Goal: Task Accomplishment & Management: Manage account settings

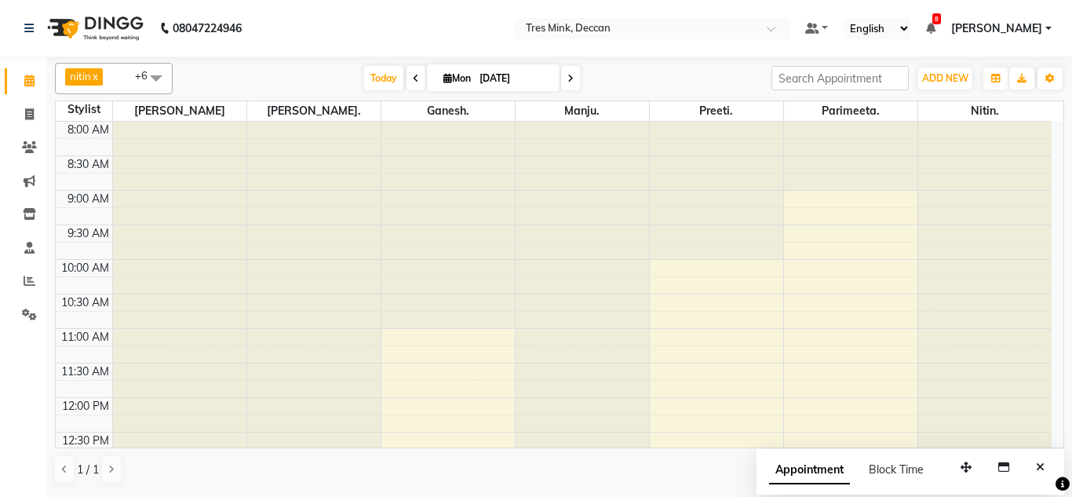
scroll to position [424, 0]
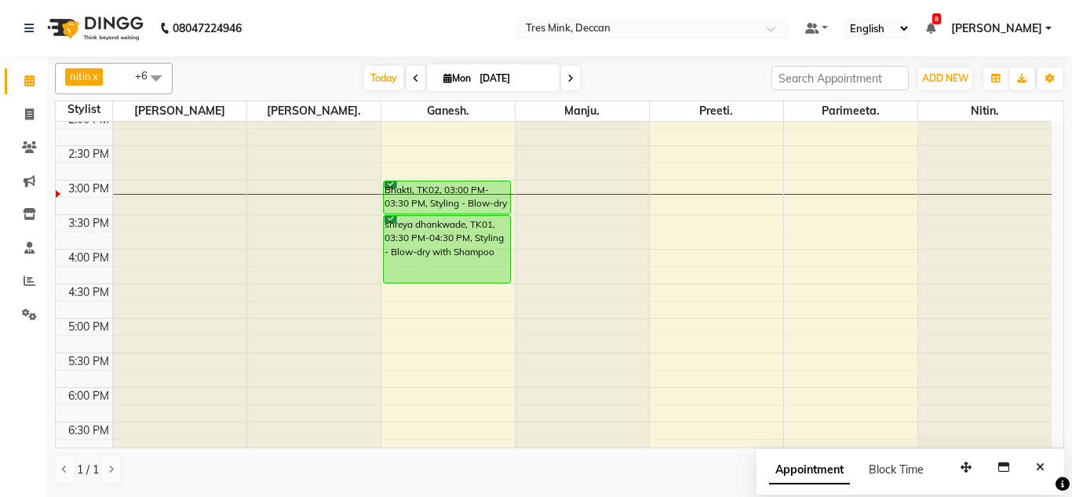
click at [413, 76] on icon at bounding box center [416, 78] width 6 height 9
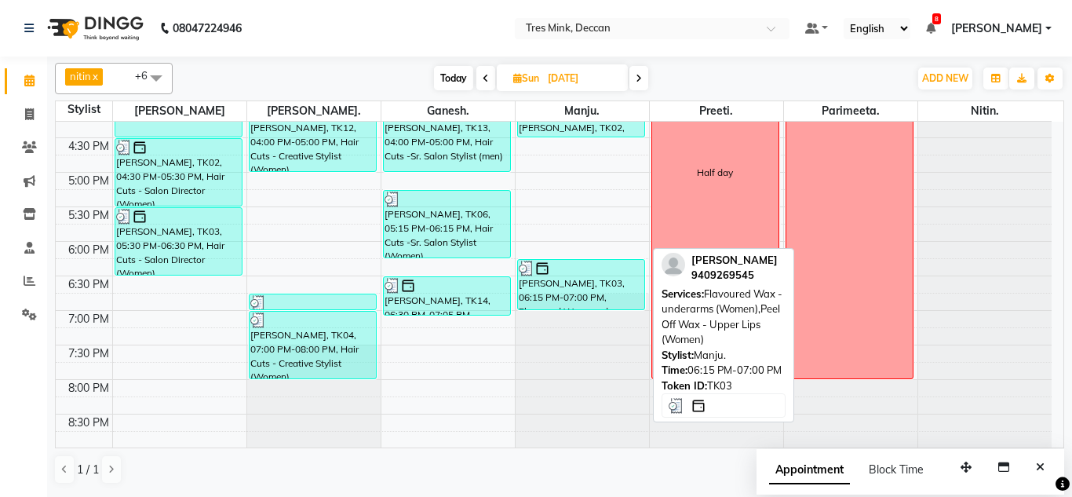
scroll to position [571, 0]
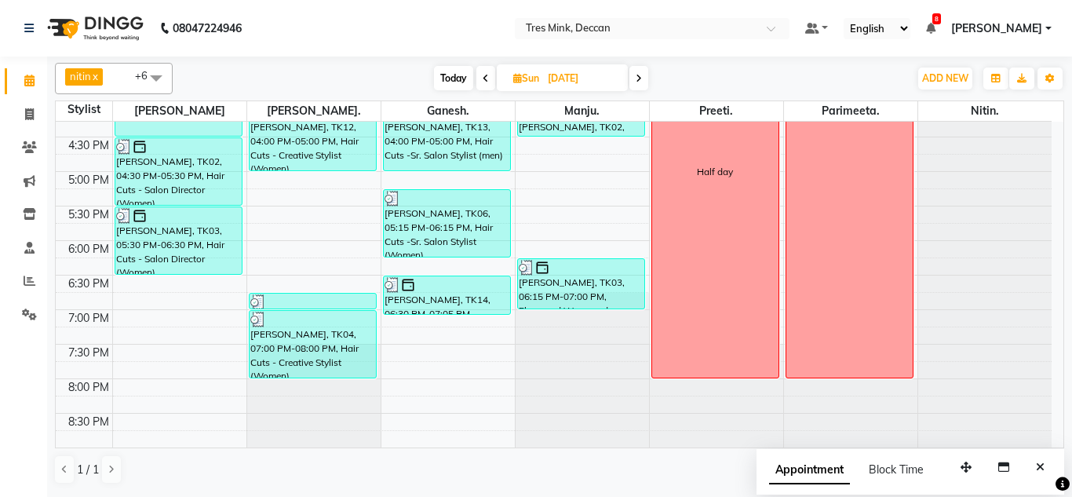
click at [489, 73] on span at bounding box center [485, 78] width 19 height 24
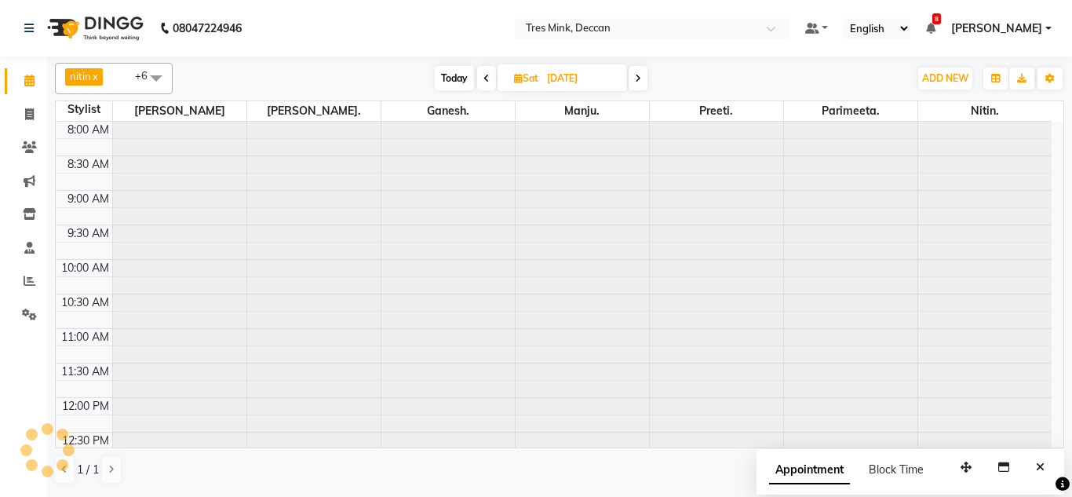
scroll to position [484, 0]
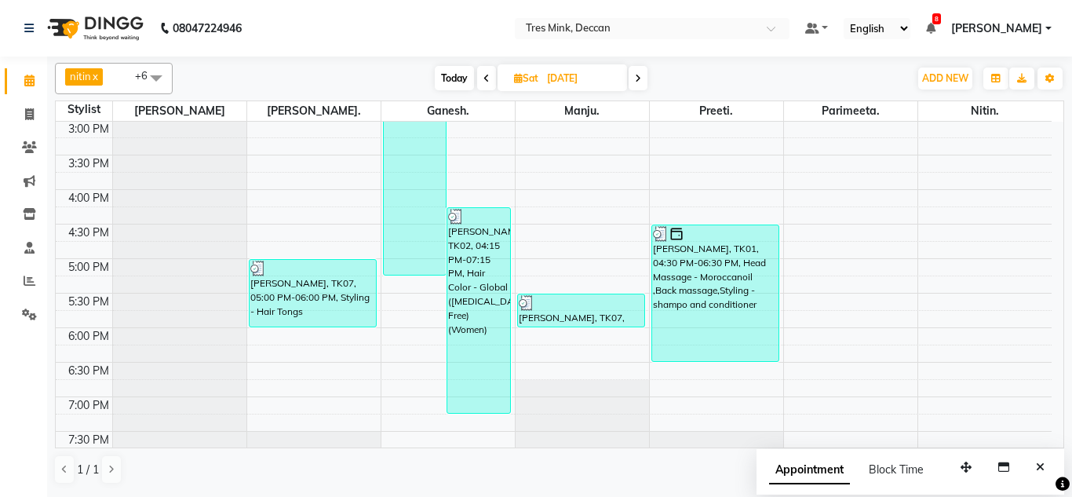
click at [489, 73] on span at bounding box center [486, 78] width 19 height 24
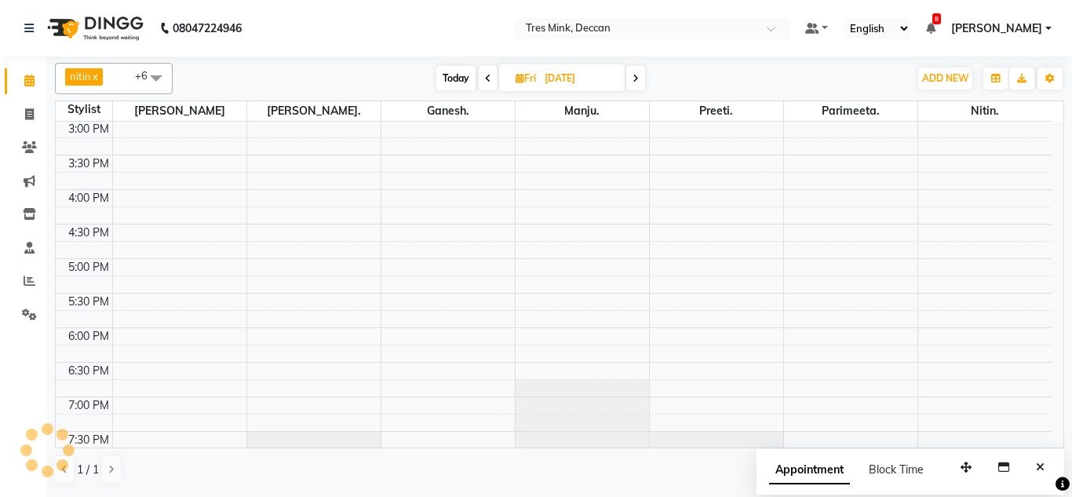
click at [489, 74] on icon at bounding box center [488, 78] width 6 height 9
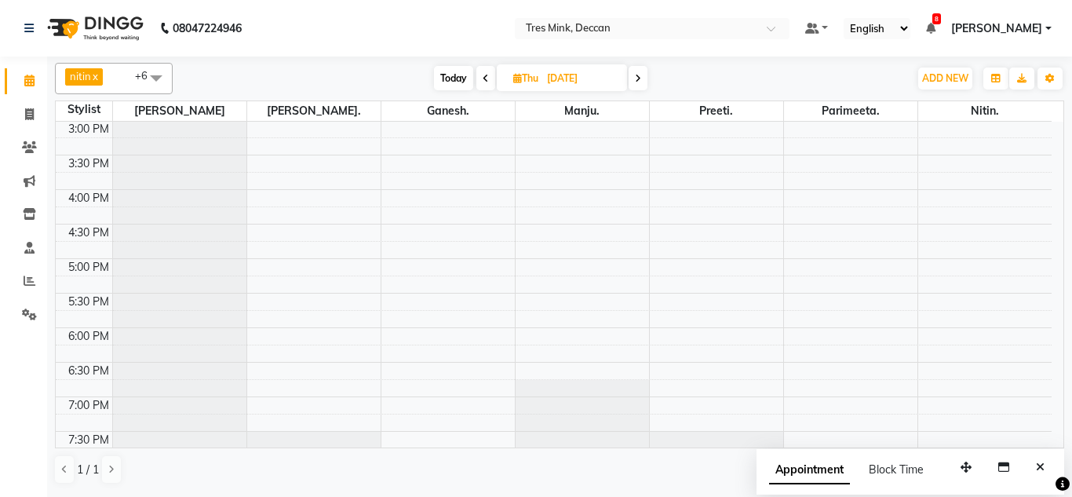
click at [489, 73] on span at bounding box center [485, 78] width 19 height 24
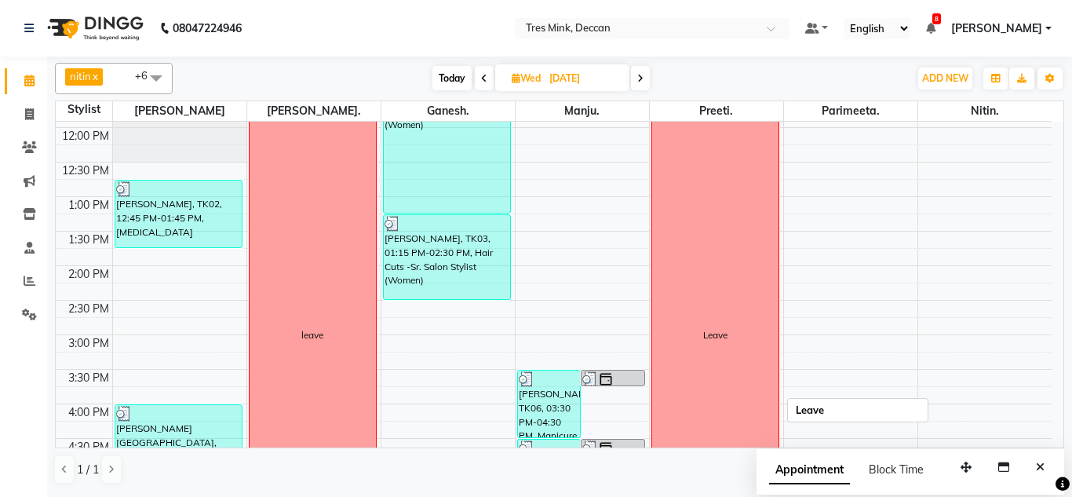
scroll to position [249, 0]
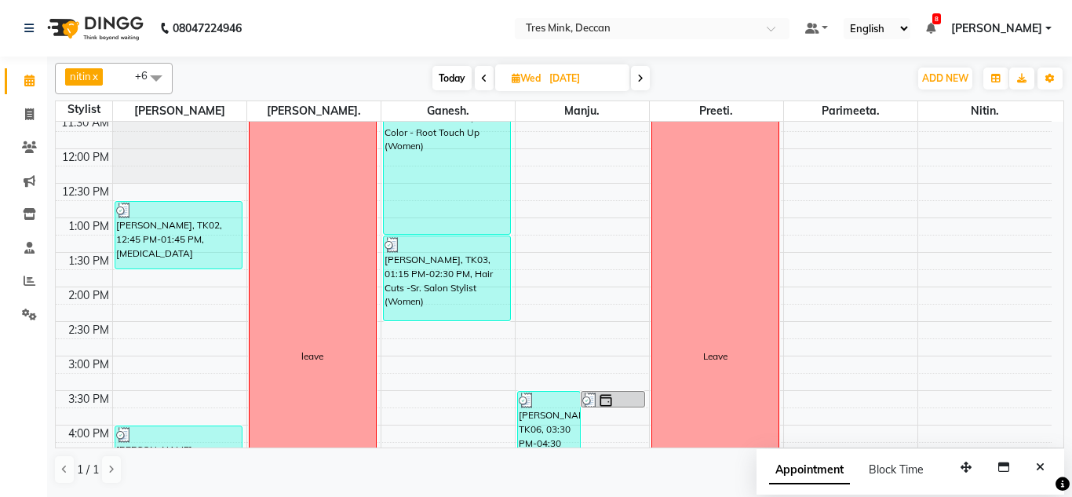
click at [642, 84] on span at bounding box center [640, 78] width 19 height 24
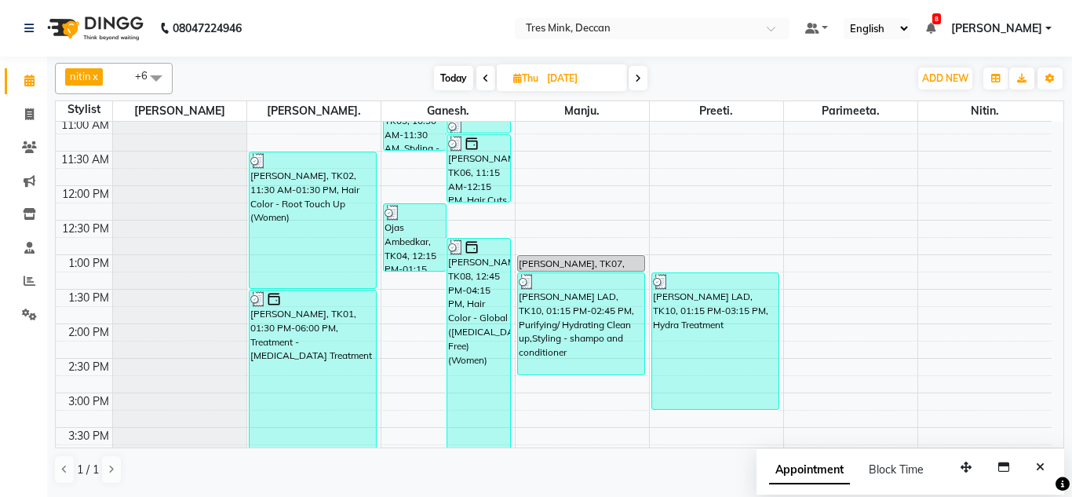
scroll to position [170, 0]
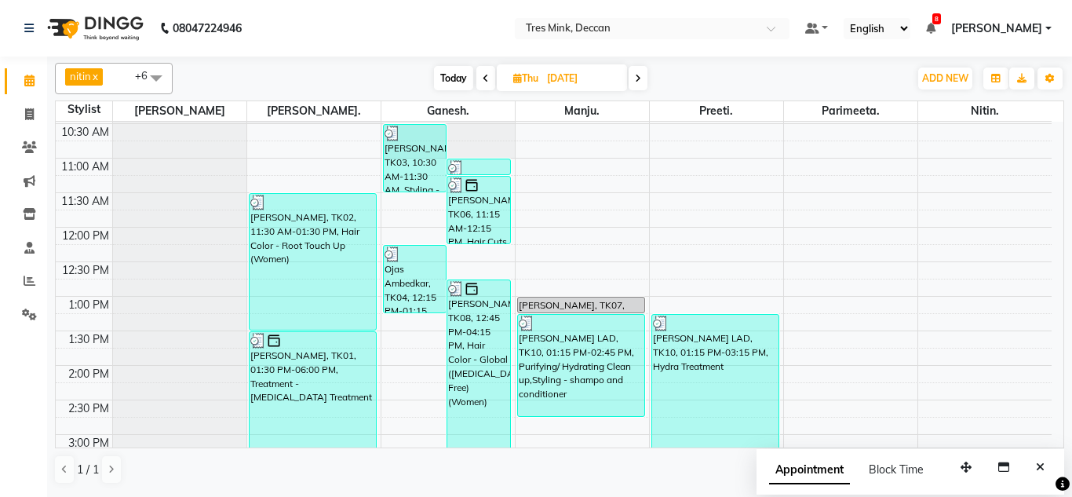
click at [635, 75] on span at bounding box center [637, 78] width 19 height 24
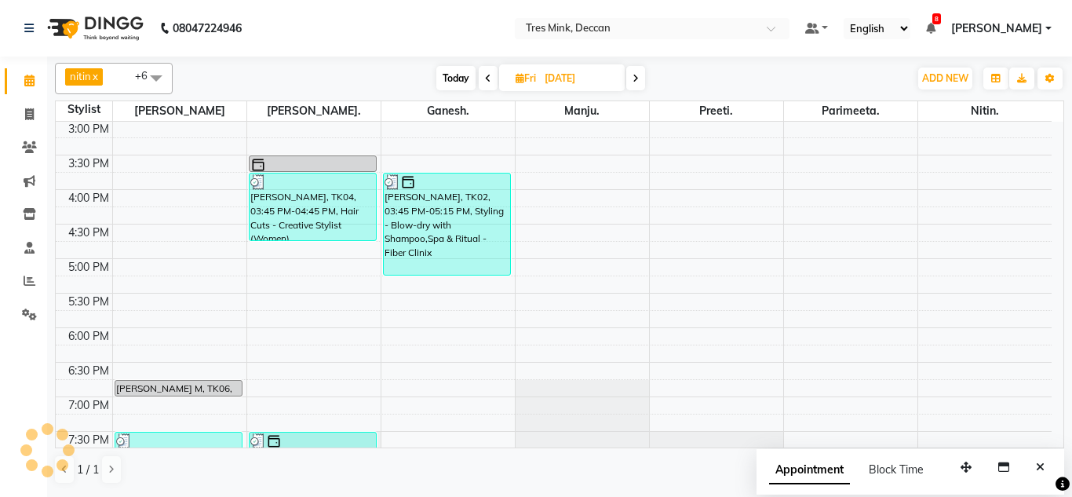
click at [635, 75] on icon at bounding box center [635, 78] width 6 height 9
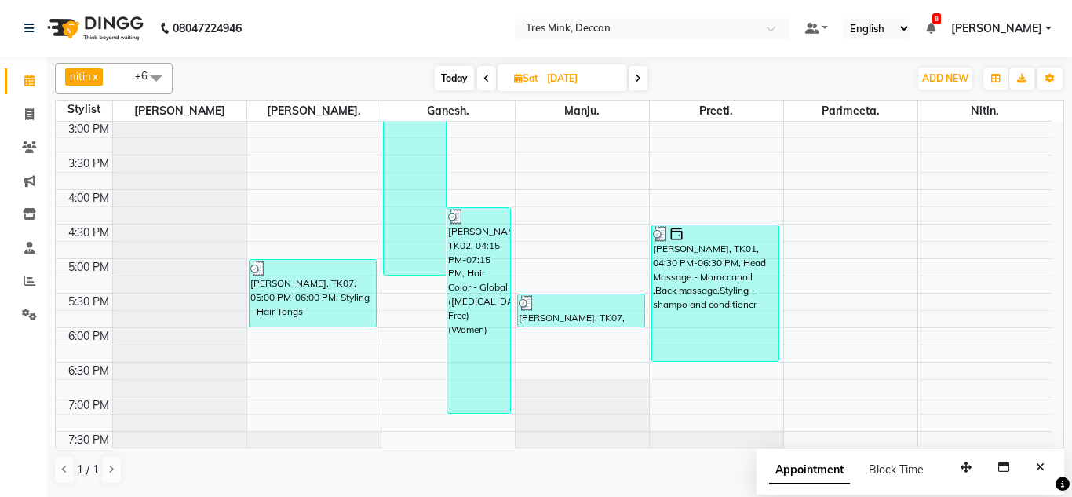
click at [635, 75] on icon at bounding box center [638, 78] width 6 height 9
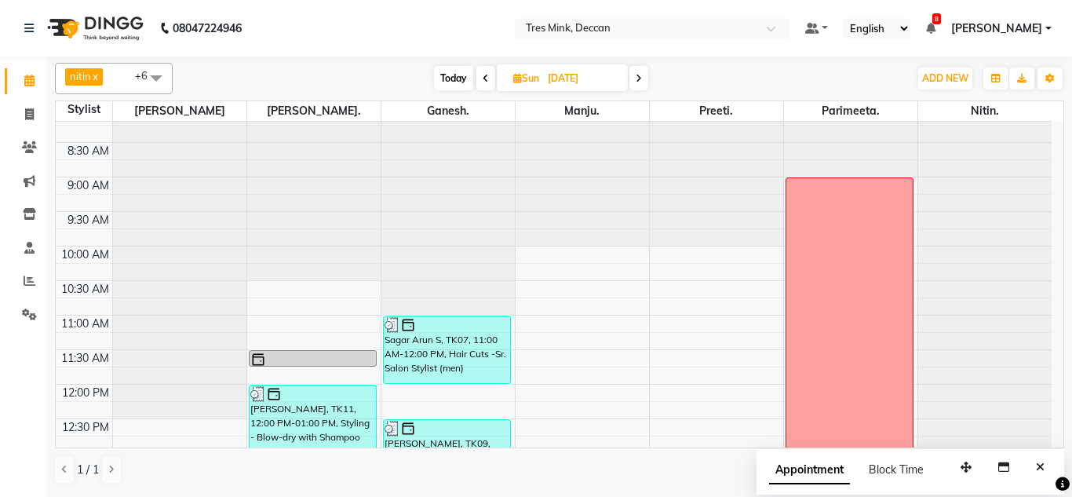
scroll to position [0, 0]
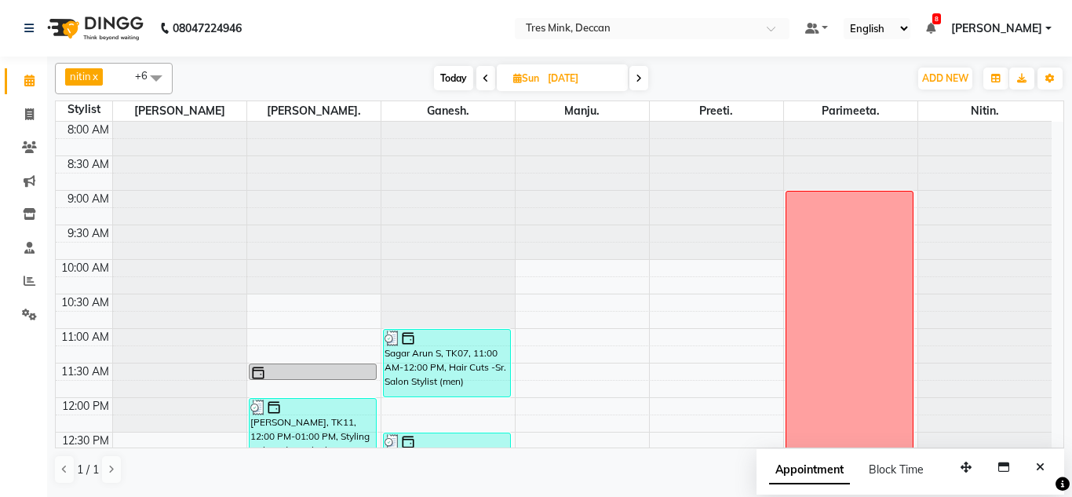
click at [643, 79] on span at bounding box center [638, 78] width 19 height 24
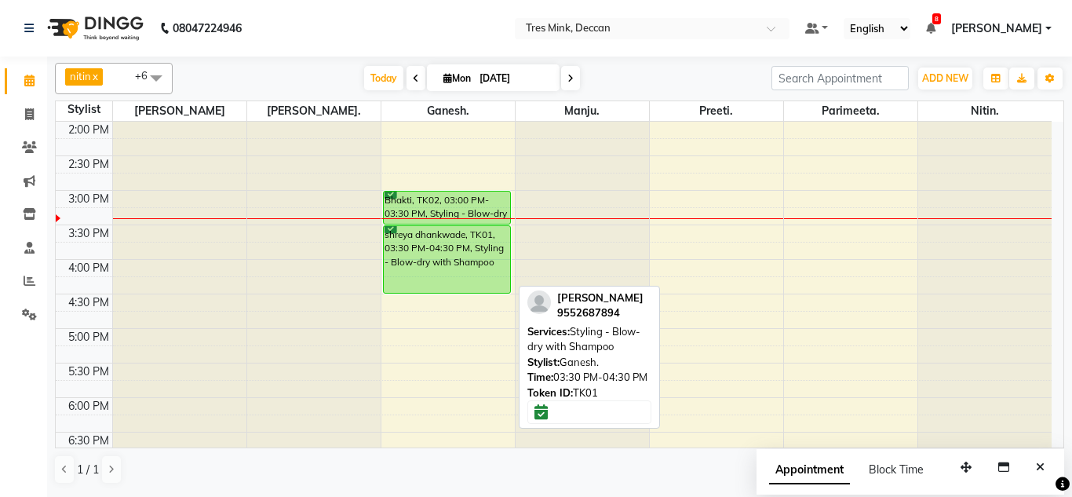
scroll to position [336, 0]
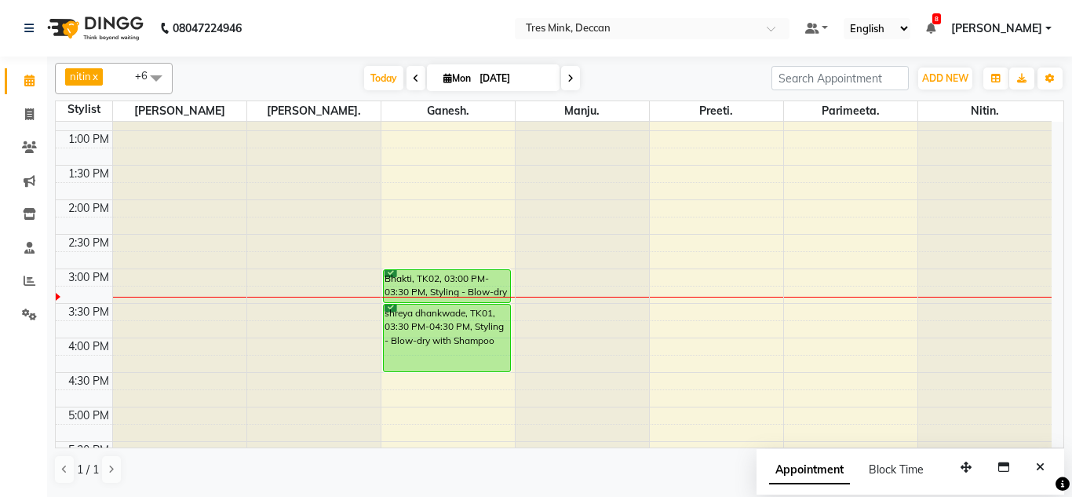
click at [416, 67] on span at bounding box center [415, 78] width 19 height 24
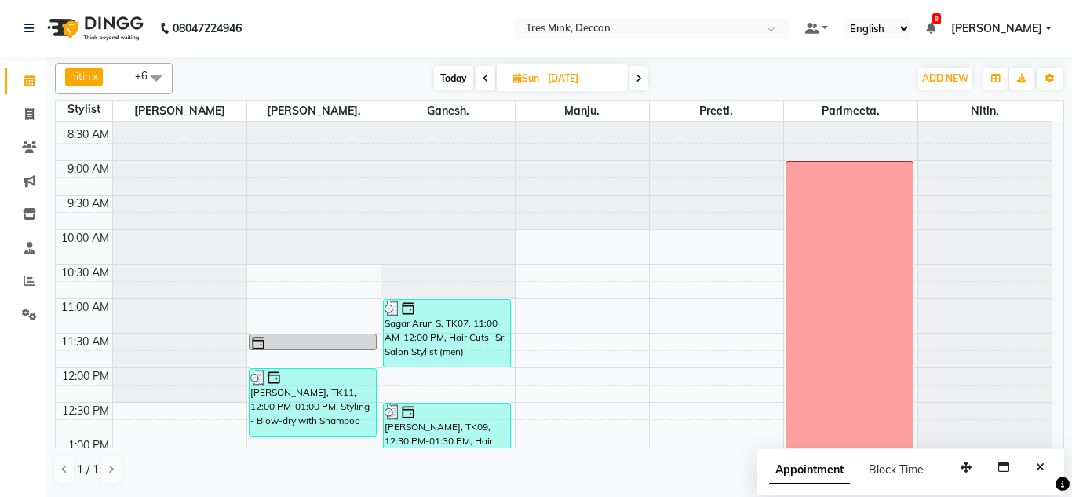
scroll to position [22, 0]
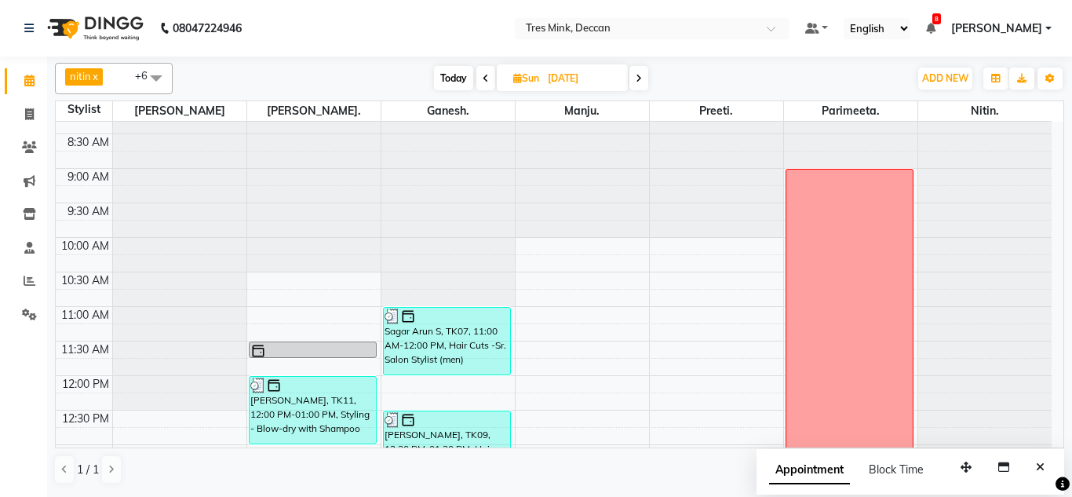
click at [484, 85] on span at bounding box center [485, 78] width 19 height 24
type input "[DATE]"
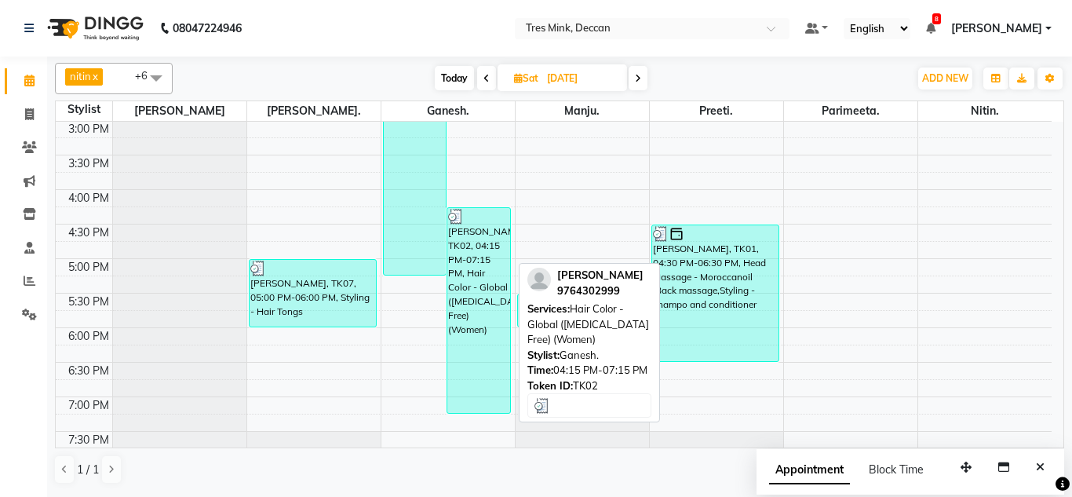
click at [457, 265] on div "[PERSON_NAME], TK02, 04:15 PM-07:15 PM, Hair Color - Global ([MEDICAL_DATA] Fre…" at bounding box center [478, 310] width 63 height 205
select select "3"
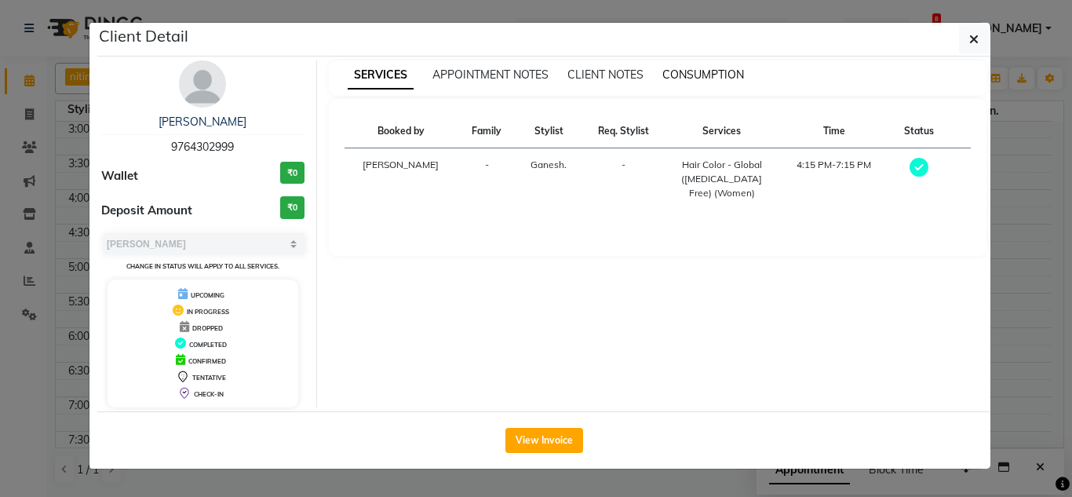
click at [673, 79] on span "CONSUMPTION" at bounding box center [703, 74] width 82 height 14
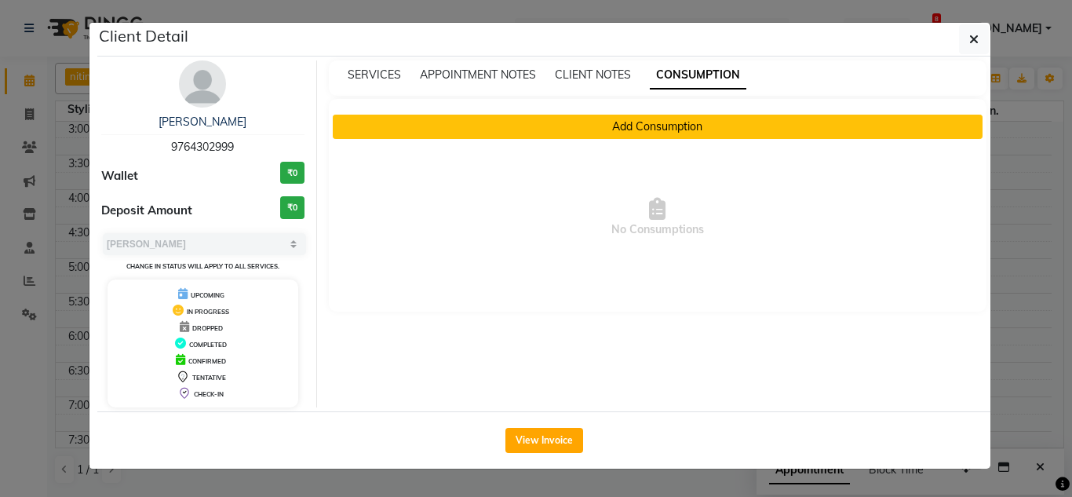
click at [650, 129] on button "Add Consumption" at bounding box center [658, 127] width 650 height 24
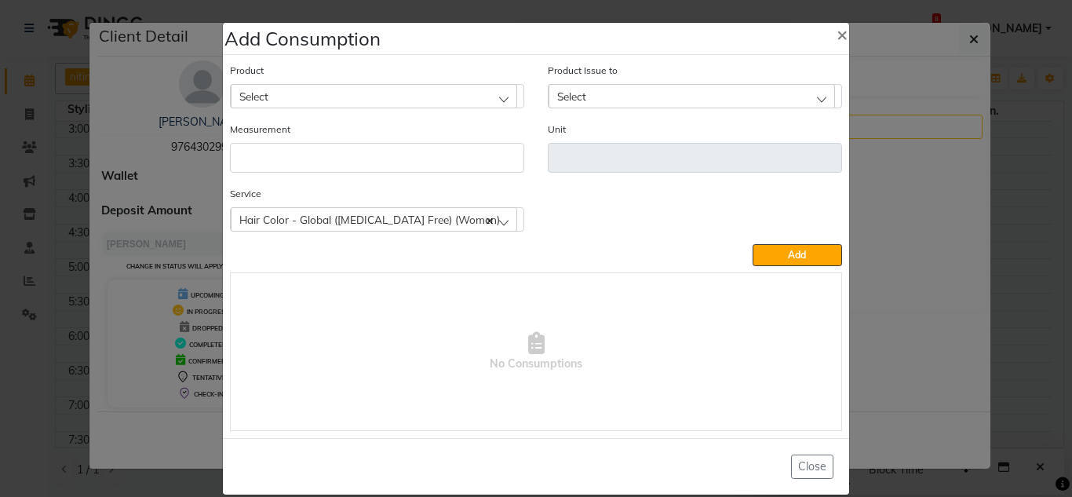
click at [350, 96] on div "Select" at bounding box center [374, 96] width 286 height 24
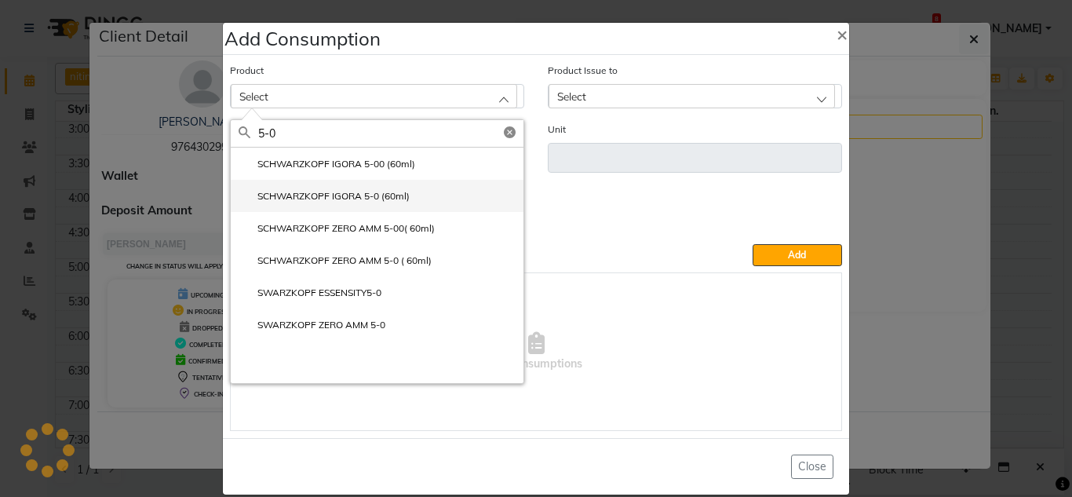
type input "5-0"
click at [370, 198] on label "SCHWARZKOPF IGORA 5-0 (60ml)" at bounding box center [323, 196] width 171 height 14
type input "ml"
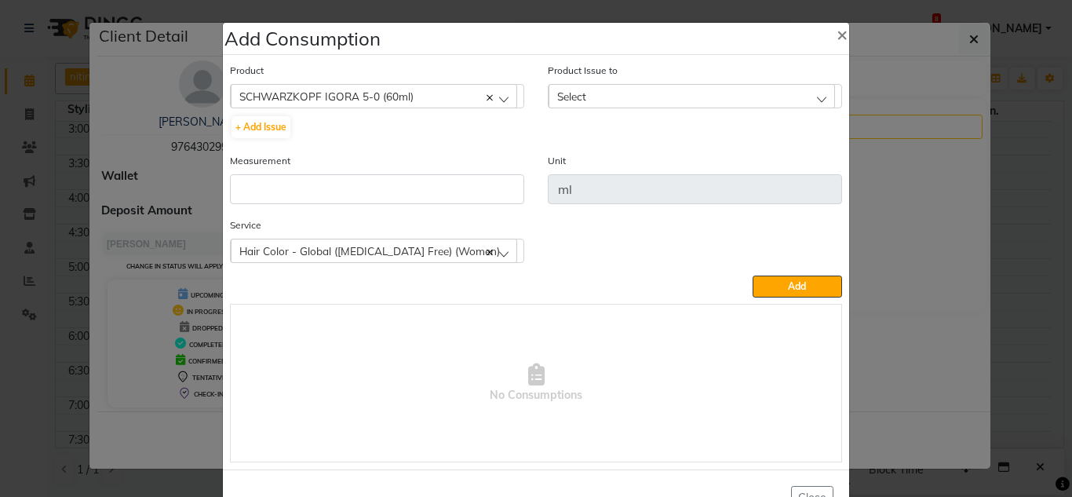
click at [581, 95] on span "Select" at bounding box center [571, 95] width 29 height 13
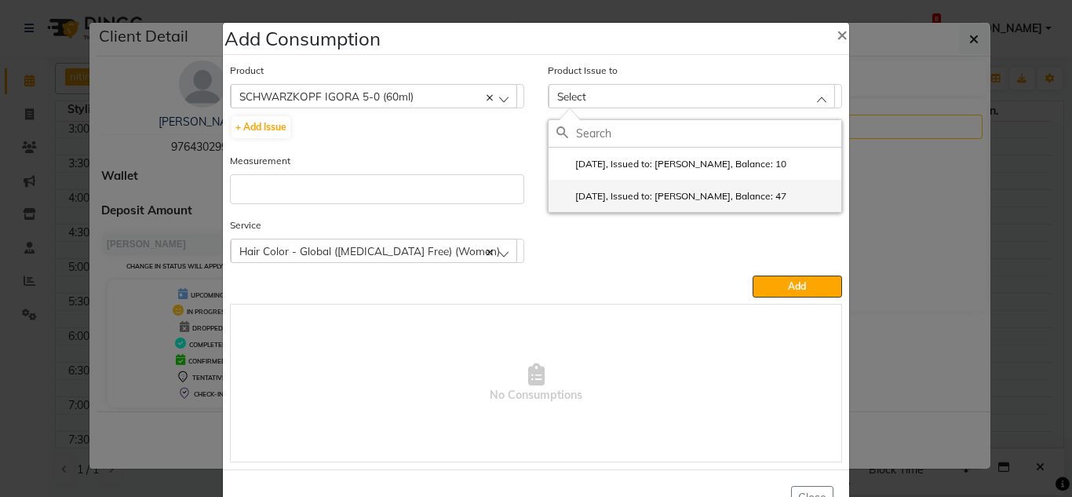
click at [610, 192] on label "[DATE], Issued to: [PERSON_NAME], Balance: 47" at bounding box center [671, 196] width 230 height 14
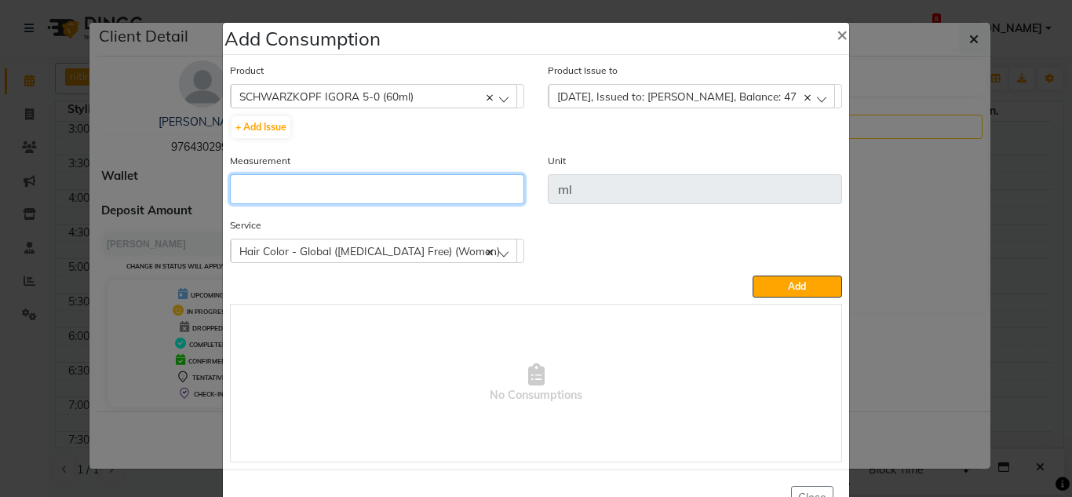
click at [293, 192] on input "number" at bounding box center [377, 189] width 294 height 30
type input "15"
click at [283, 245] on span "Hair Color - Global ([MEDICAL_DATA] Free) (Women)" at bounding box center [369, 250] width 260 height 13
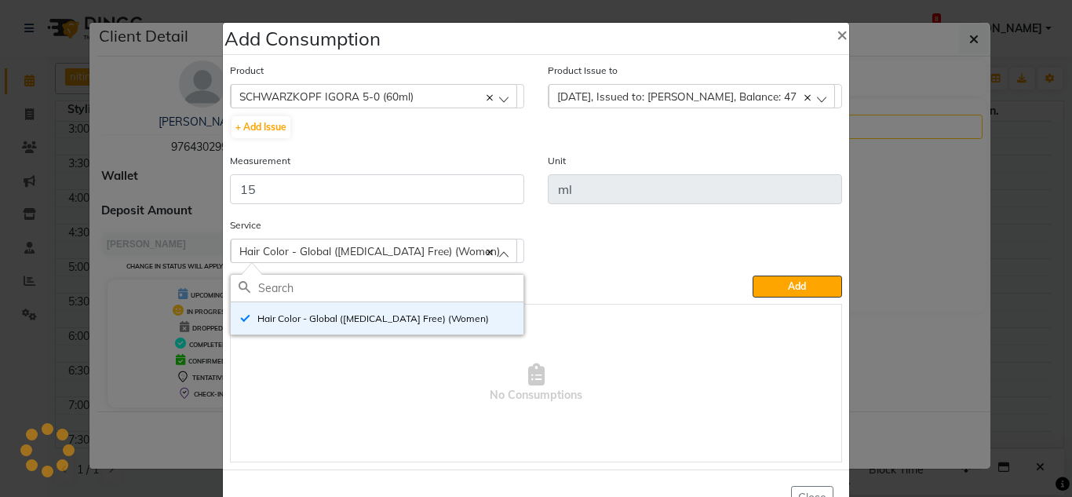
click at [283, 245] on span "Hair Color - Global ([MEDICAL_DATA] Free) (Women)" at bounding box center [369, 250] width 260 height 13
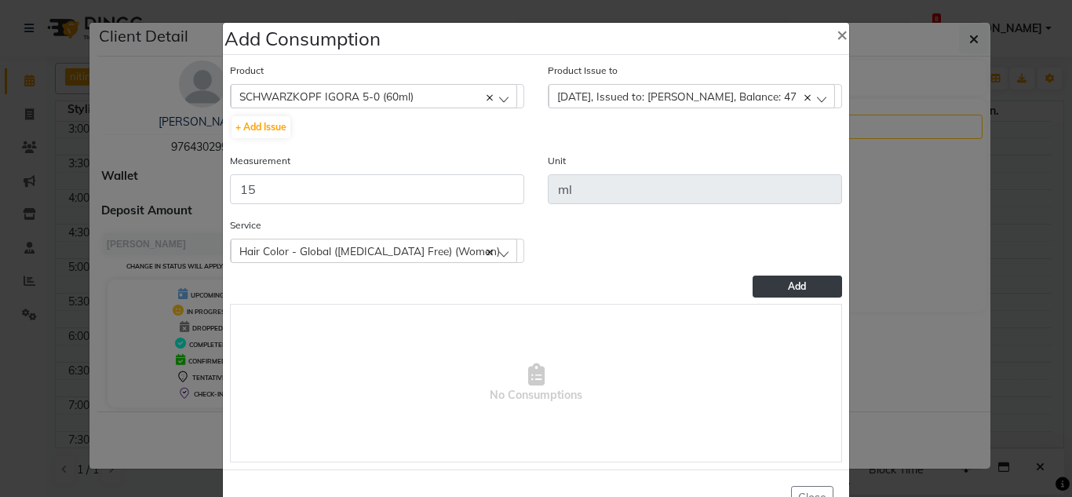
click at [780, 282] on button "Add" at bounding box center [796, 286] width 89 height 22
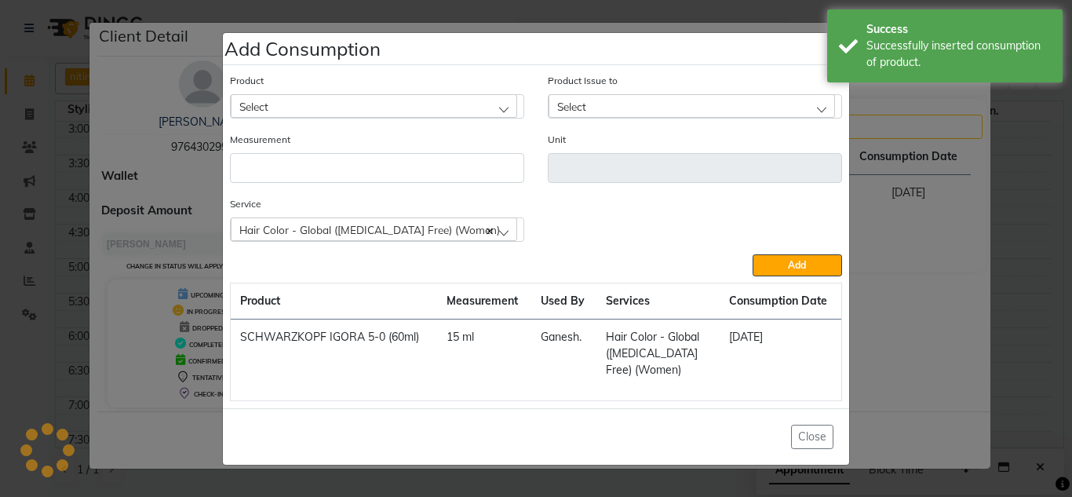
click at [326, 107] on div "Select" at bounding box center [374, 106] width 286 height 24
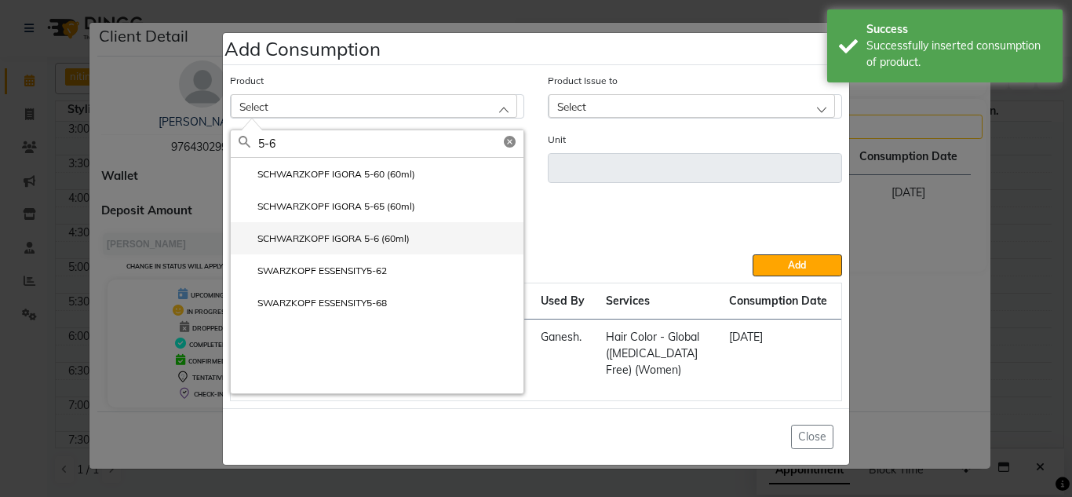
type input "5-6"
click at [379, 242] on label "SCHWARZKOPF IGORA 5-6 (60ml)" at bounding box center [323, 238] width 171 height 14
type input "ml"
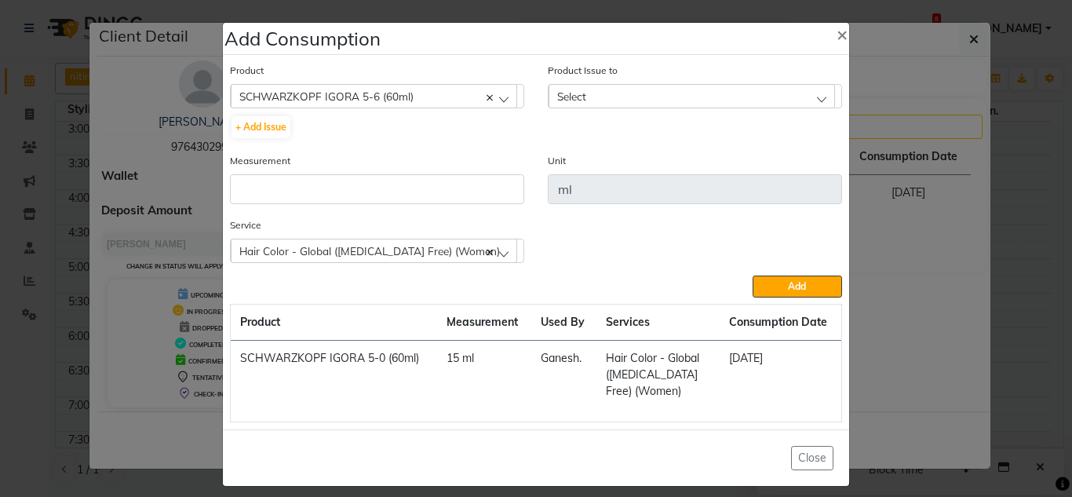
click at [584, 92] on div "Select" at bounding box center [691, 96] width 286 height 24
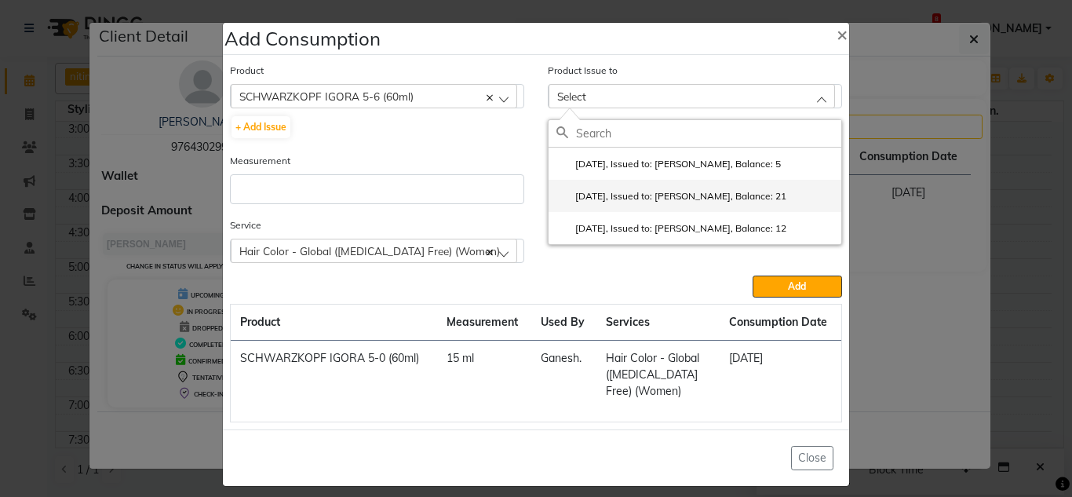
click at [696, 187] on li "[DATE], Issued to: [PERSON_NAME], Balance: 21" at bounding box center [694, 196] width 293 height 32
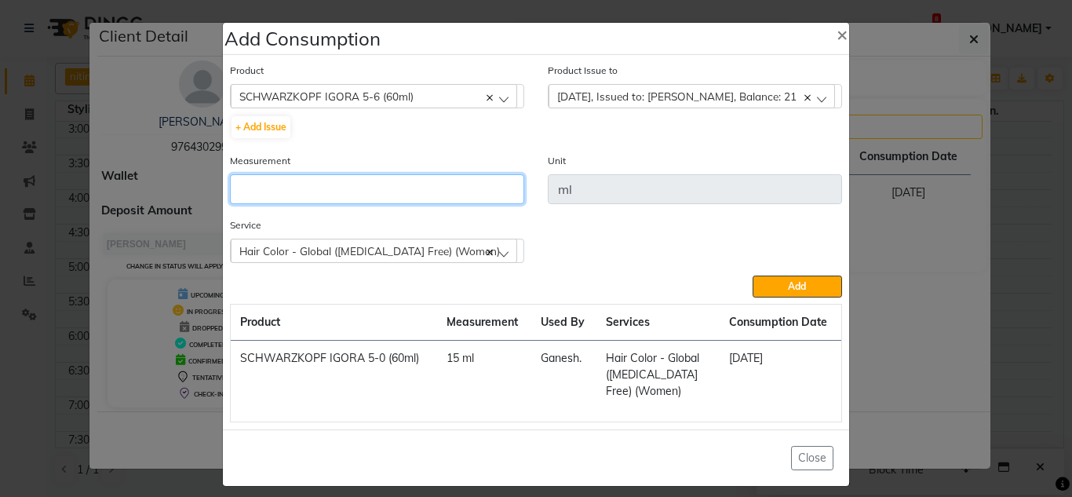
click at [303, 191] on input "number" at bounding box center [377, 189] width 294 height 30
type input "35"
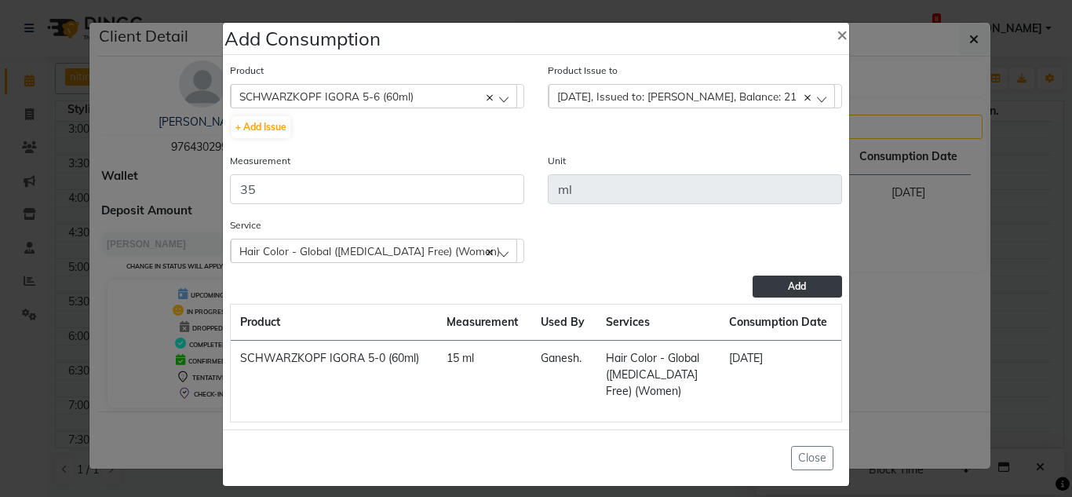
click at [761, 285] on button "Add" at bounding box center [796, 286] width 89 height 22
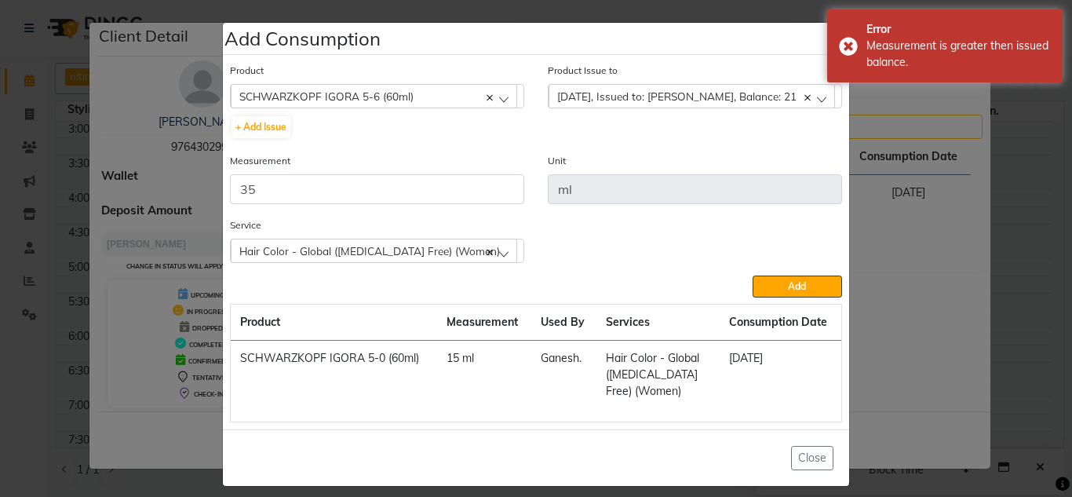
click at [307, 244] on div "Hair Color - Global ([MEDICAL_DATA] Free) (Women)" at bounding box center [374, 250] width 286 height 24
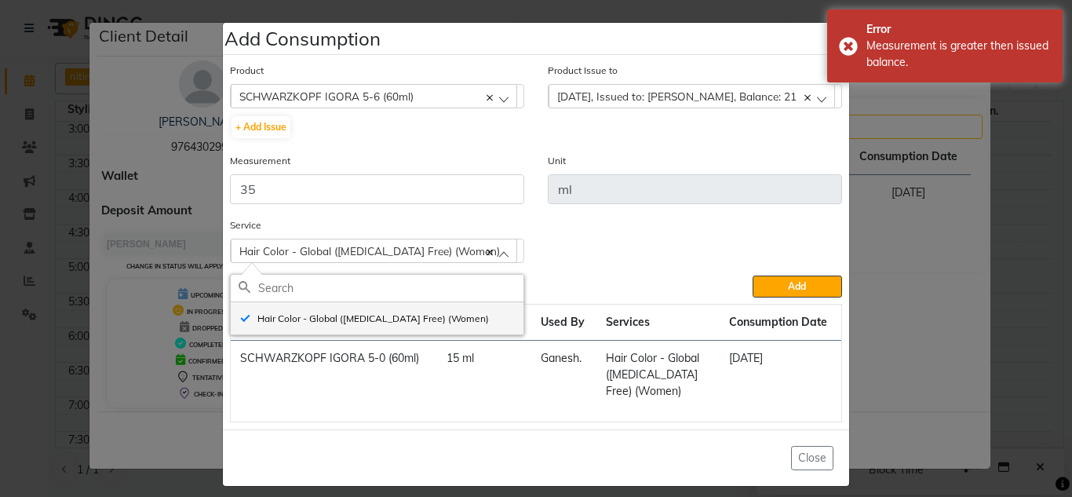
click at [293, 315] on label "Hair Color - Global ([MEDICAL_DATA] Free) (Women)" at bounding box center [363, 318] width 250 height 14
checkbox input "false"
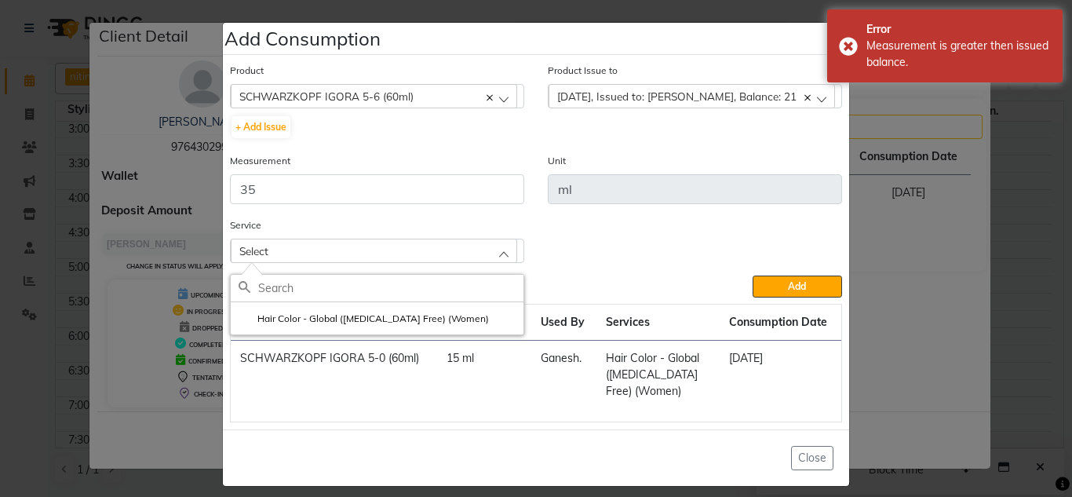
click at [669, 93] on span "[DATE], Issued to: [PERSON_NAME], Balance: 21" at bounding box center [676, 95] width 239 height 13
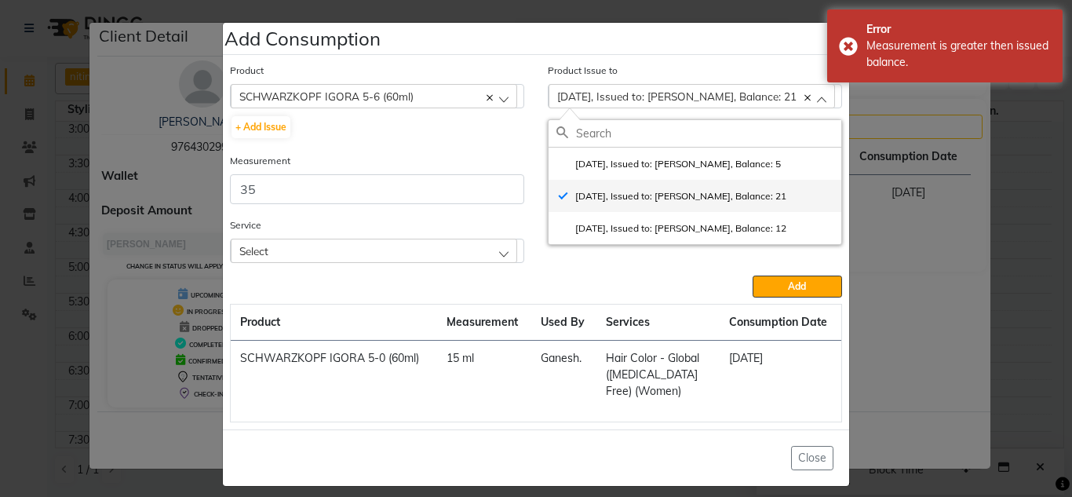
click at [705, 202] on label "[DATE], Issued to: [PERSON_NAME], Balance: 21" at bounding box center [671, 196] width 230 height 14
checkbox input "false"
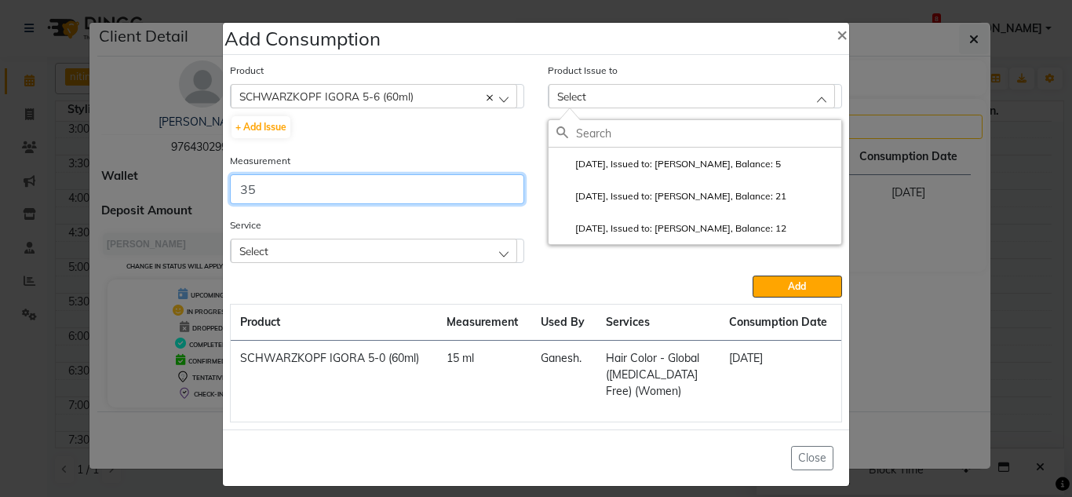
click at [242, 193] on input "35" at bounding box center [377, 189] width 294 height 30
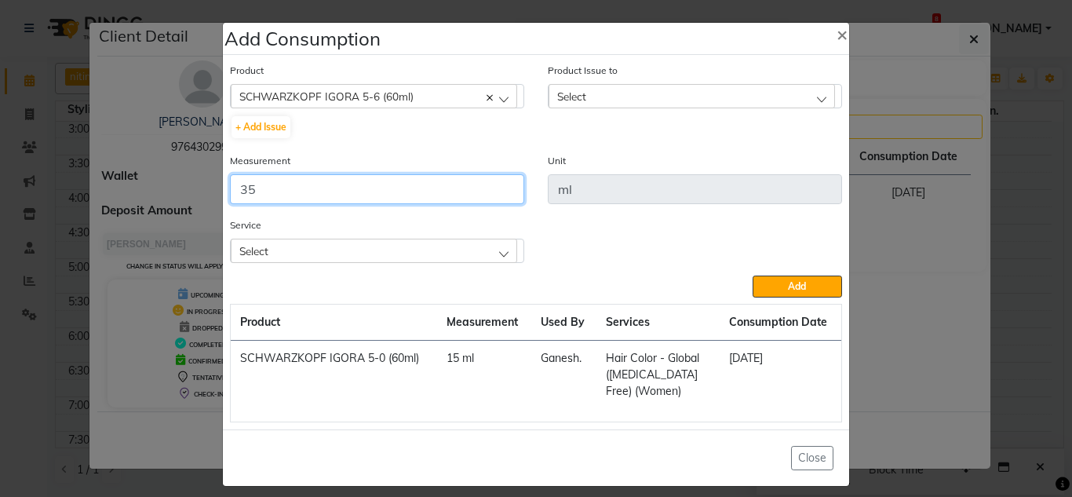
click at [242, 193] on input "35" at bounding box center [377, 189] width 294 height 30
type input "21"
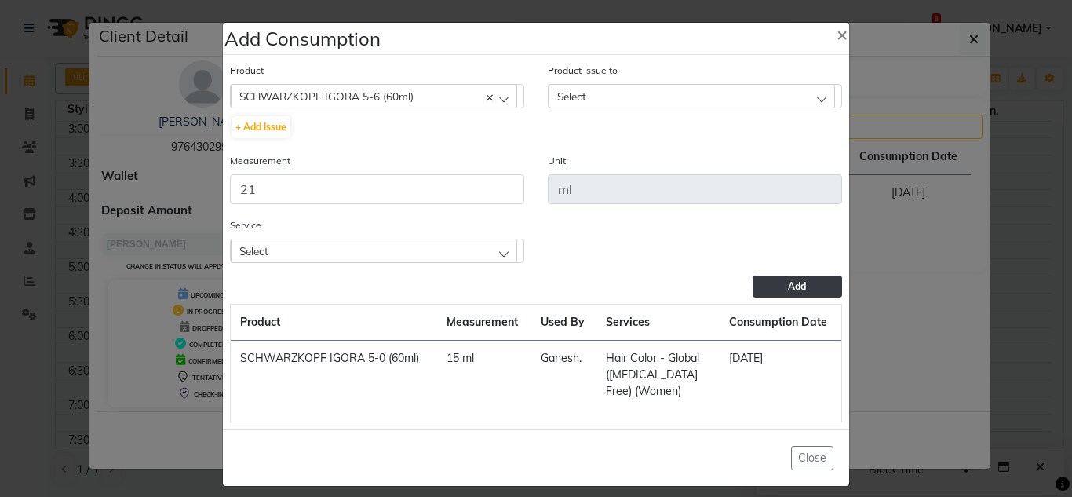
click at [788, 284] on span "Add" at bounding box center [797, 286] width 18 height 12
click at [789, 282] on span "Add" at bounding box center [797, 286] width 18 height 12
click at [599, 102] on div "Select" at bounding box center [691, 96] width 286 height 24
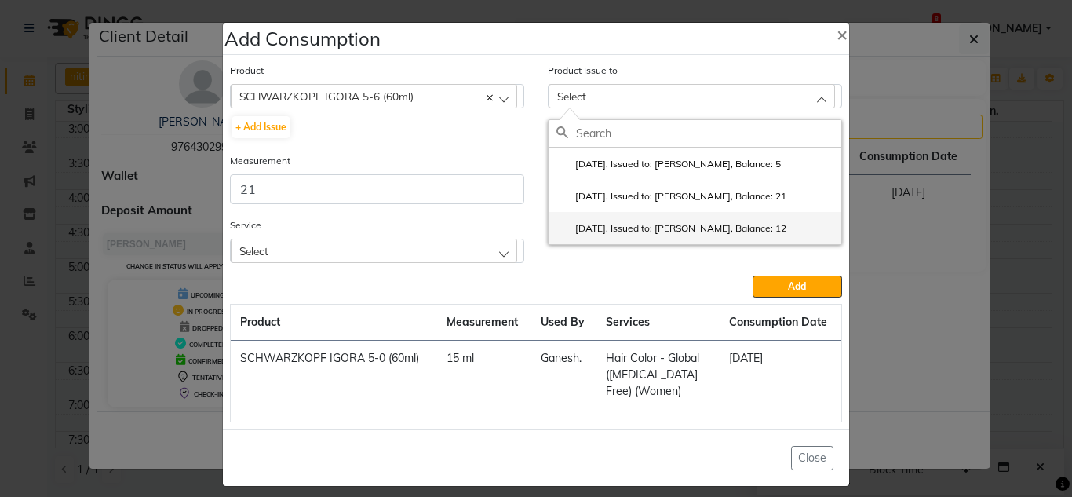
click at [657, 232] on label "[DATE], Issued to: [PERSON_NAME], Balance: 12" at bounding box center [671, 228] width 230 height 14
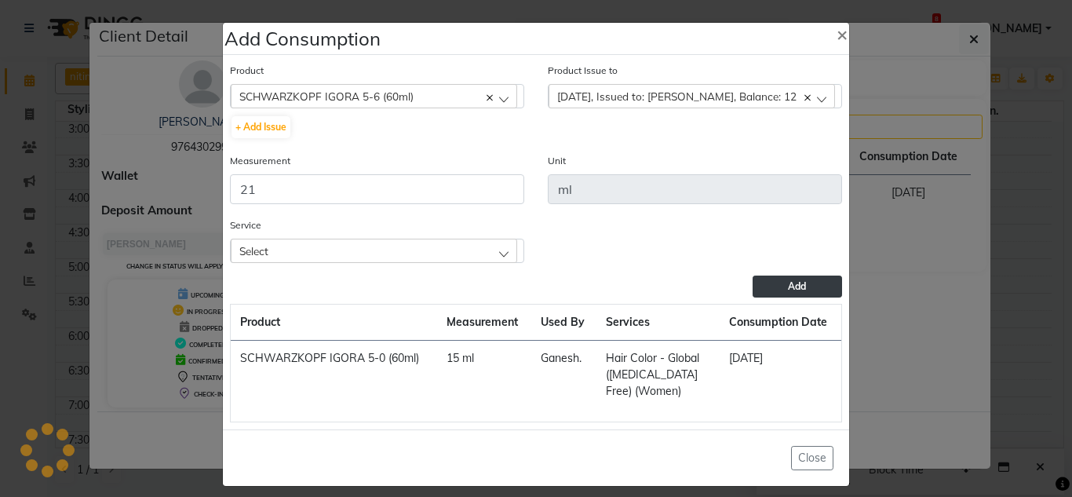
click at [785, 279] on button "Add" at bounding box center [796, 286] width 89 height 22
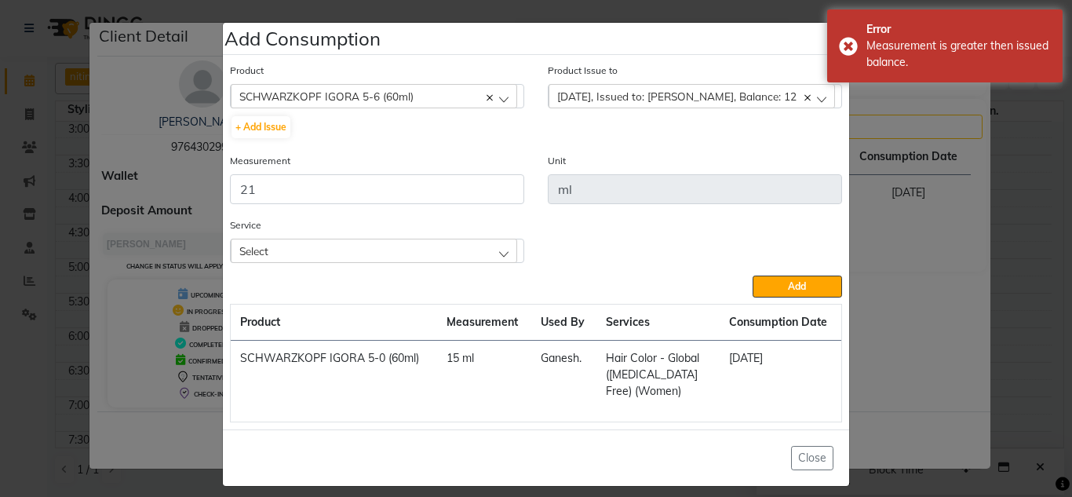
click at [417, 96] on div "SCHWARZKOPF IGORA 5-6 (60ml)" at bounding box center [374, 96] width 286 height 24
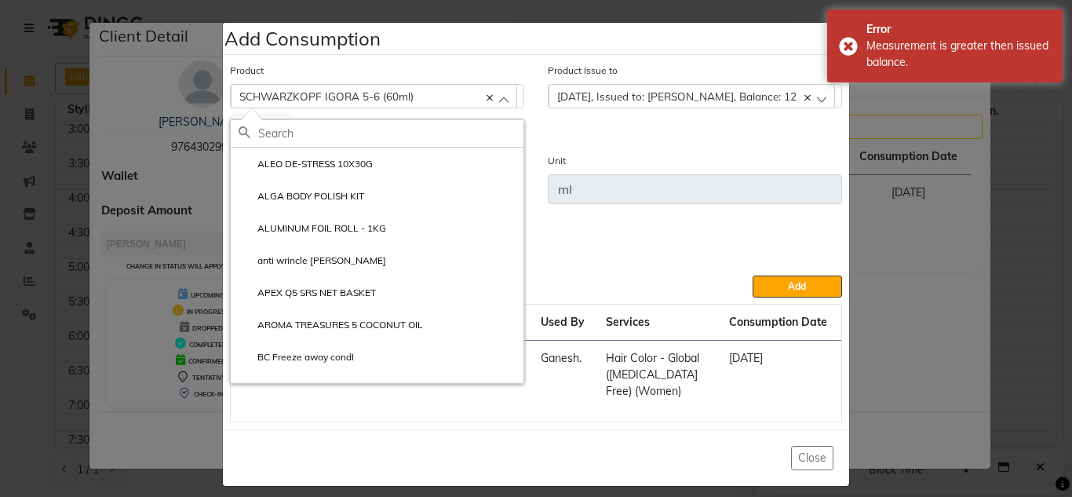
click at [417, 96] on div "SCHWARZKOPF IGORA 5-6 (60ml)" at bounding box center [374, 96] width 286 height 24
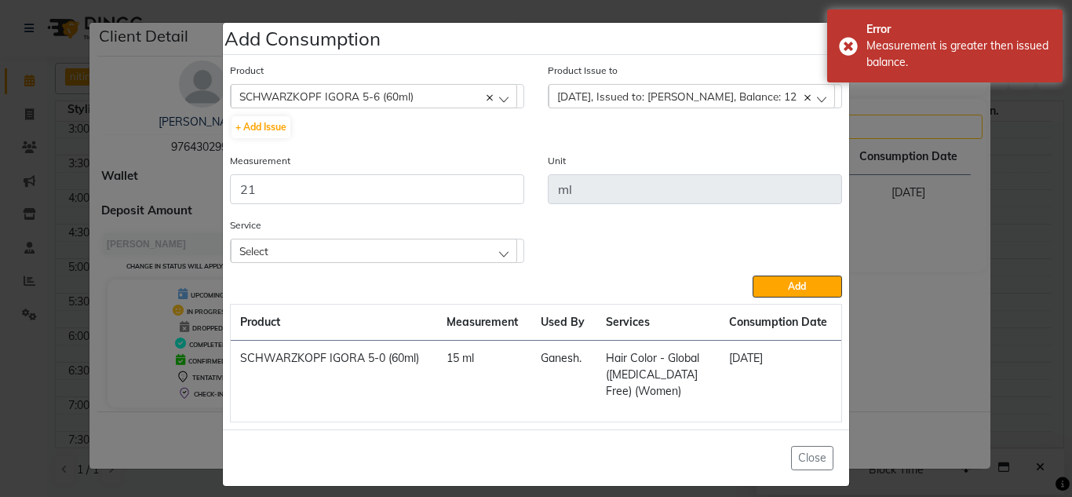
click at [275, 263] on div "Service Select Hair Color - Global ([MEDICAL_DATA] Free) (Women)" at bounding box center [377, 246] width 318 height 59
click at [276, 259] on div "Select" at bounding box center [374, 250] width 286 height 24
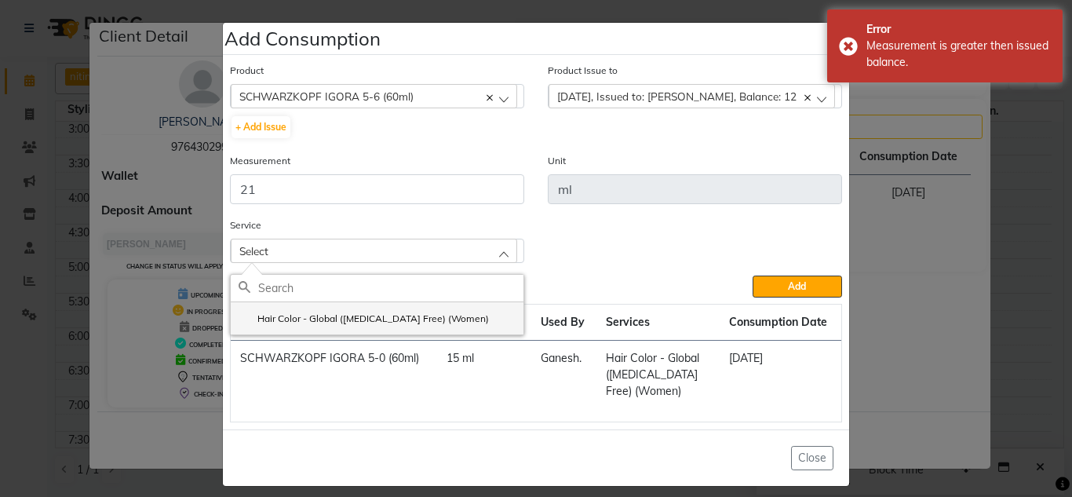
click at [307, 320] on label "Hair Color - Global ([MEDICAL_DATA] Free) (Women)" at bounding box center [363, 318] width 250 height 14
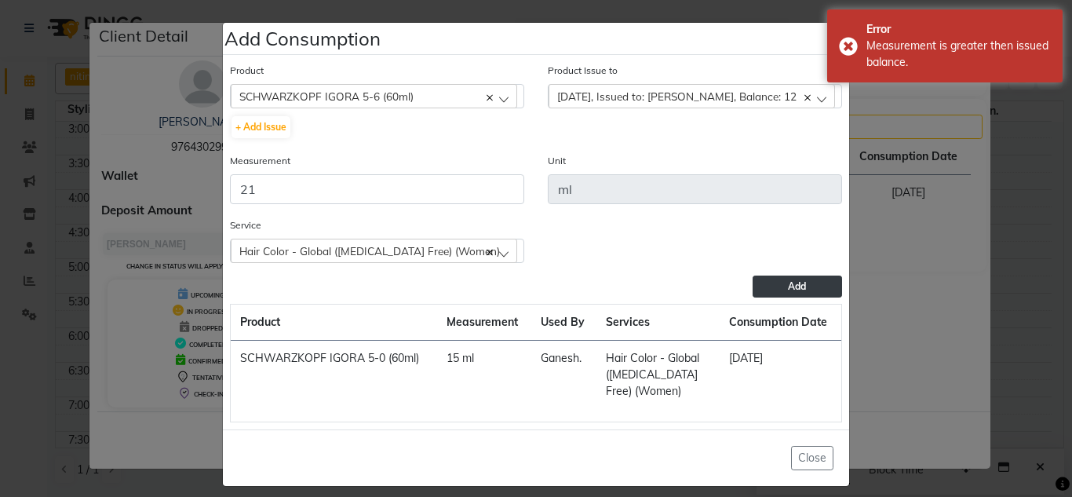
click at [777, 293] on button "Add" at bounding box center [796, 286] width 89 height 22
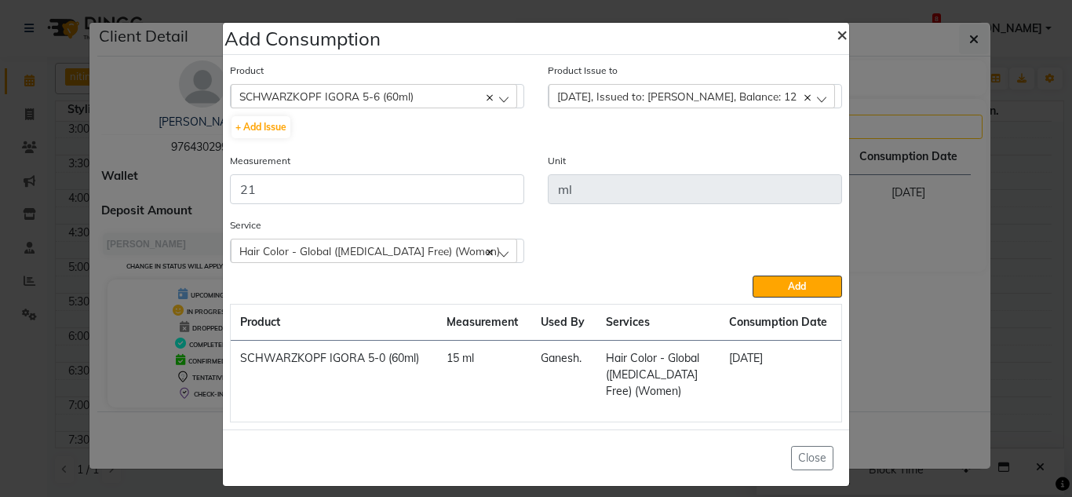
click at [836, 40] on span "×" at bounding box center [841, 34] width 11 height 24
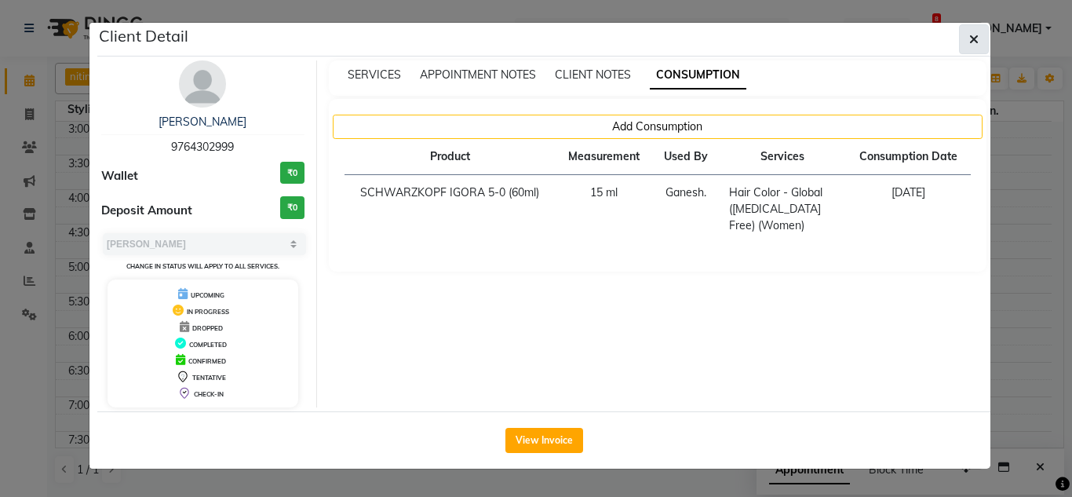
click at [970, 43] on icon "button" at bounding box center [973, 39] width 9 height 13
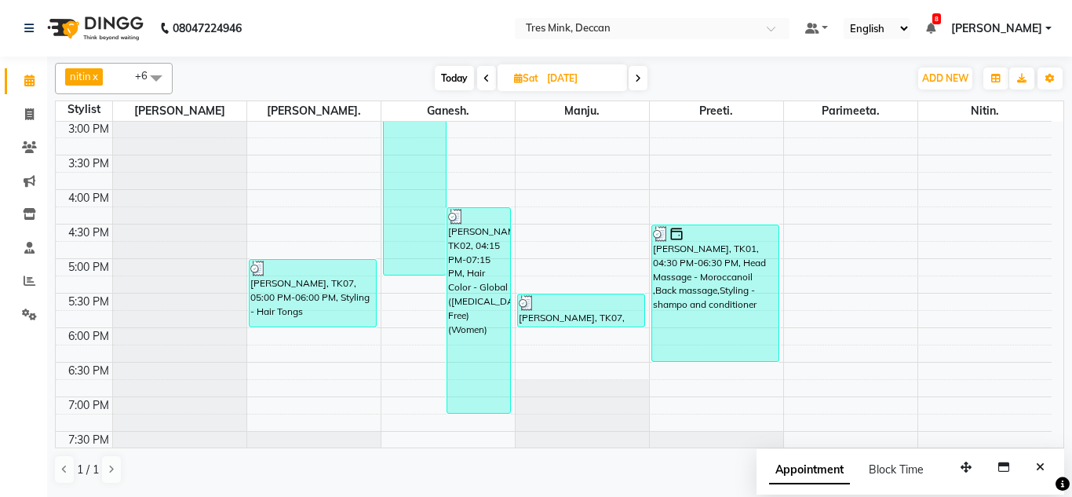
click at [463, 85] on span "Today" at bounding box center [454, 78] width 39 height 24
type input "[DATE]"
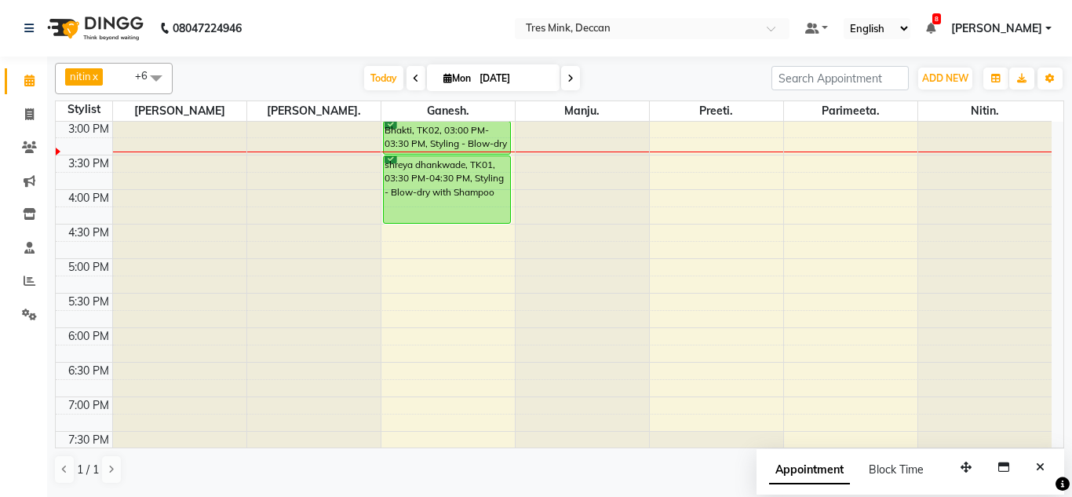
click at [445, 77] on icon at bounding box center [447, 78] width 9 height 10
select select "9"
select select "2025"
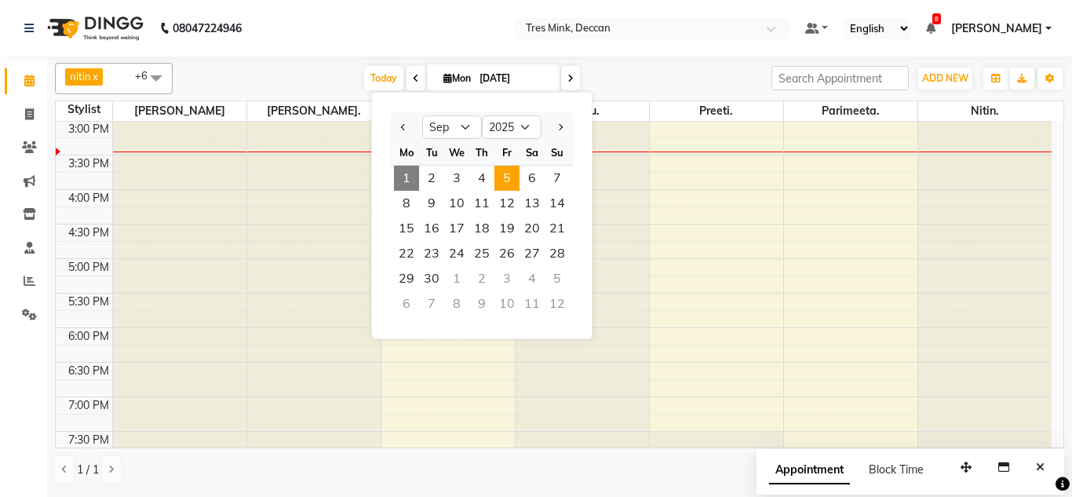
click at [515, 172] on span "5" at bounding box center [506, 178] width 25 height 25
type input "[DATE]"
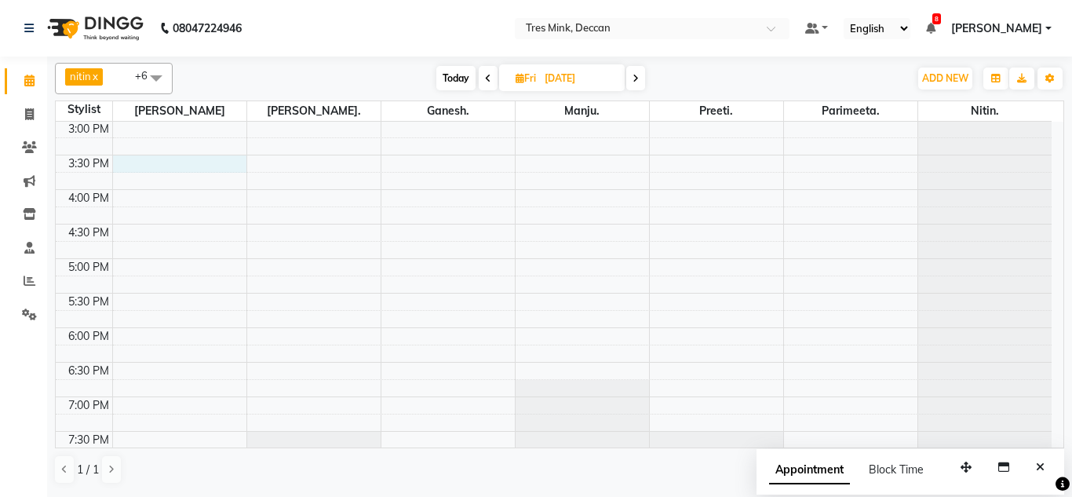
click at [144, 158] on div "8:00 AM 8:30 AM 9:00 AM 9:30 AM 10:00 AM 10:30 AM 11:00 AM 11:30 AM 12:00 PM 12…" at bounding box center [554, 86] width 996 height 897
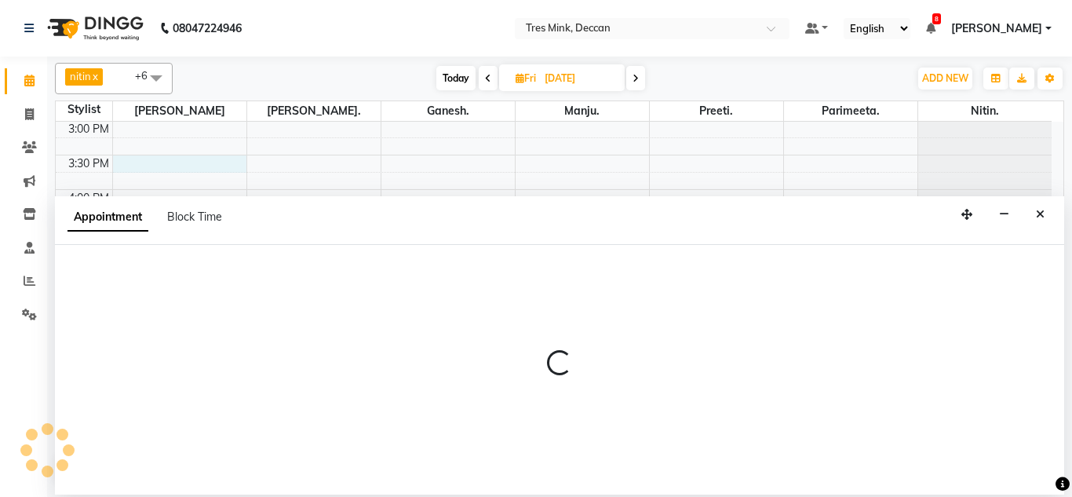
select select "59496"
select select "930"
select select "tentative"
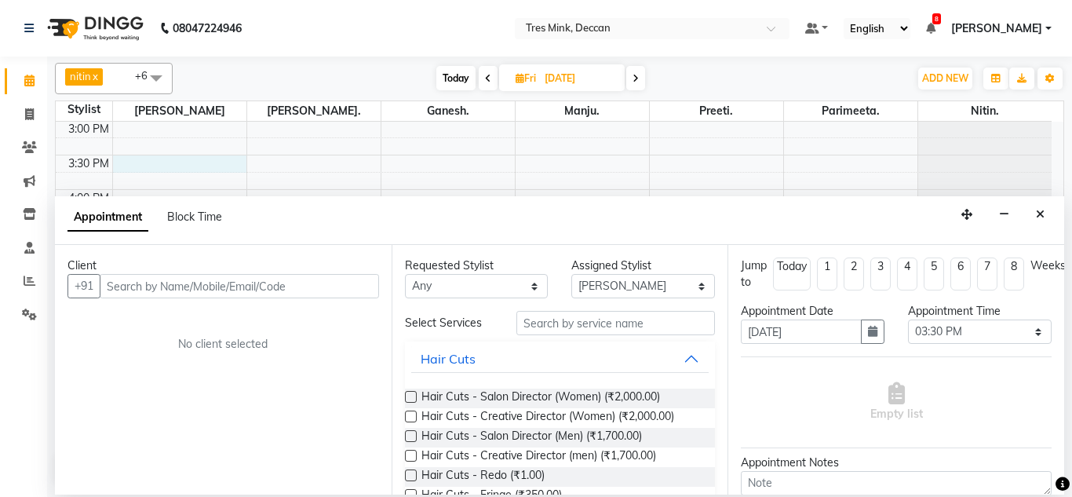
click at [125, 282] on input "text" at bounding box center [239, 286] width 279 height 24
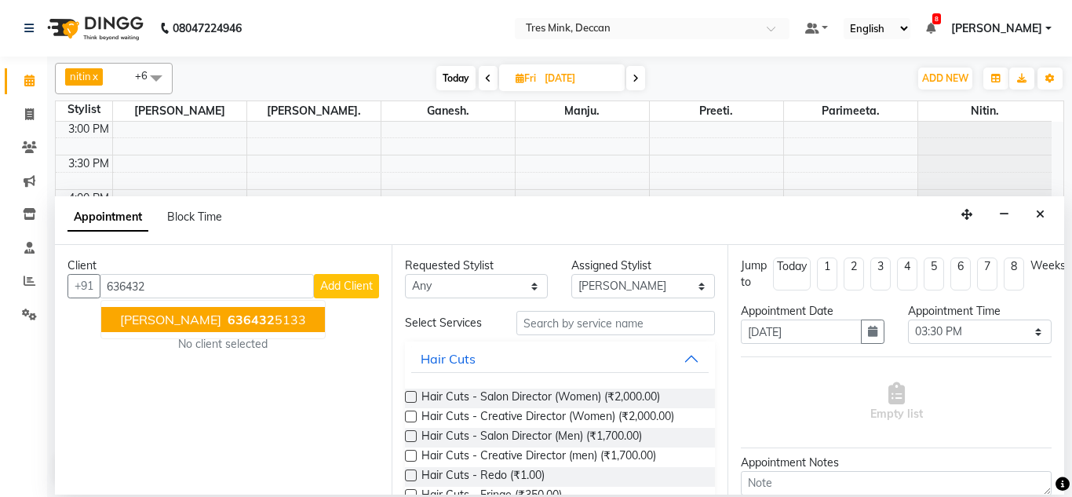
click at [182, 326] on span "[PERSON_NAME]" at bounding box center [170, 319] width 101 height 16
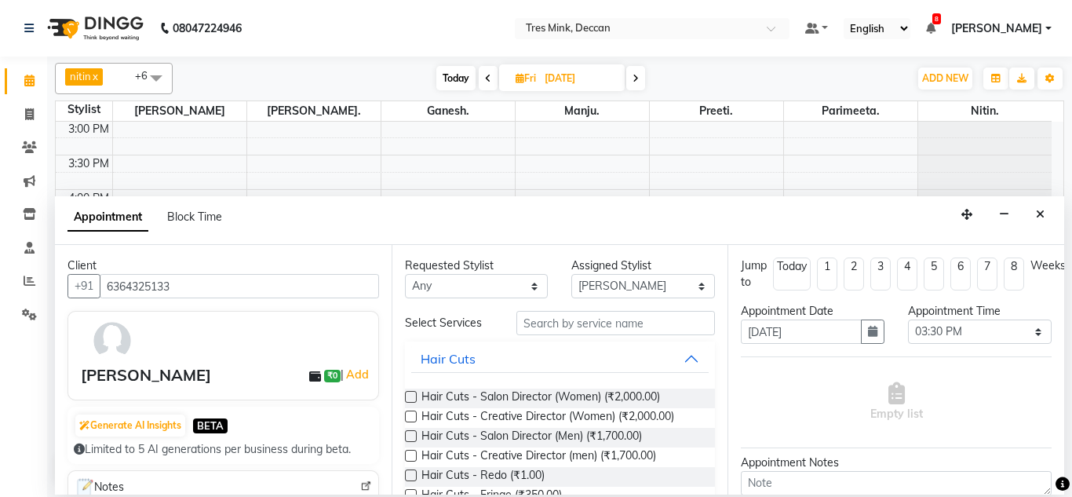
type input "6364325133"
click at [408, 397] on label at bounding box center [411, 397] width 12 height 12
click at [408, 397] on input "checkbox" at bounding box center [410, 398] width 10 height 10
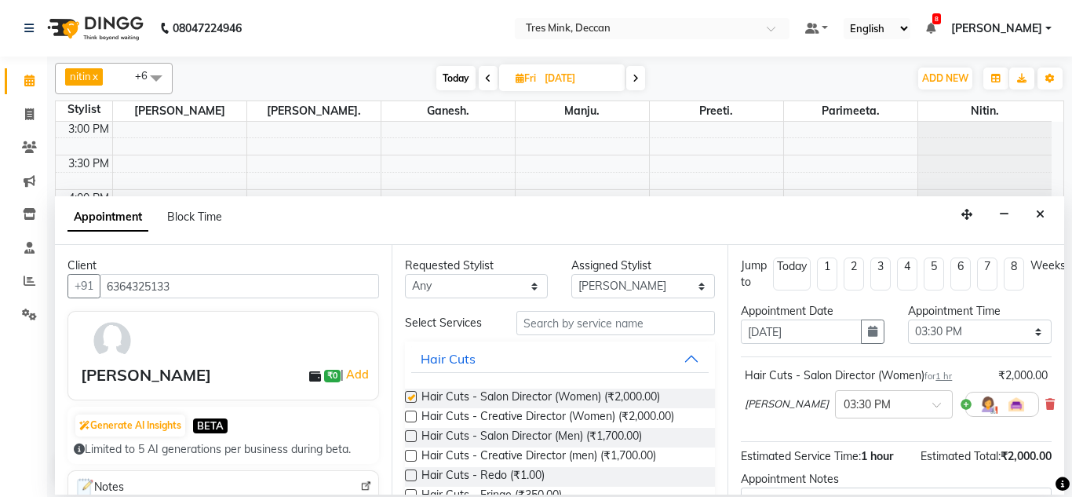
checkbox input "false"
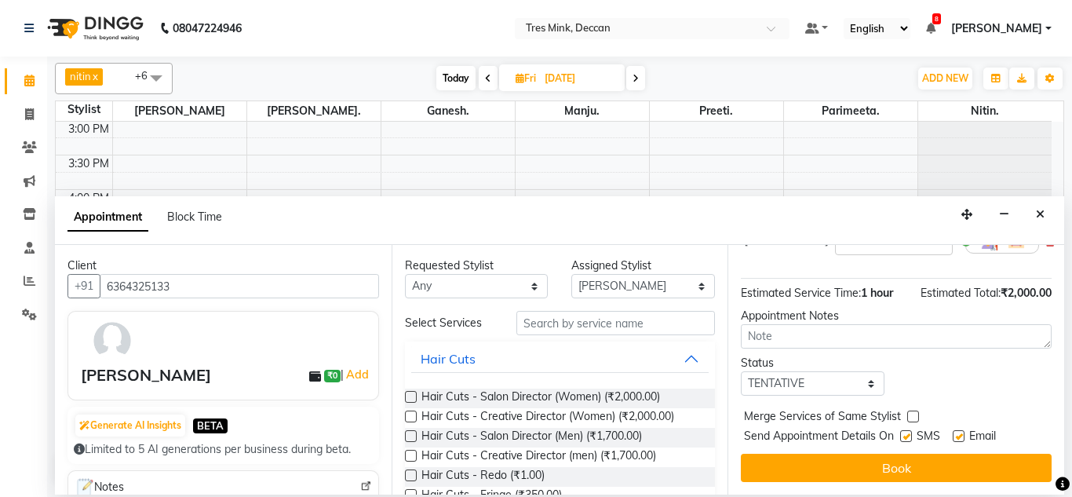
scroll to position [177, 0]
click at [770, 324] on textarea at bounding box center [896, 336] width 311 height 24
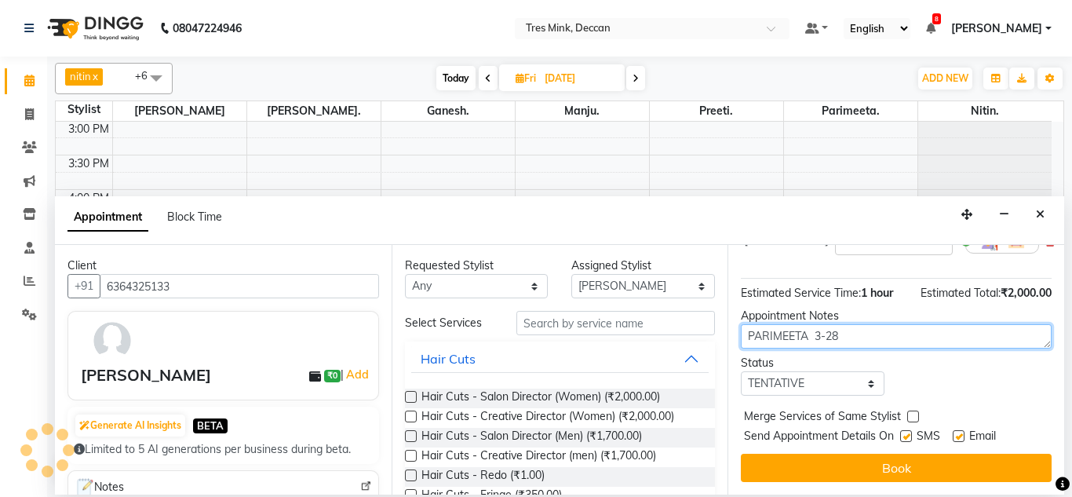
type textarea "PARIMEETA 3-28"
click at [789, 358] on div "Status" at bounding box center [813, 363] width 144 height 16
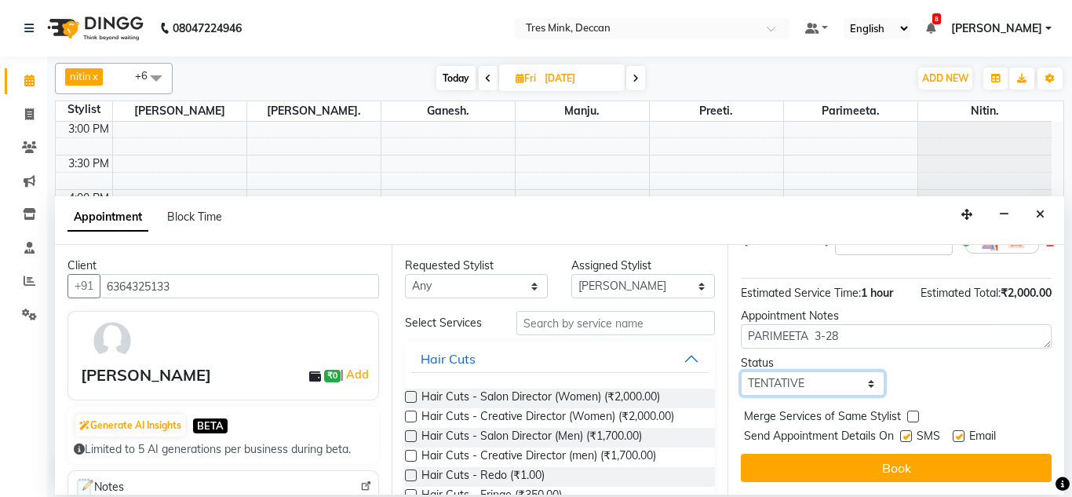
click at [791, 382] on select "Select TENTATIVE CONFIRM UPCOMING" at bounding box center [813, 383] width 144 height 24
click at [741, 371] on select "Select TENTATIVE CONFIRM UPCOMING" at bounding box center [813, 383] width 144 height 24
click at [769, 371] on select "Select TENTATIVE CONFIRM UPCOMING" at bounding box center [813, 383] width 144 height 24
select select "confirm booking"
click at [741, 371] on select "Select TENTATIVE CONFIRM UPCOMING" at bounding box center [813, 383] width 144 height 24
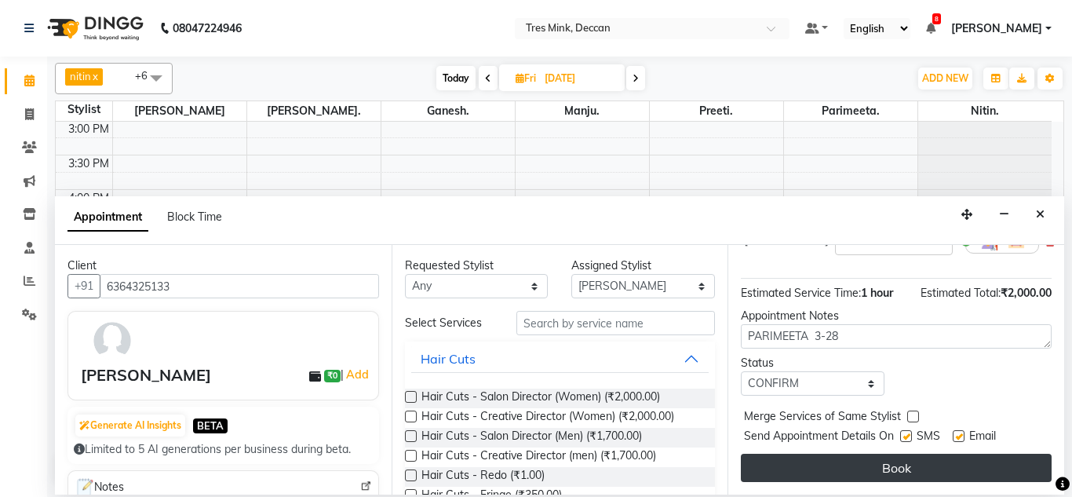
click at [783, 459] on button "Book" at bounding box center [896, 467] width 311 height 28
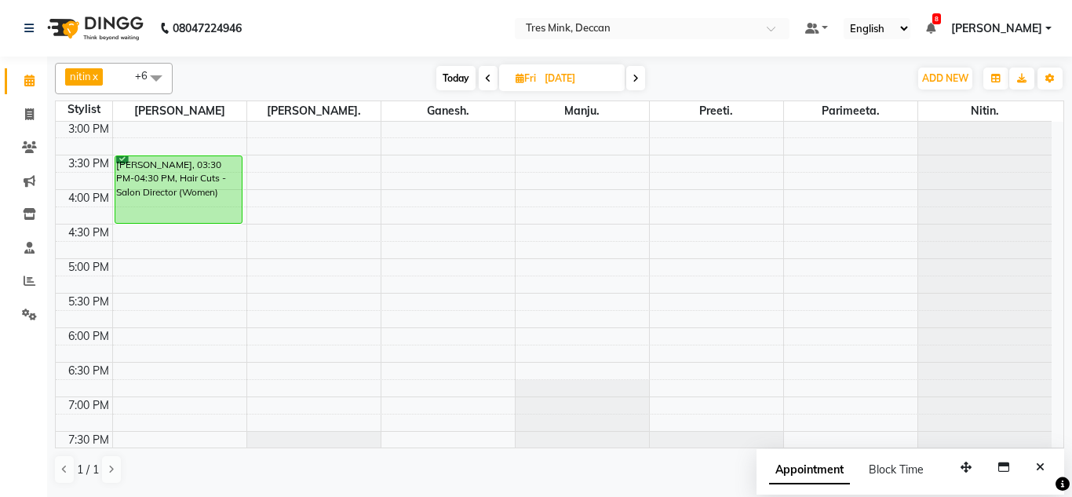
scroll to position [327, 0]
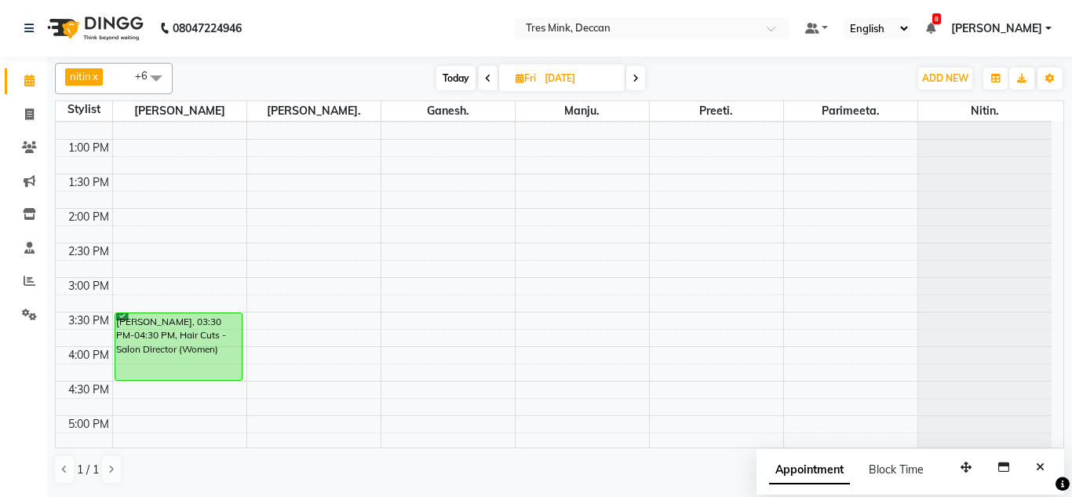
click at [447, 72] on span "Today" at bounding box center [455, 78] width 39 height 24
type input "[DATE]"
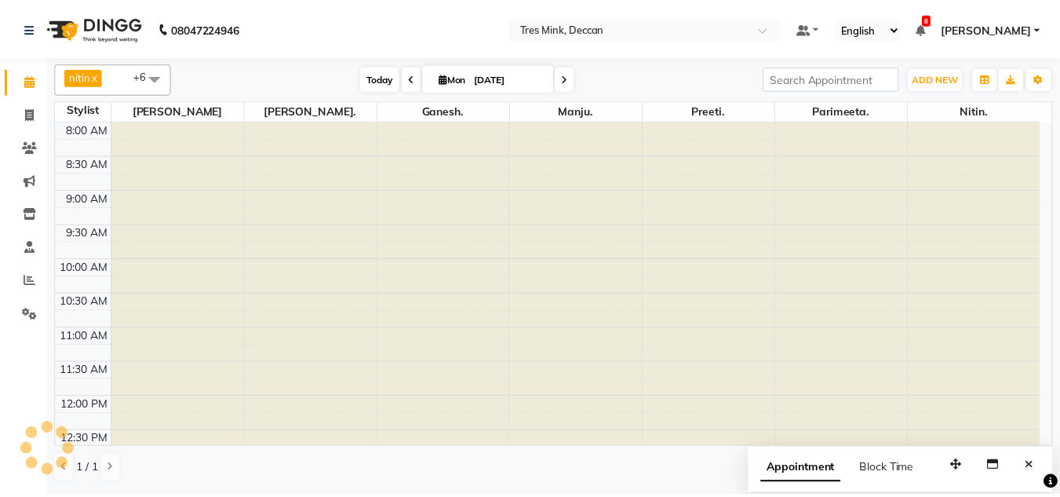
scroll to position [484, 0]
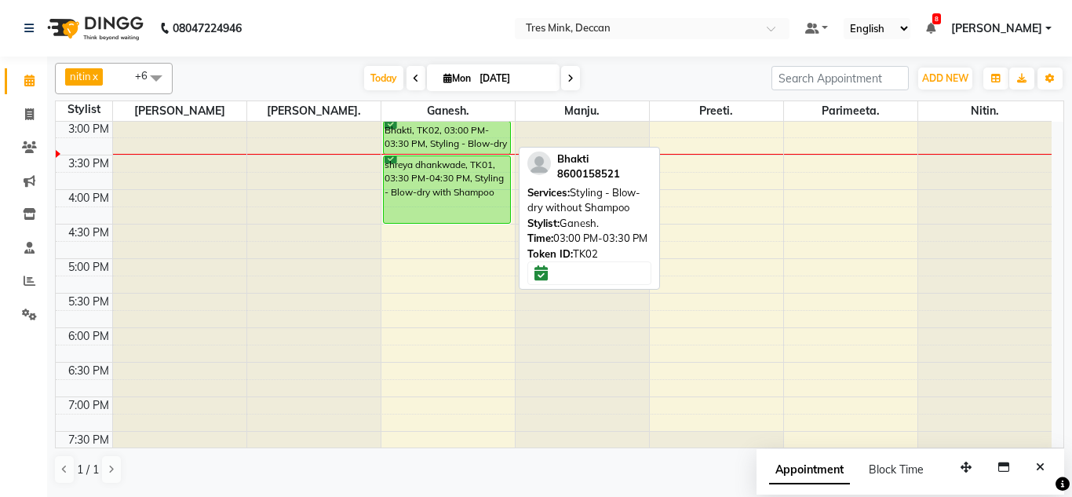
click at [446, 130] on div "Bhakti, TK02, 03:00 PM-03:30 PM, Styling - Blow-dry without Shampoo" at bounding box center [447, 138] width 127 height 32
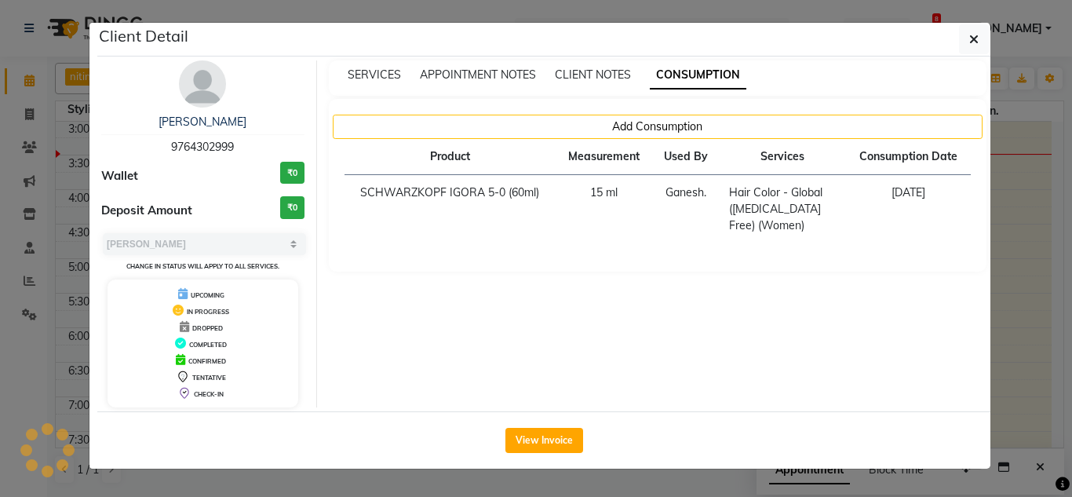
select select "6"
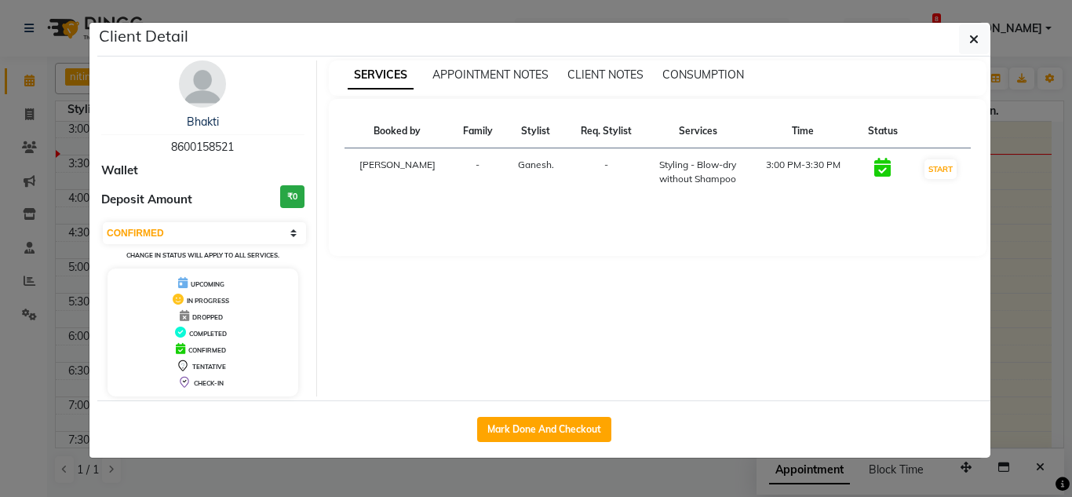
click at [514, 450] on div "Mark Done And Checkout" at bounding box center [543, 428] width 893 height 57
click at [514, 433] on button "Mark Done And Checkout" at bounding box center [544, 429] width 134 height 25
select select "service"
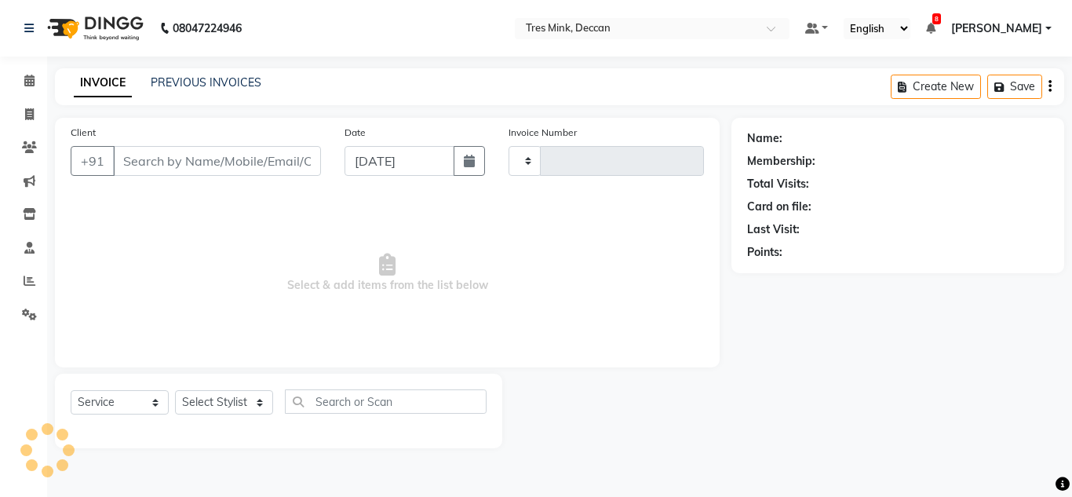
type input "0975"
select select "8055"
type input "8600158521"
select select "59501"
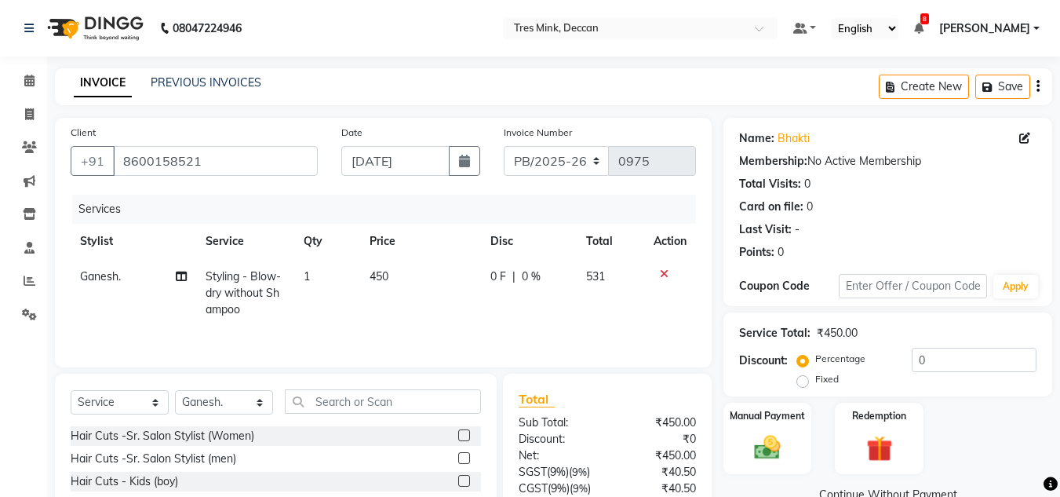
scroll to position [132, 0]
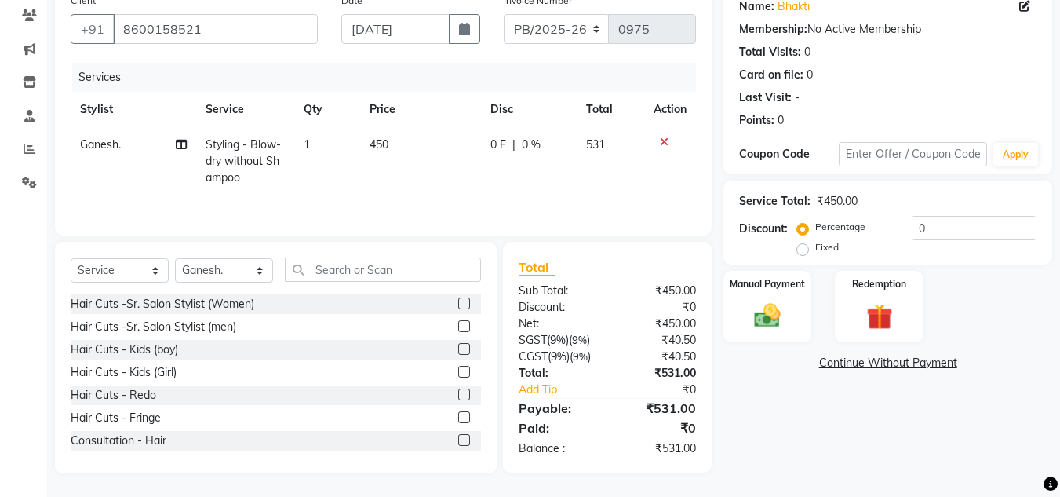
click at [664, 140] on icon at bounding box center [664, 142] width 9 height 11
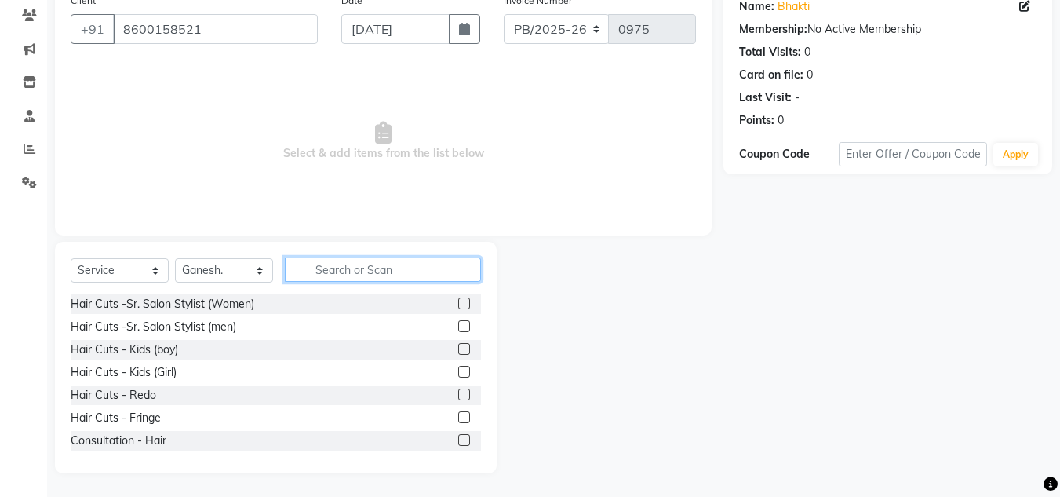
click at [328, 261] on input "text" at bounding box center [383, 269] width 196 height 24
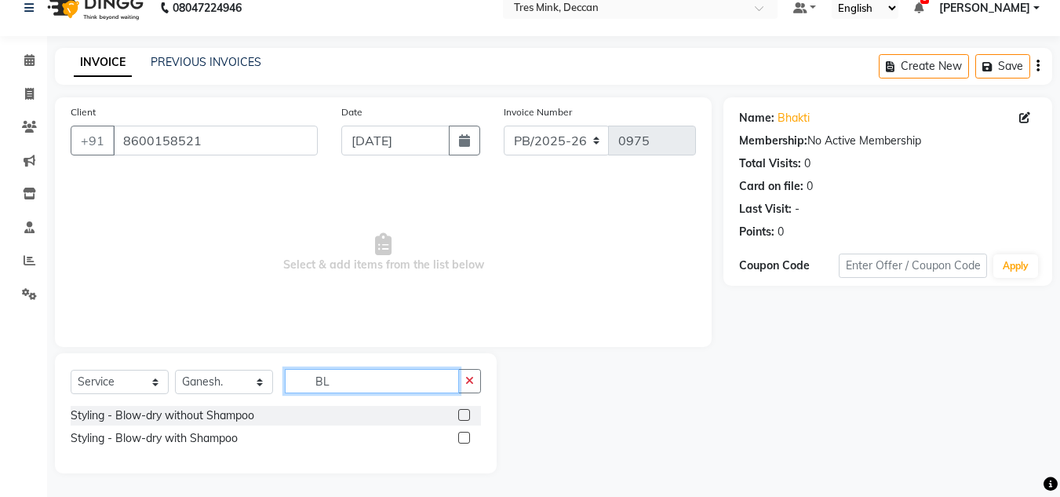
scroll to position [20, 0]
type input "BLO"
click at [469, 442] on label at bounding box center [464, 437] width 12 height 12
click at [468, 442] on input "checkbox" at bounding box center [463, 438] width 10 height 10
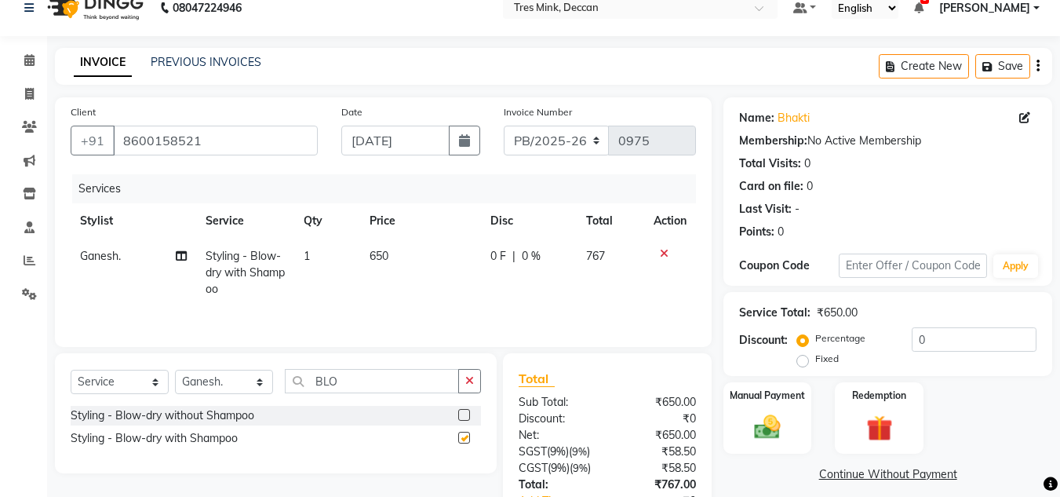
checkbox input "false"
click at [375, 251] on span "650" at bounding box center [379, 256] width 19 height 14
click at [359, 251] on td "1" at bounding box center [326, 272] width 65 height 68
select select "59501"
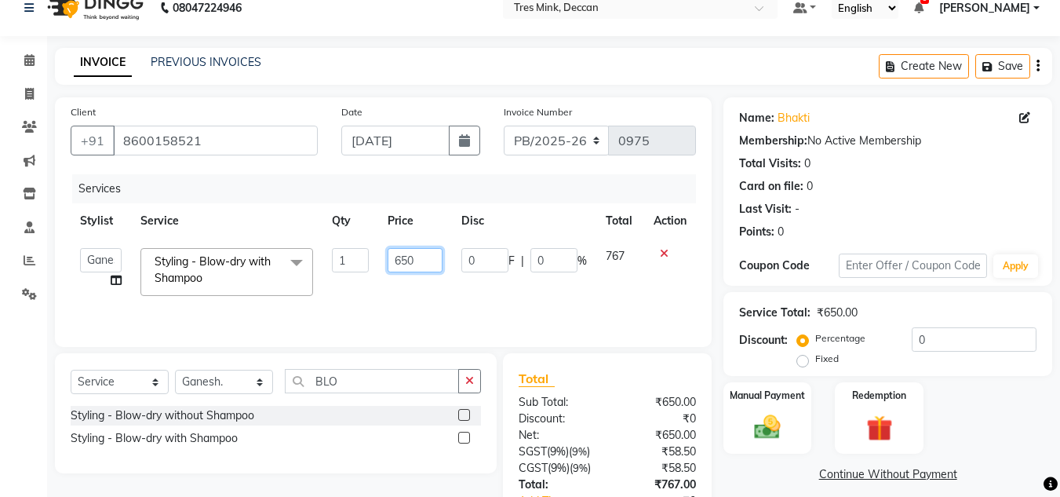
click at [404, 260] on input "650" at bounding box center [415, 260] width 54 height 24
type input "700"
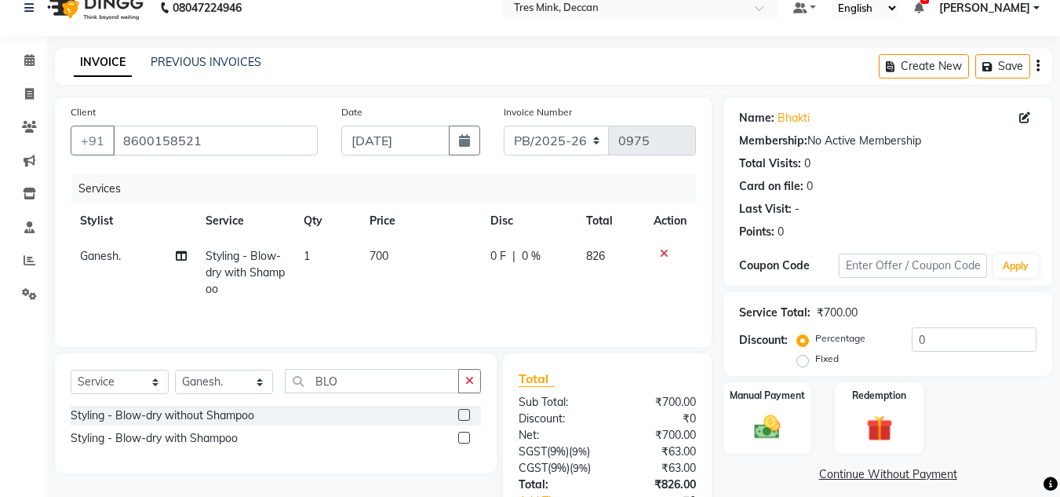
click at [414, 294] on td "700" at bounding box center [420, 272] width 121 height 68
select select "59501"
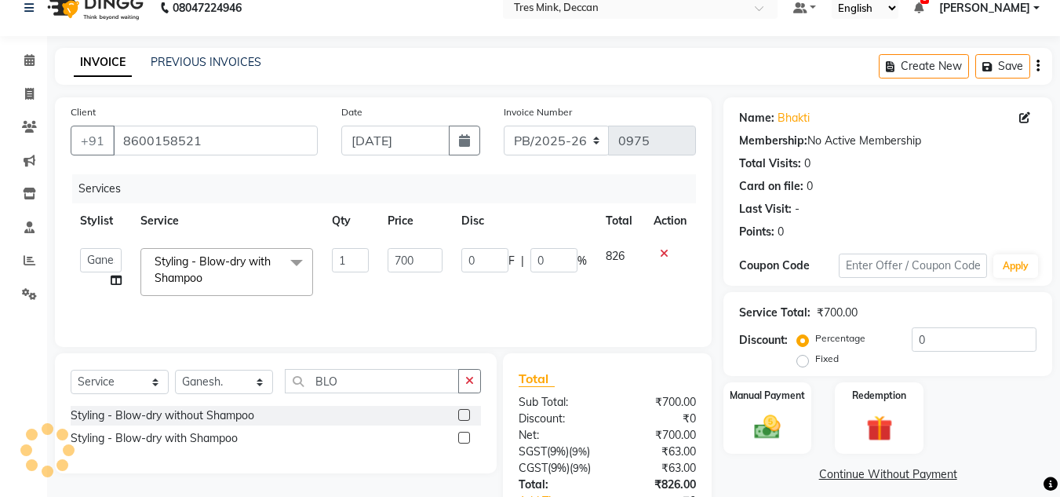
scroll to position [131, 0]
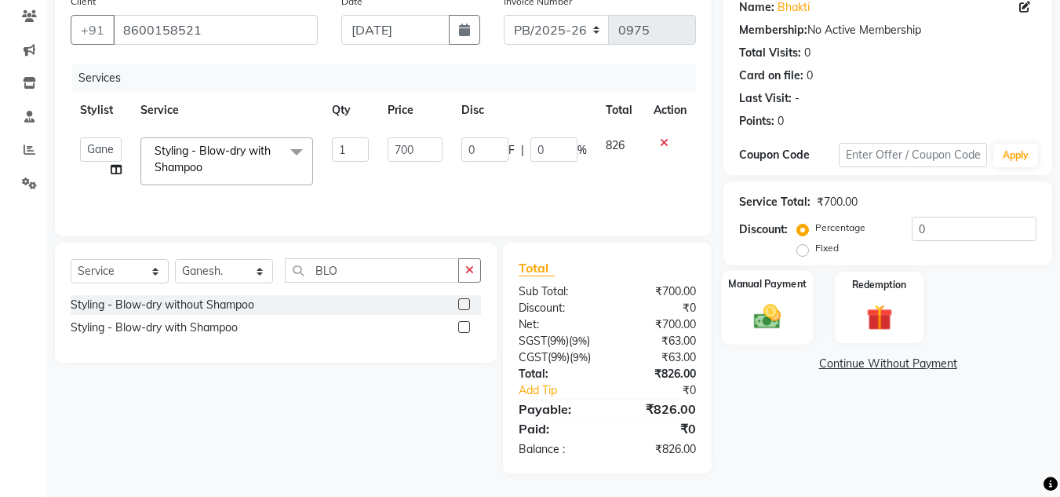
click at [758, 335] on div "Manual Payment" at bounding box center [768, 307] width 92 height 75
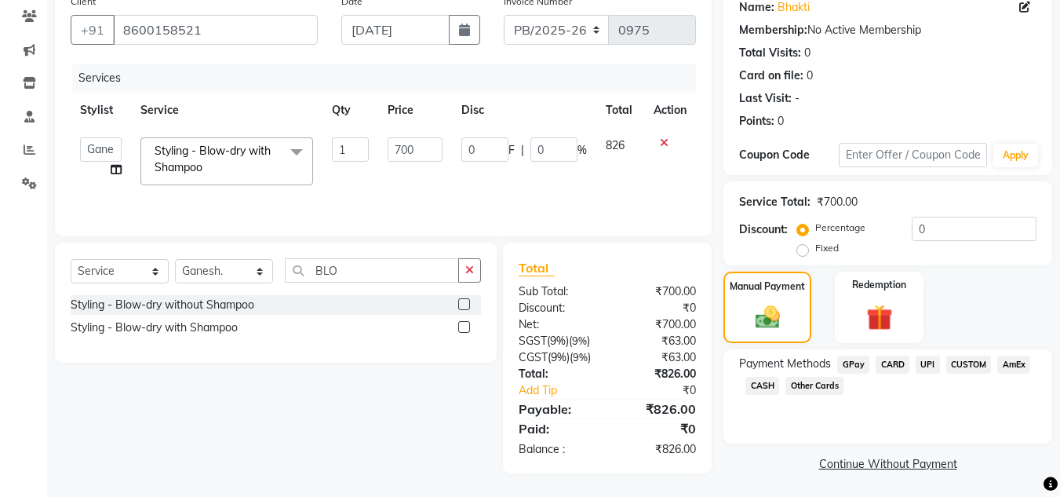
click at [957, 358] on span "CUSTOM" at bounding box center [969, 364] width 46 height 18
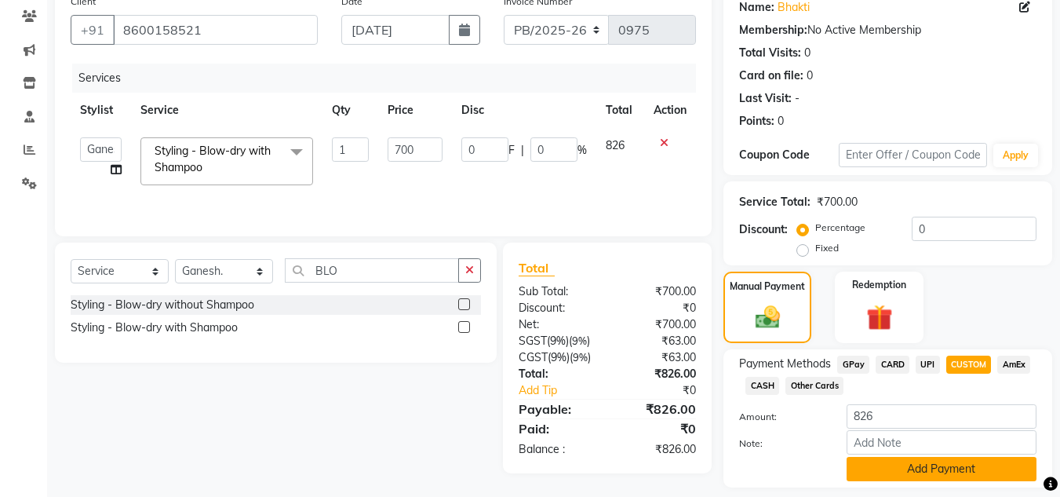
click at [890, 467] on button "Add Payment" at bounding box center [941, 469] width 190 height 24
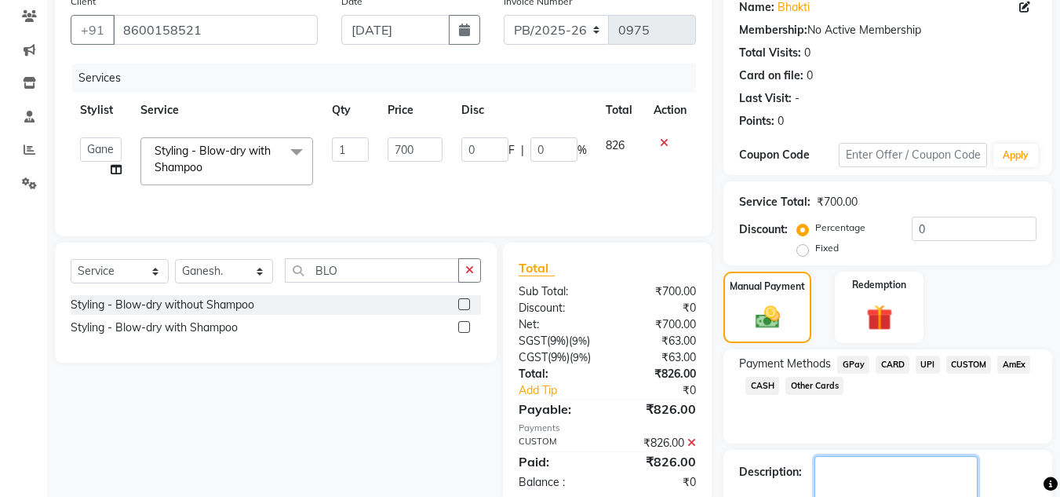
click at [890, 467] on textarea at bounding box center [895, 480] width 163 height 49
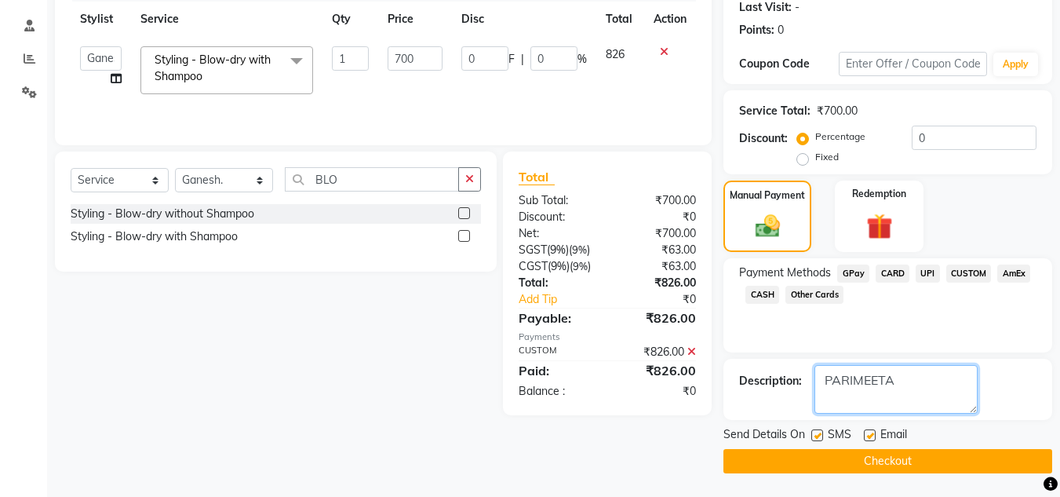
type textarea "PARIMEETA"
click at [947, 464] on button "Checkout" at bounding box center [887, 461] width 329 height 24
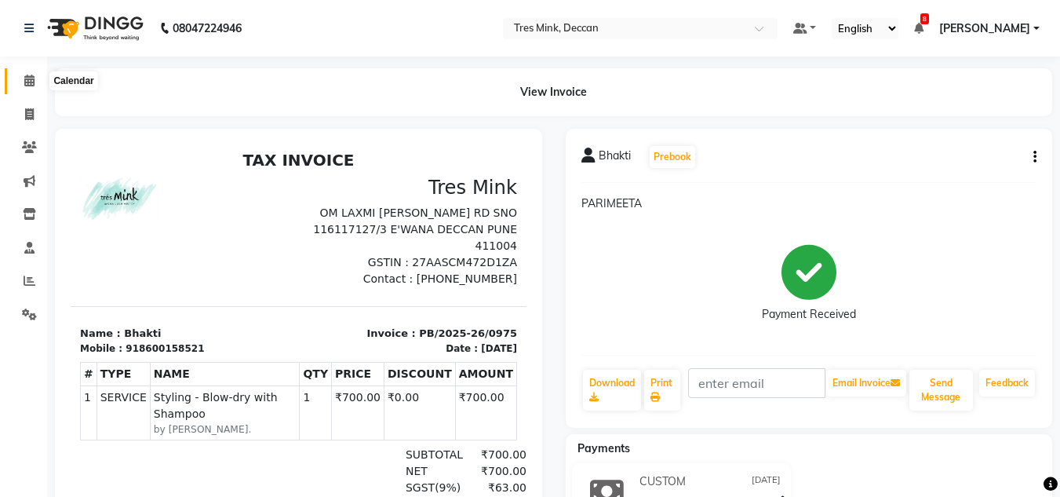
click at [30, 86] on span at bounding box center [29, 81] width 27 height 18
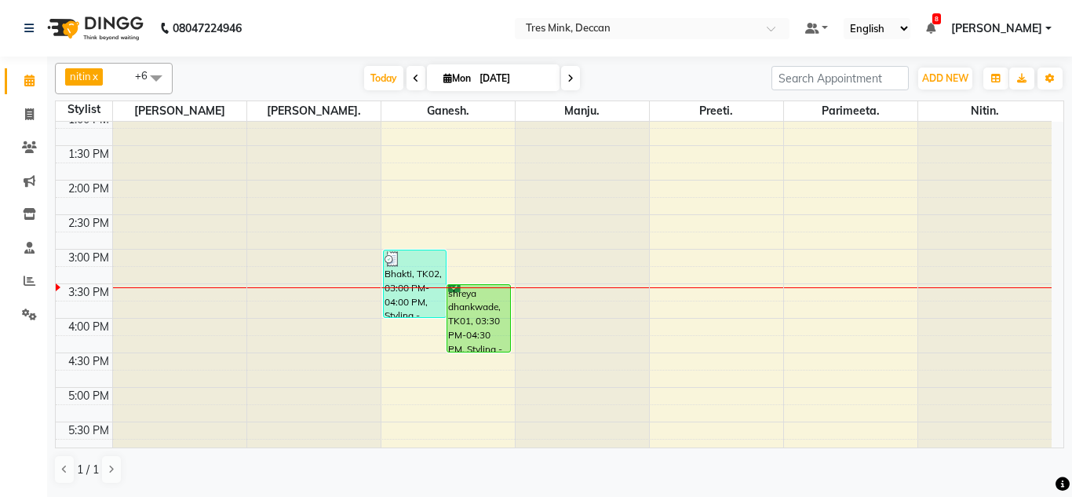
scroll to position [392, 0]
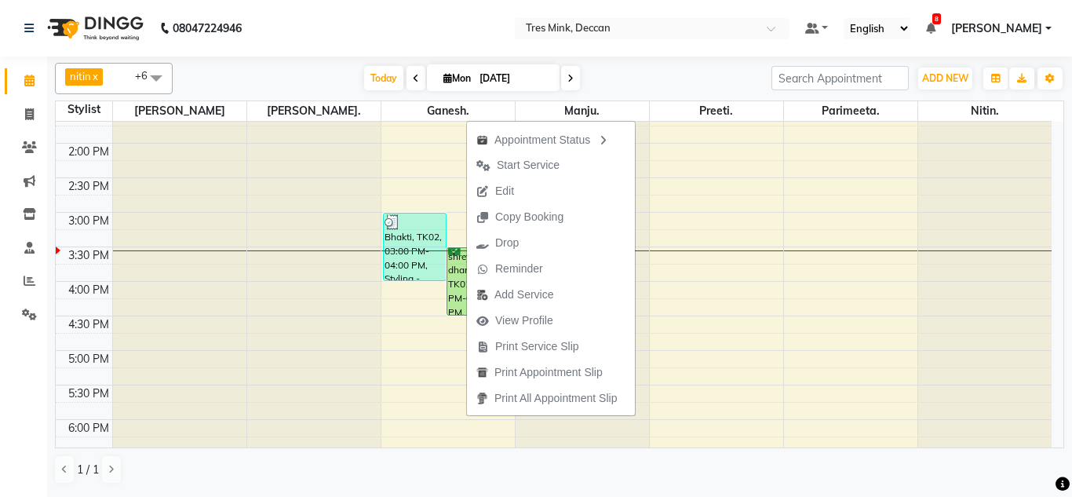
click at [497, 160] on span "Start Service" at bounding box center [528, 165] width 63 height 16
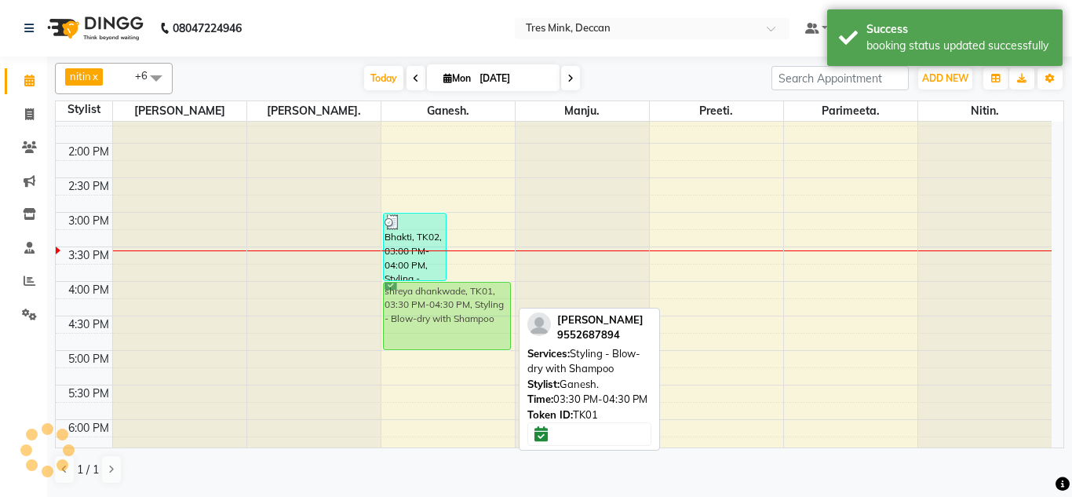
drag, startPoint x: 482, startPoint y: 261, endPoint x: 479, endPoint y: 303, distance: 41.7
click at [479, 303] on div "Bhakti, TK02, 03:00 PM-04:00 PM, Styling - Blow-dry with Shampoo shreya dhankwa…" at bounding box center [447, 177] width 133 height 897
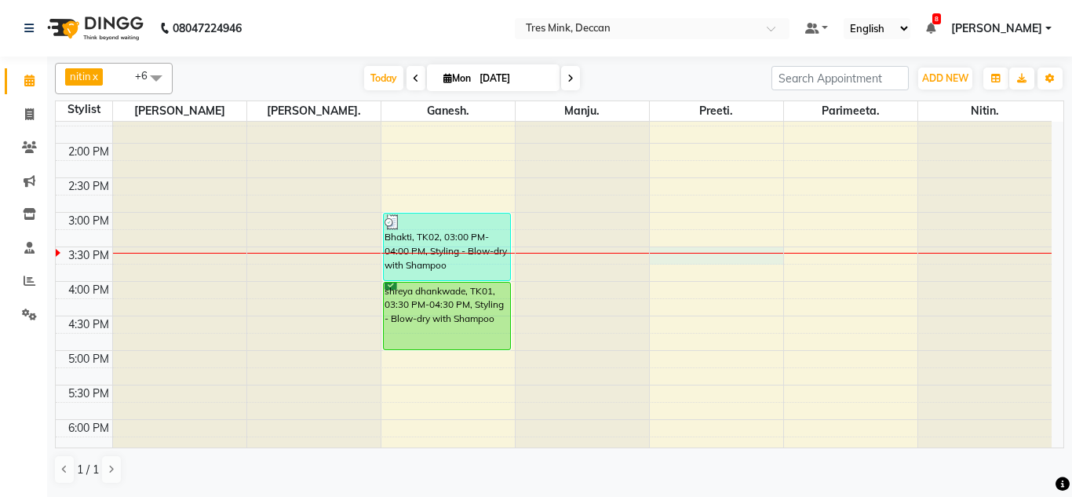
click at [683, 257] on div "8:00 AM 8:30 AM 9:00 AM 9:30 AM 10:00 AM 10:30 AM 11:00 AM 11:30 AM 12:00 PM 12…" at bounding box center [554, 177] width 996 height 897
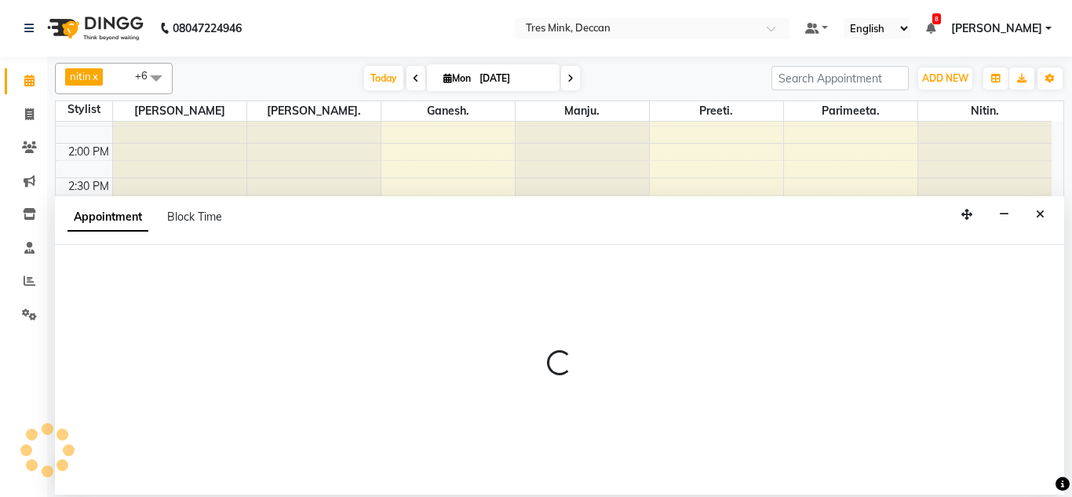
select select "59502"
select select "930"
select select "tentative"
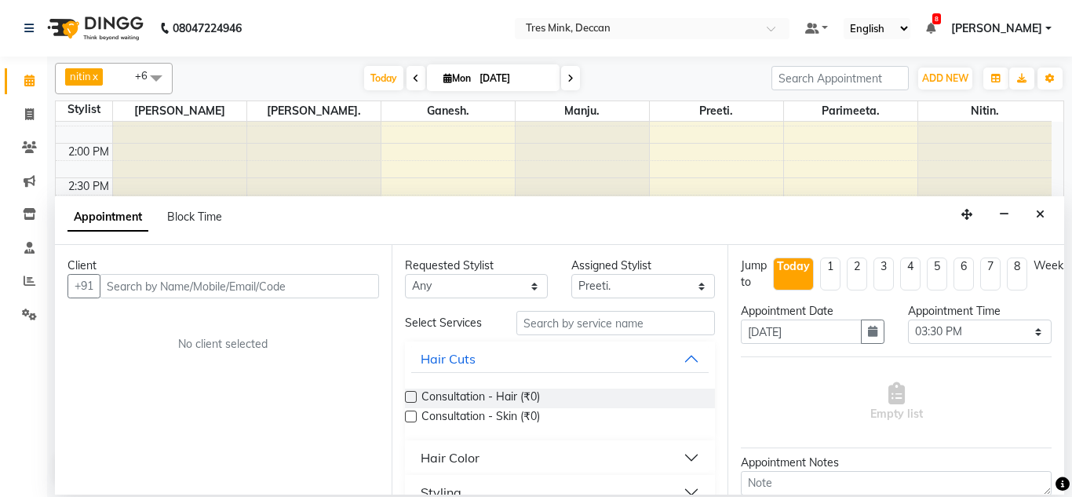
click at [201, 289] on input "text" at bounding box center [239, 286] width 279 height 24
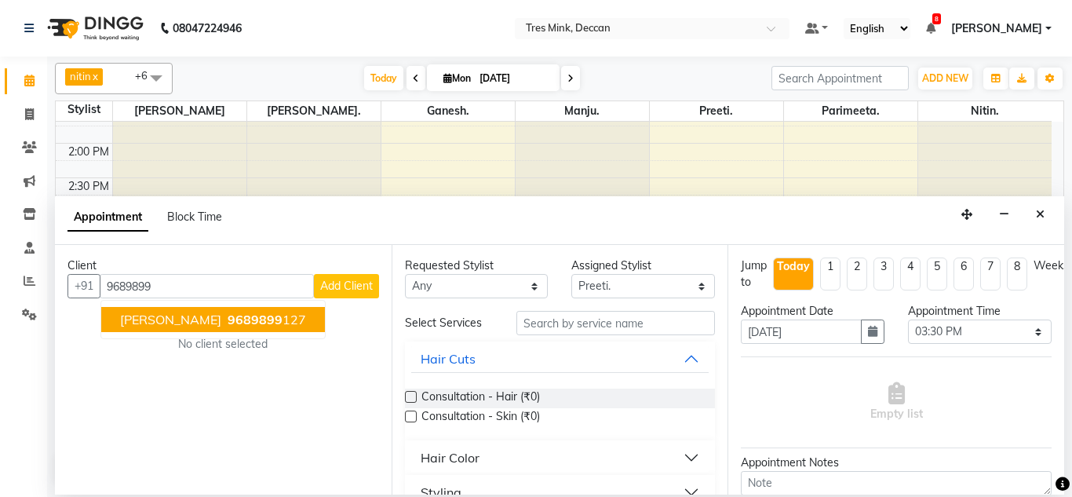
click at [199, 329] on button "[PERSON_NAME] 9689899 127" at bounding box center [213, 319] width 224 height 25
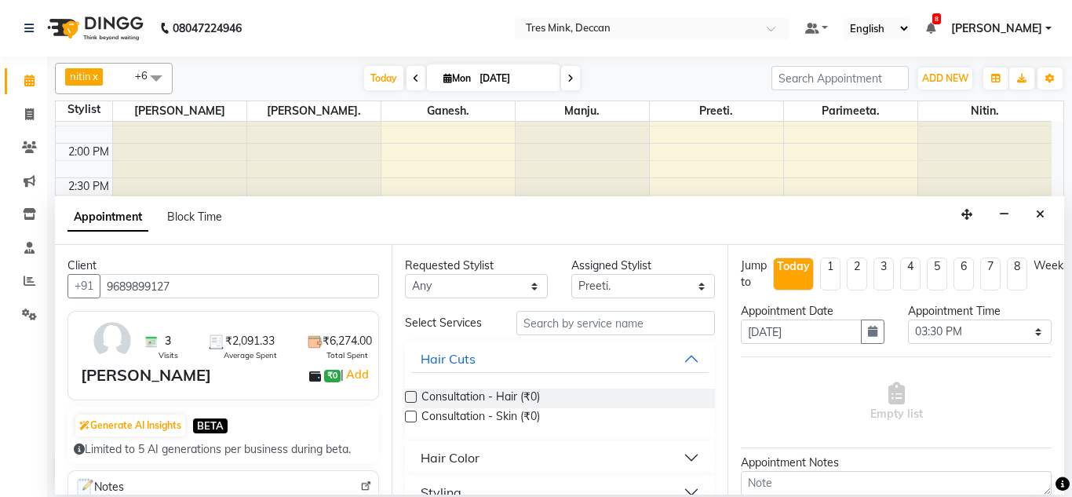
type input "9689899127"
click at [561, 331] on input "text" at bounding box center [615, 323] width 199 height 24
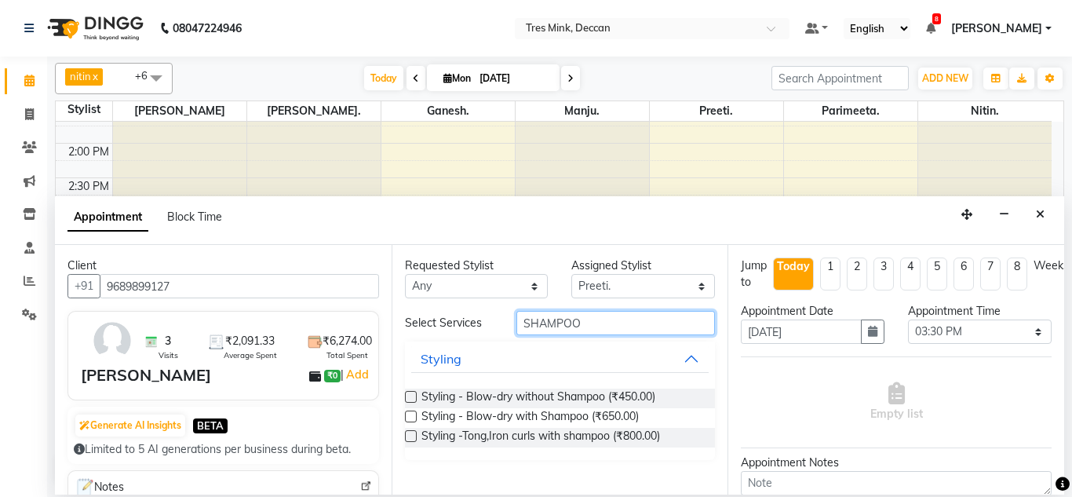
type input "SHAMPOO"
click at [408, 417] on label at bounding box center [411, 416] width 12 height 12
click at [408, 417] on input "checkbox" at bounding box center [410, 418] width 10 height 10
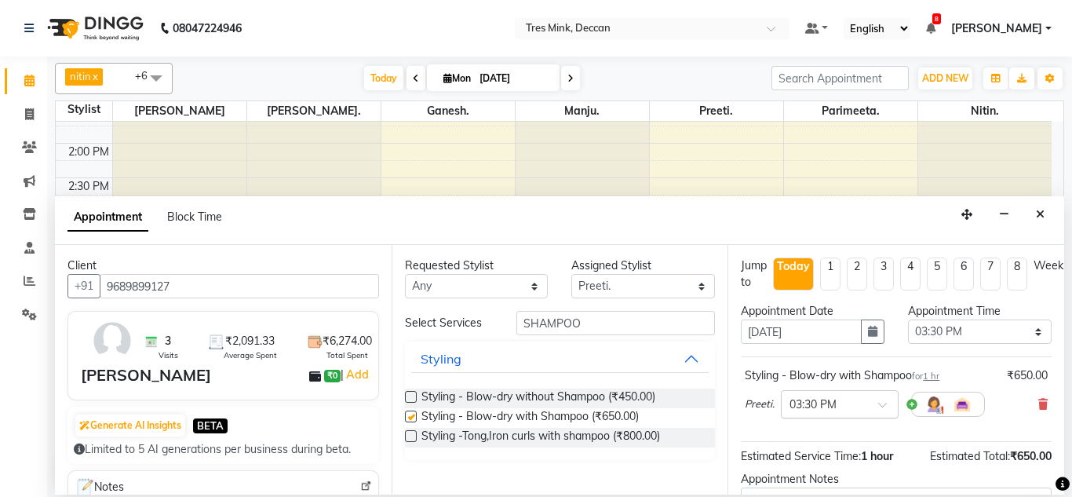
checkbox input "false"
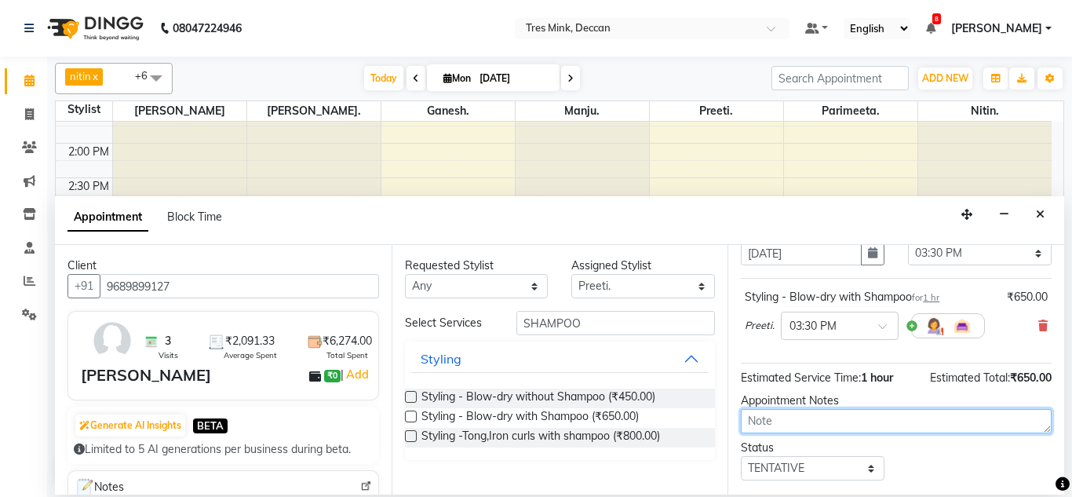
click at [769, 420] on textarea at bounding box center [896, 421] width 311 height 24
type textarea "PARIMEETA 3-36"
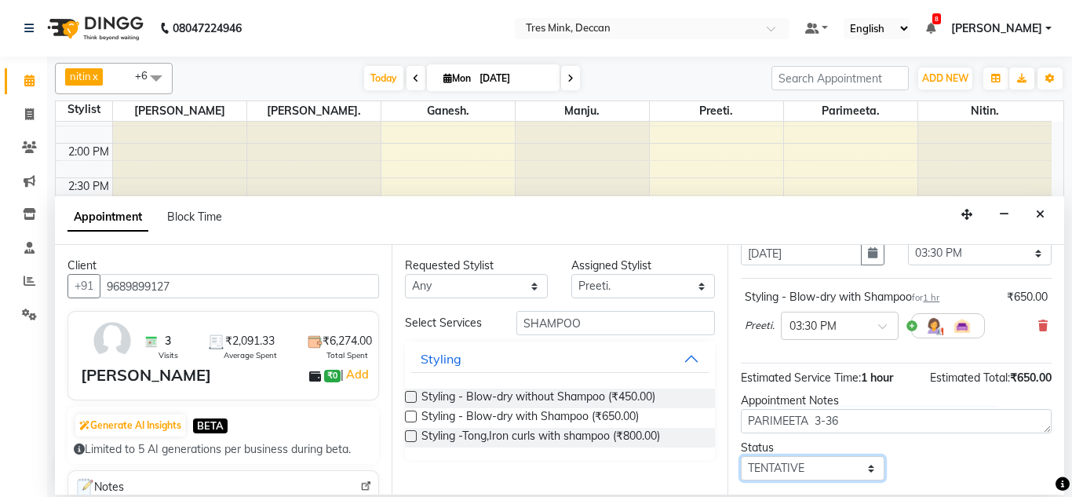
click at [770, 471] on select "Select TENTATIVE CONFIRM CHECK-IN UPCOMING" at bounding box center [813, 468] width 144 height 24
select select "confirm booking"
click at [741, 456] on select "Select TENTATIVE CONFIRM CHECK-IN UPCOMING" at bounding box center [813, 468] width 144 height 24
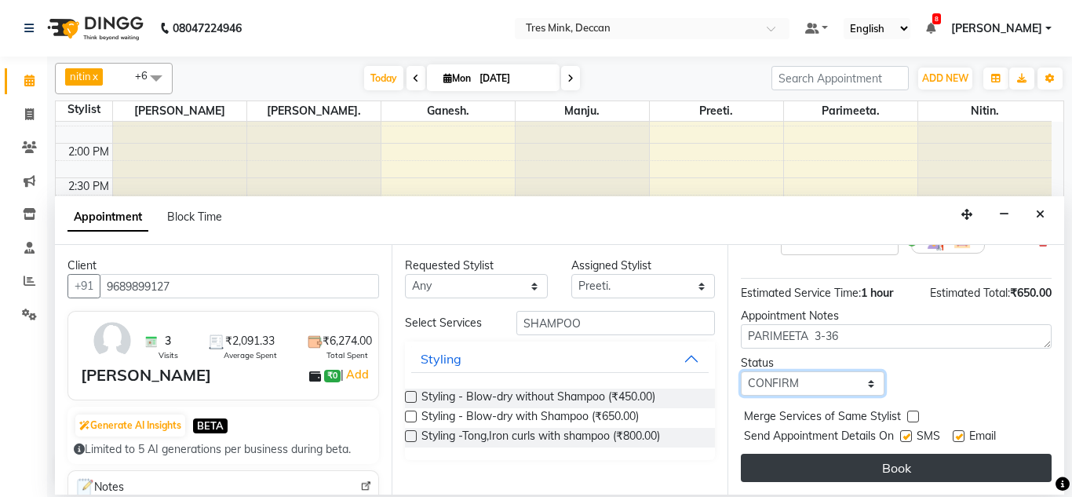
scroll to position [175, 0]
click at [769, 459] on button "Book" at bounding box center [896, 467] width 311 height 28
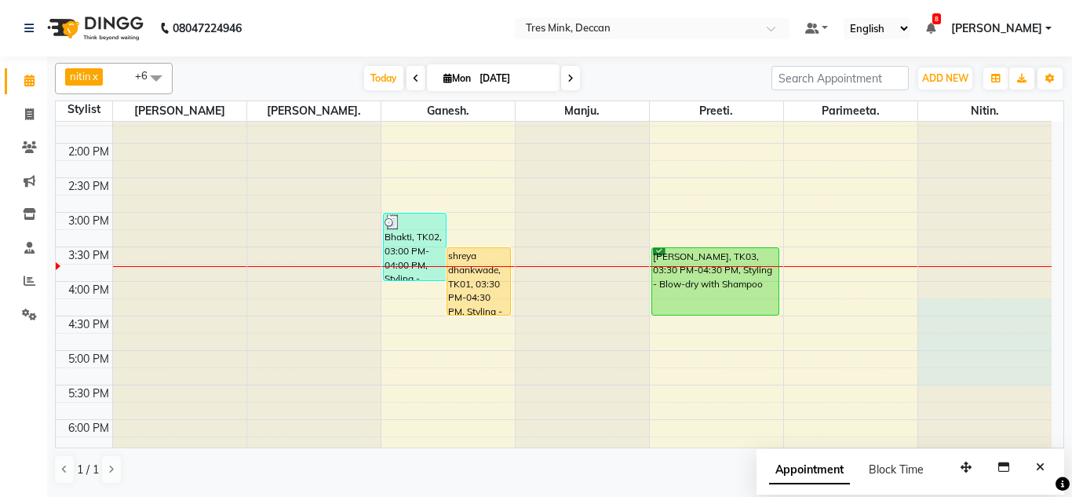
drag, startPoint x: 1044, startPoint y: 316, endPoint x: 1039, endPoint y: 367, distance: 51.3
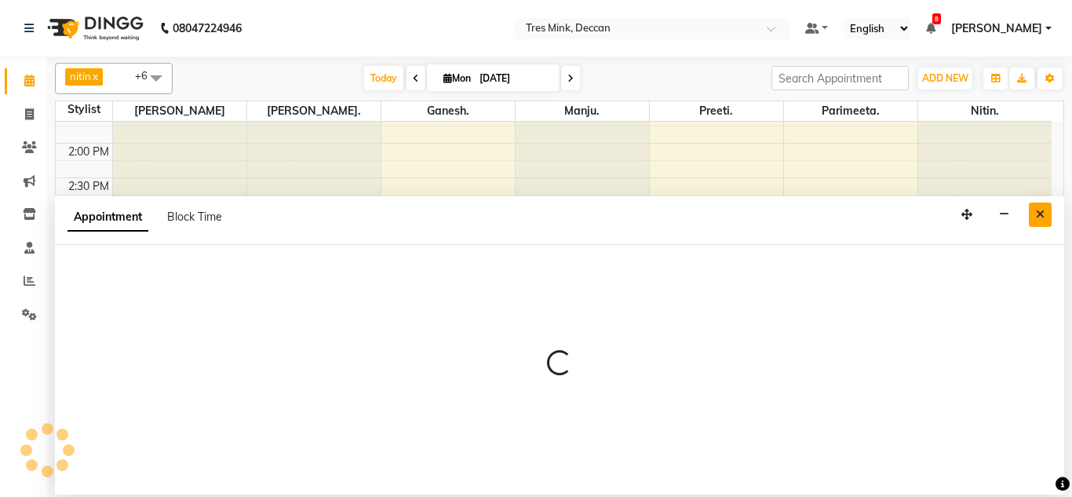
click at [1044, 216] on button "Close" at bounding box center [1039, 214] width 23 height 24
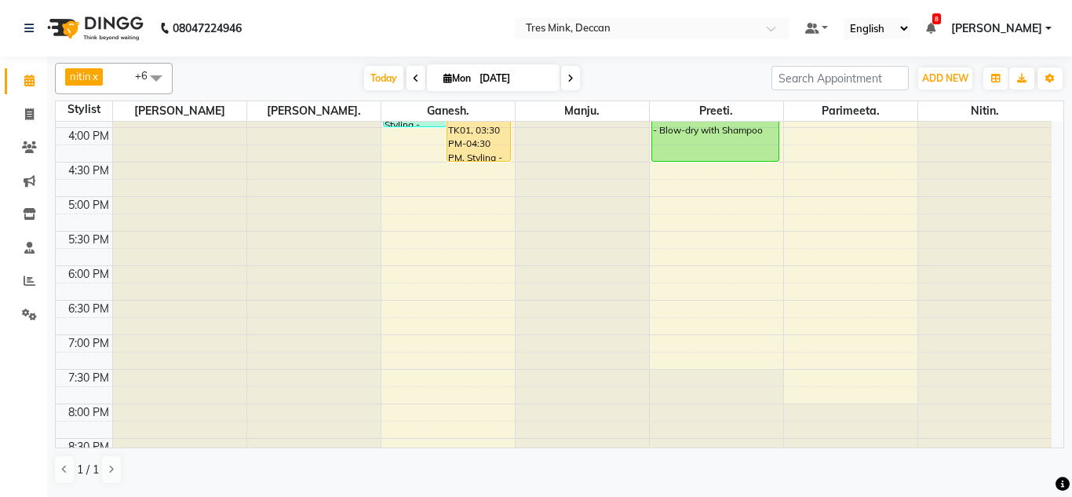
scroll to position [571, 0]
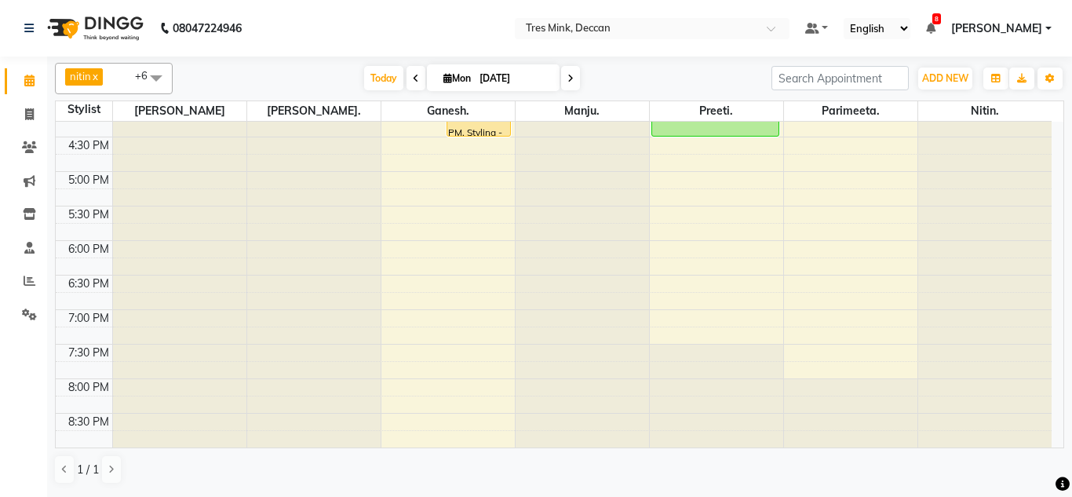
select select "59501"
select select "1140"
select select "tentative"
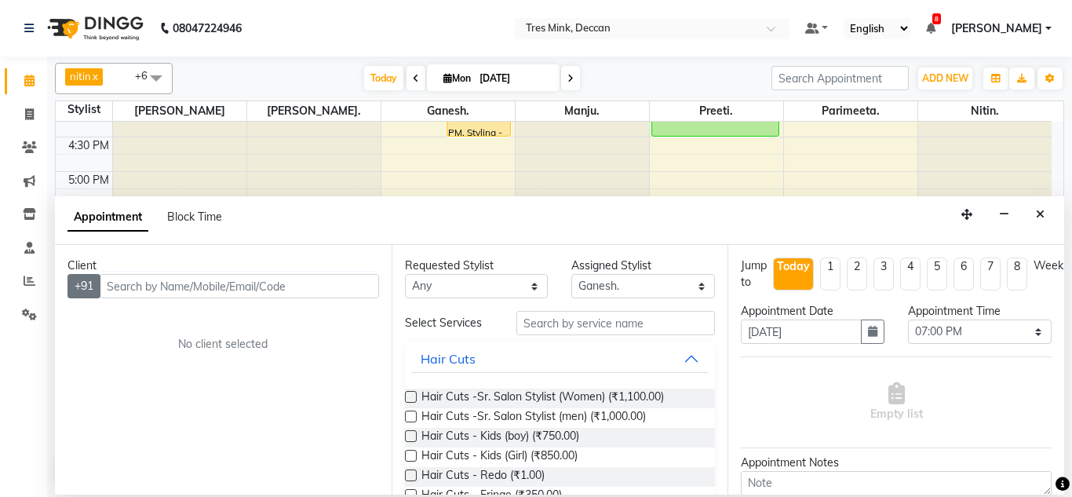
click at [100, 282] on button "+91" at bounding box center [83, 286] width 33 height 24
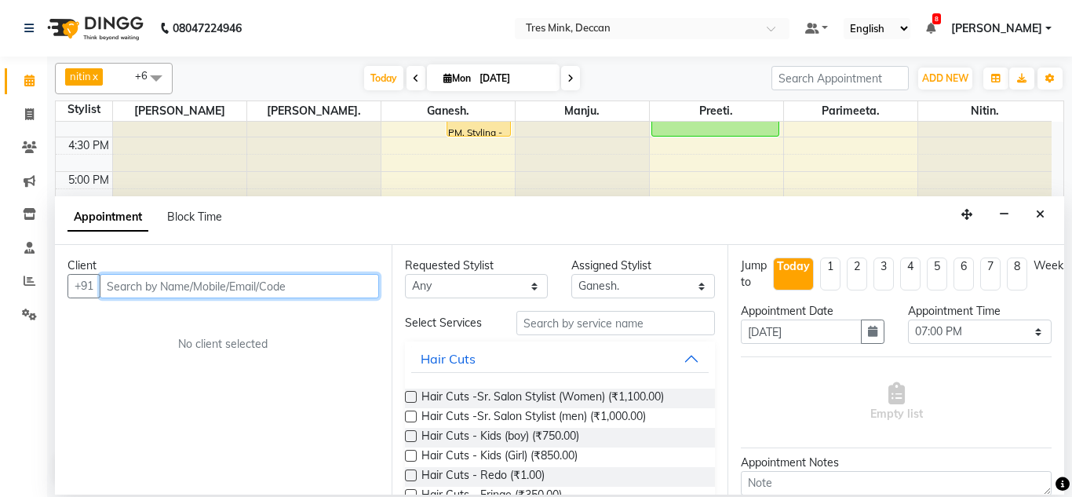
click at [131, 284] on input "text" at bounding box center [239, 286] width 279 height 24
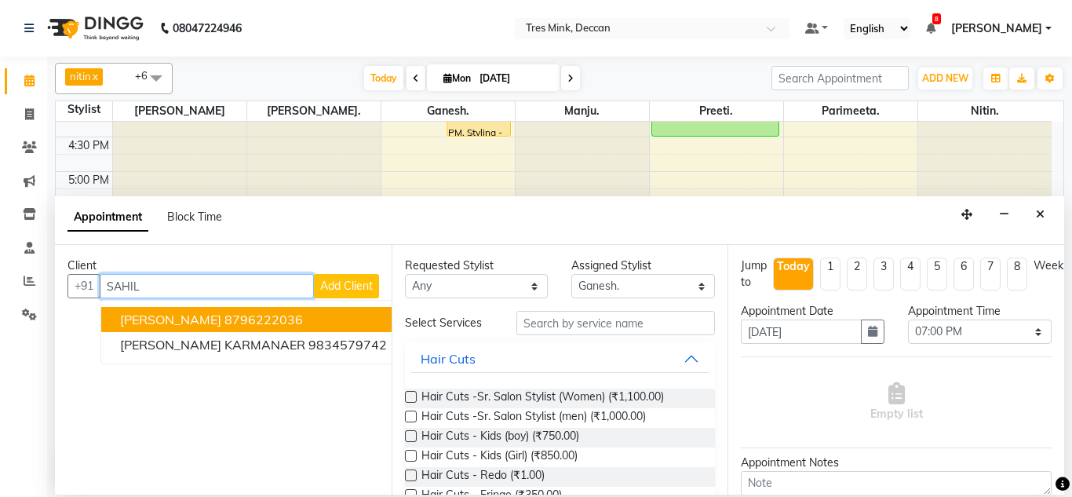
click at [148, 322] on span "[PERSON_NAME]" at bounding box center [170, 319] width 101 height 16
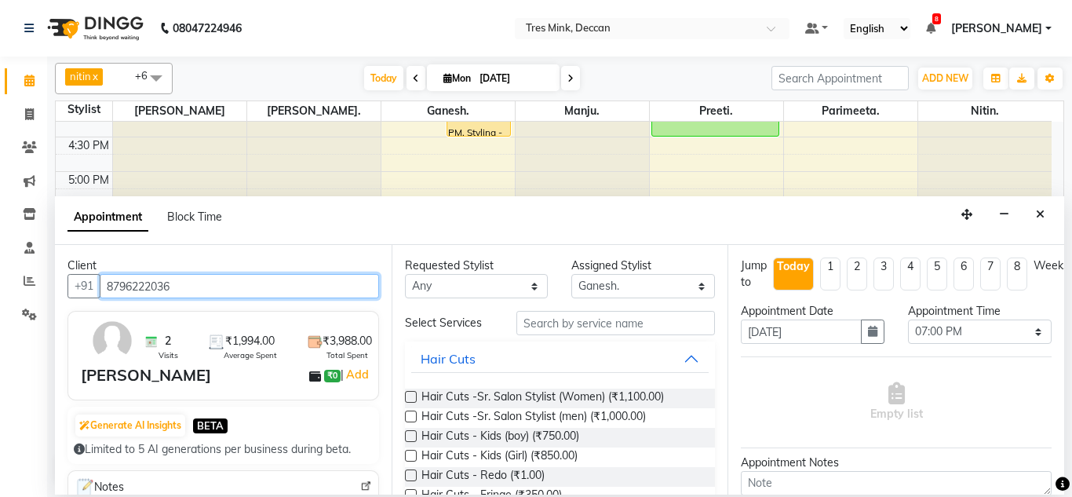
type input "8796222036"
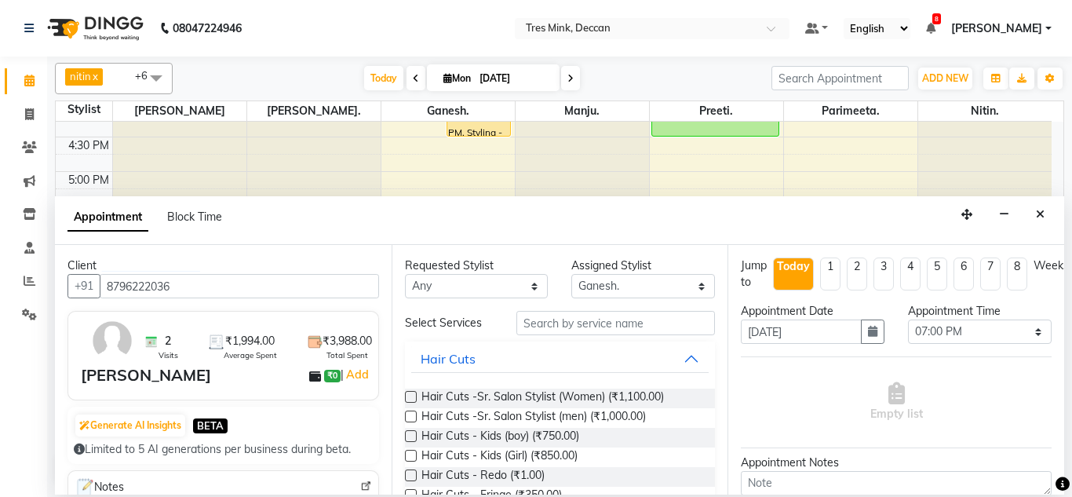
click at [410, 416] on label at bounding box center [411, 416] width 12 height 12
click at [410, 416] on input "checkbox" at bounding box center [410, 418] width 10 height 10
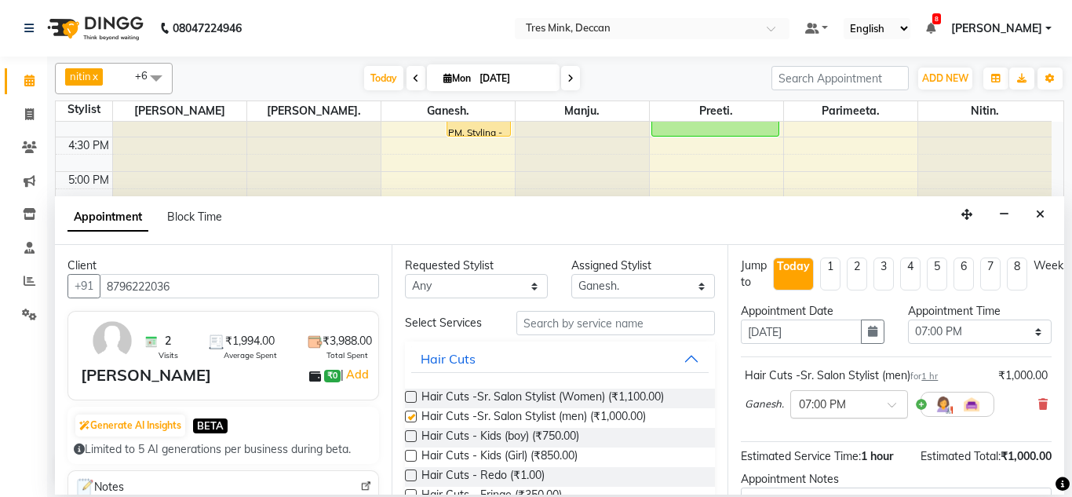
checkbox input "false"
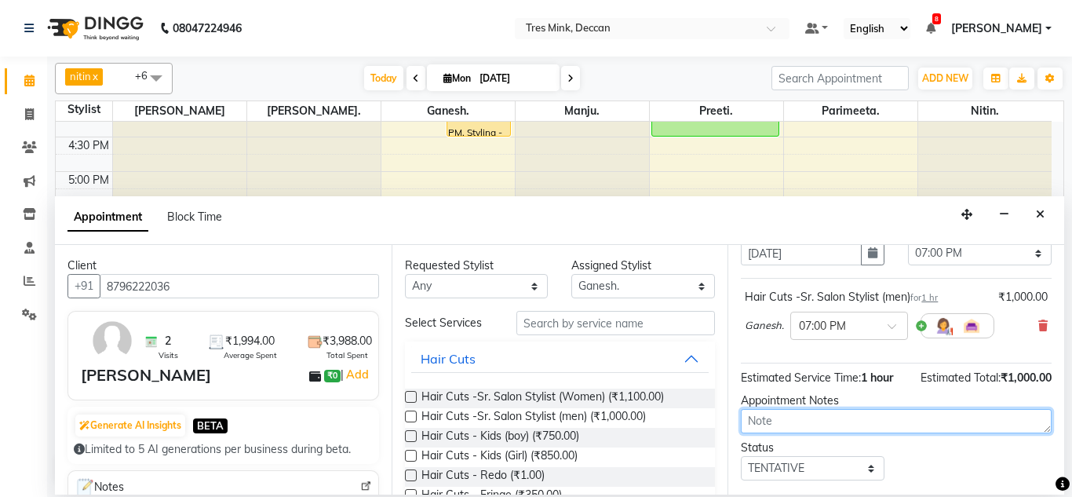
click at [782, 424] on textarea at bounding box center [896, 421] width 311 height 24
type textarea "PARIMEETA 3-48"
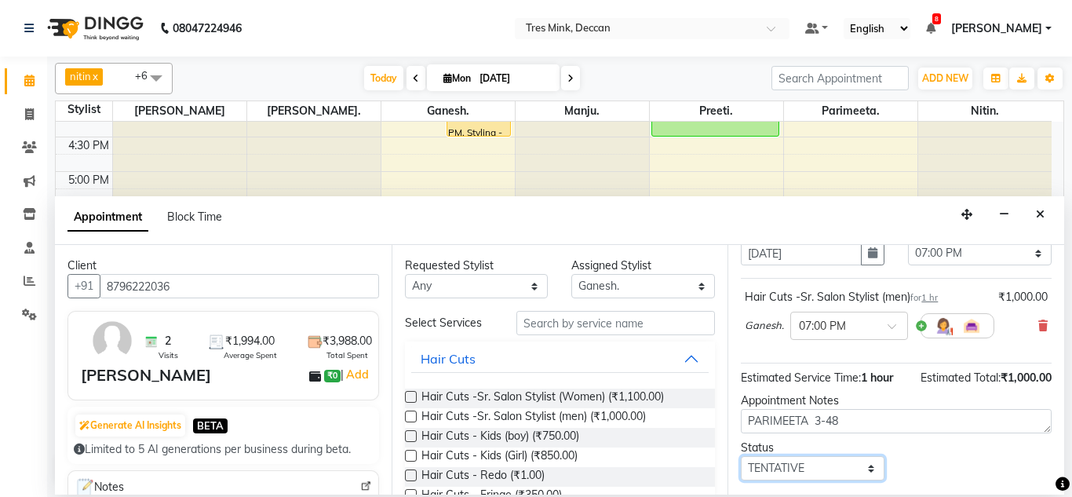
click at [770, 462] on select "Select TENTATIVE CONFIRM CHECK-IN UPCOMING" at bounding box center [813, 468] width 144 height 24
select select "confirm booking"
click at [741, 456] on select "Select TENTATIVE CONFIRM CHECK-IN UPCOMING" at bounding box center [813, 468] width 144 height 24
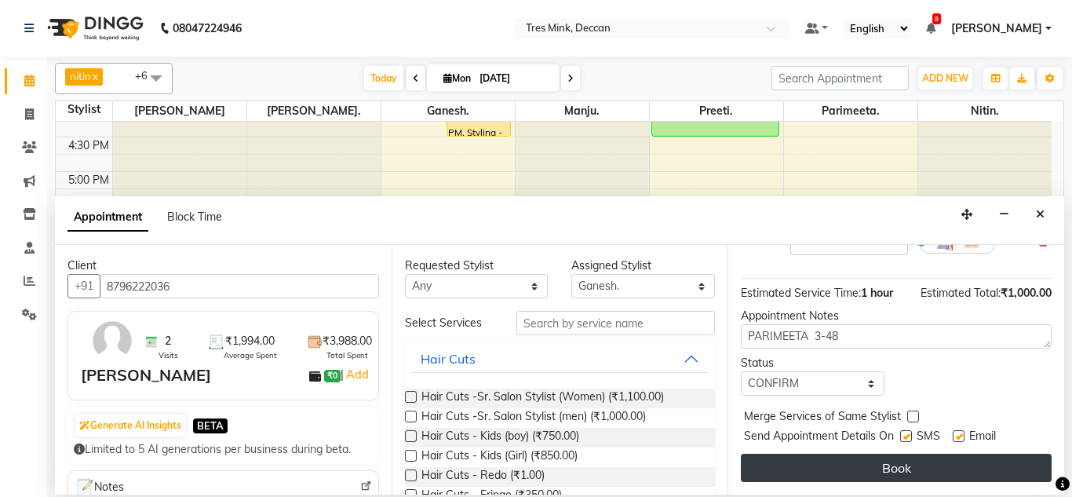
click at [777, 453] on button "Book" at bounding box center [896, 467] width 311 height 28
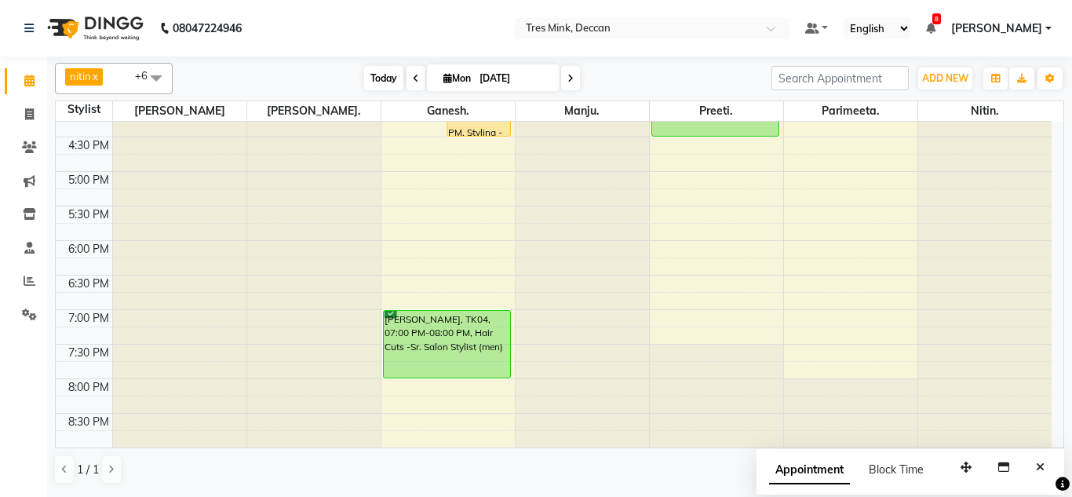
click at [381, 79] on span "Today" at bounding box center [383, 78] width 39 height 24
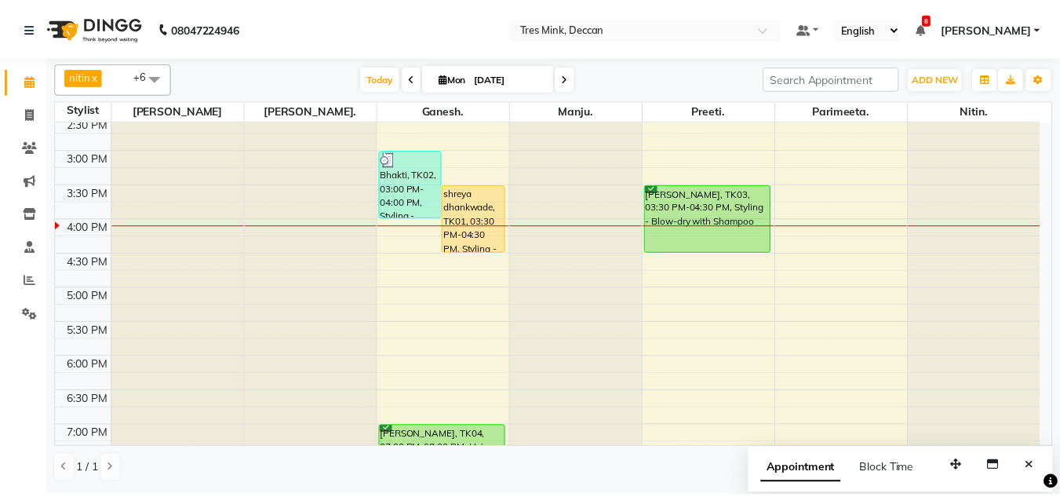
scroll to position [318, 0]
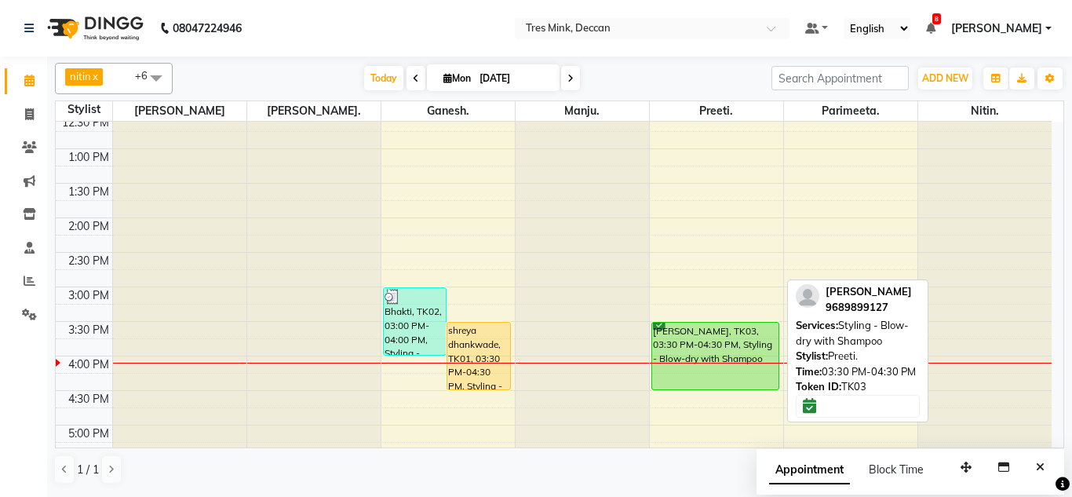
click at [659, 360] on div "[PERSON_NAME], TK03, 03:30 PM-04:30 PM, Styling - Blow-dry with Shampoo" at bounding box center [715, 355] width 127 height 67
select select "6"
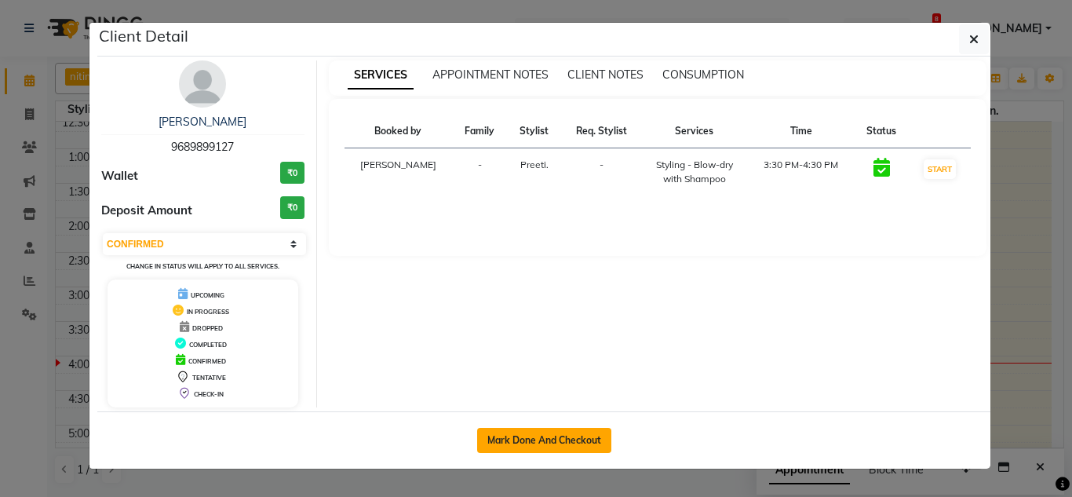
click at [552, 436] on button "Mark Done And Checkout" at bounding box center [544, 440] width 134 height 25
select select "service"
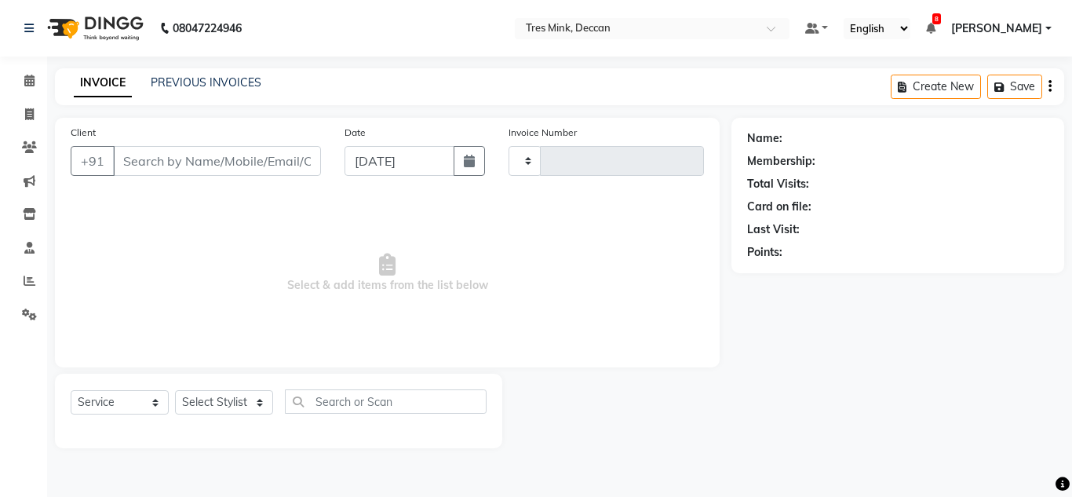
type input "0976"
select select "8055"
select select "3"
type input "9689899127"
select select "59502"
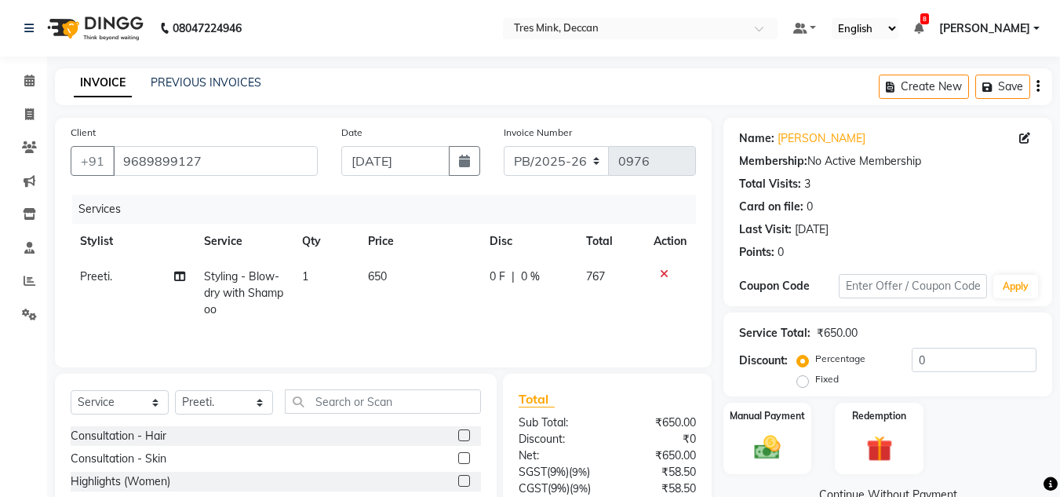
click at [377, 271] on span "650" at bounding box center [377, 276] width 19 height 14
select select "59502"
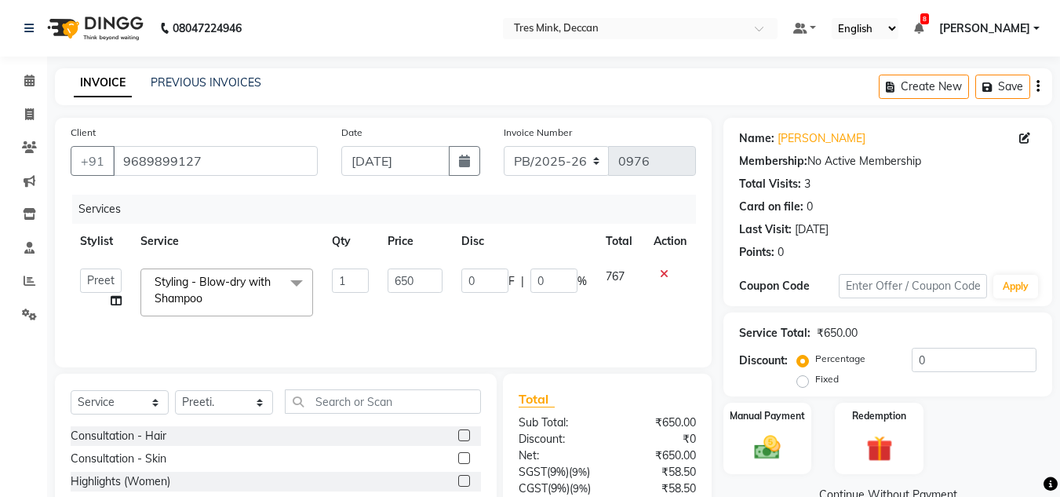
click at [377, 271] on td "1" at bounding box center [350, 292] width 56 height 67
click at [919, 365] on input "0" at bounding box center [974, 360] width 125 height 24
type input "1"
type input "6.5"
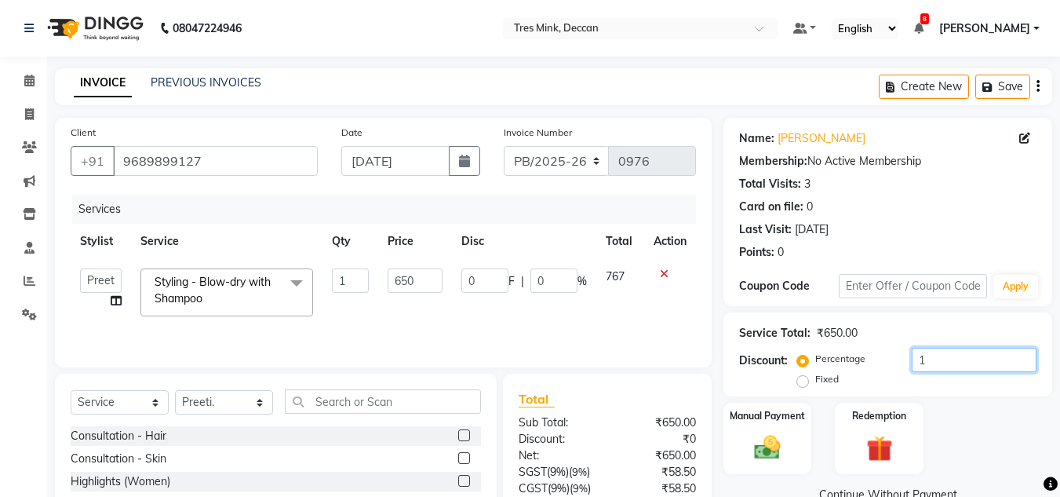
type input "1"
type input "15"
type input "97.5"
type input "15"
click at [971, 358] on input "15" at bounding box center [974, 360] width 125 height 24
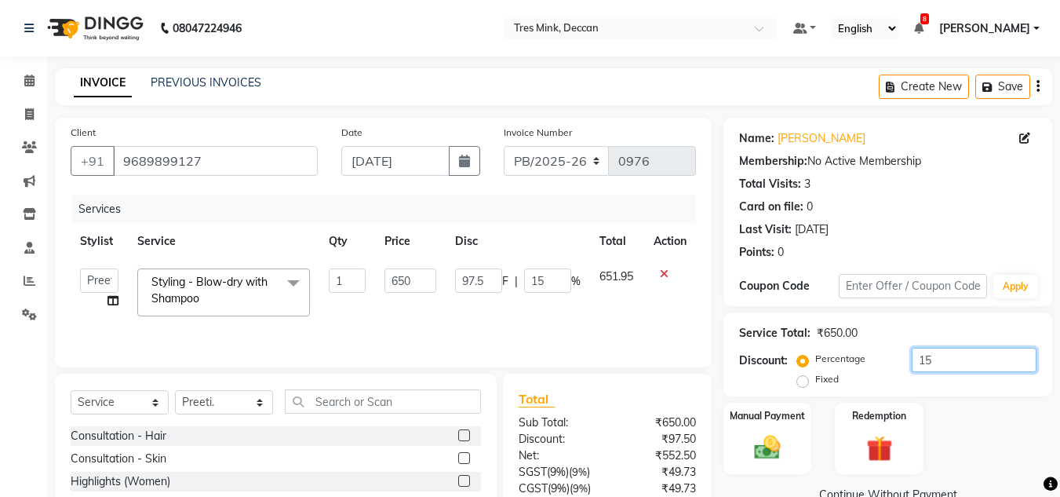
scroll to position [132, 0]
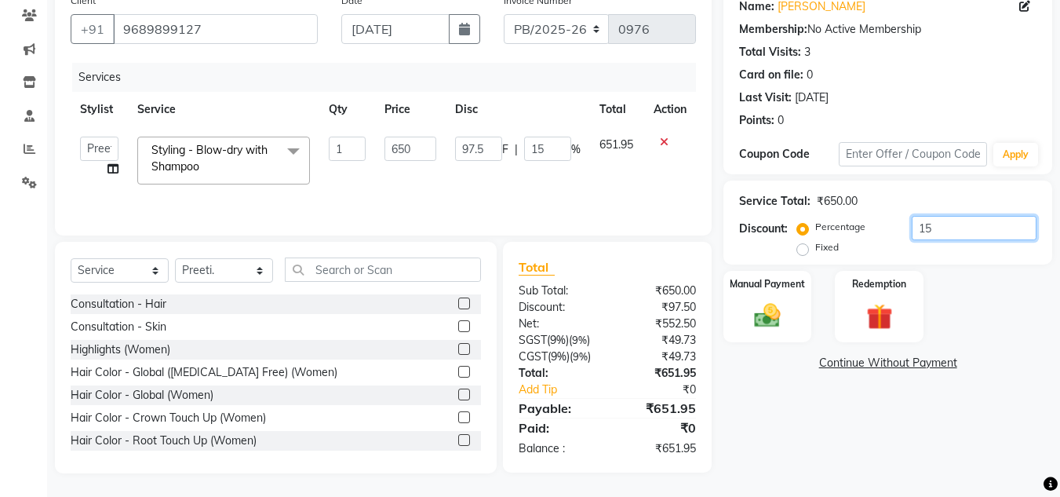
click at [956, 228] on input "15" at bounding box center [974, 228] width 125 height 24
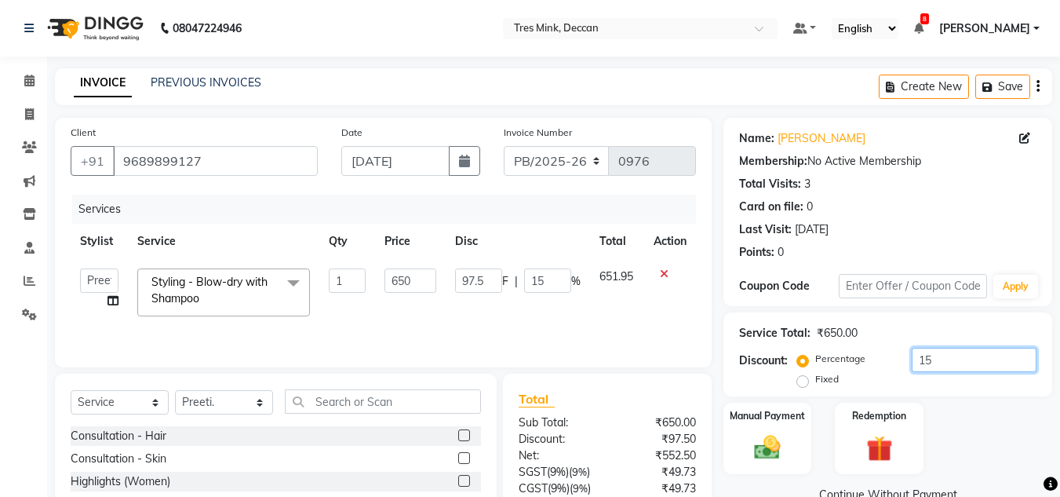
type input "15"
click at [405, 284] on input "650" at bounding box center [410, 280] width 52 height 24
type input "550"
click at [392, 319] on td "550" at bounding box center [410, 292] width 71 height 67
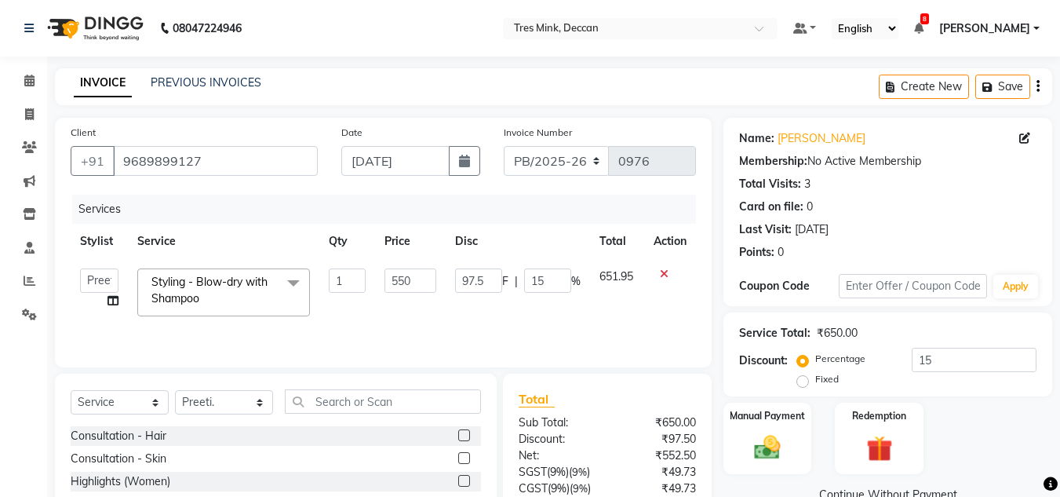
select select "59502"
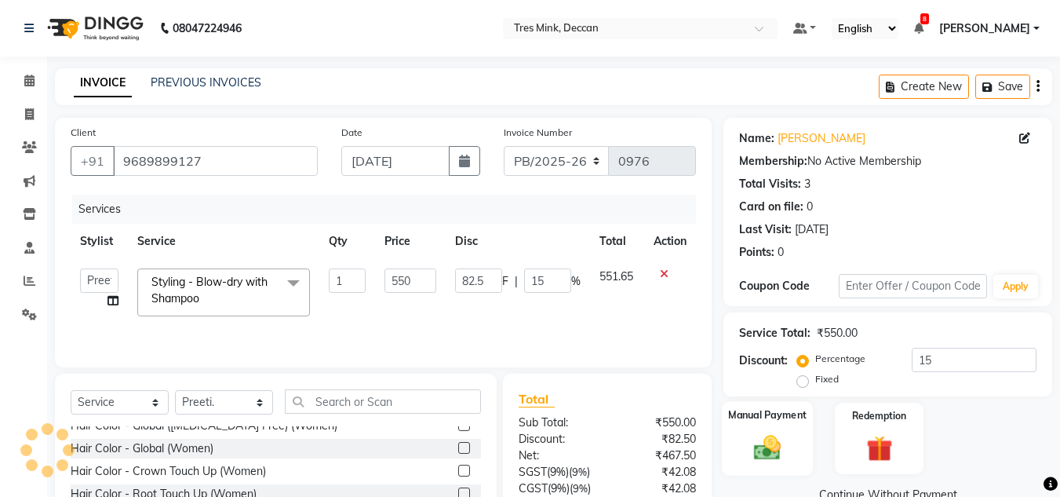
scroll to position [132, 0]
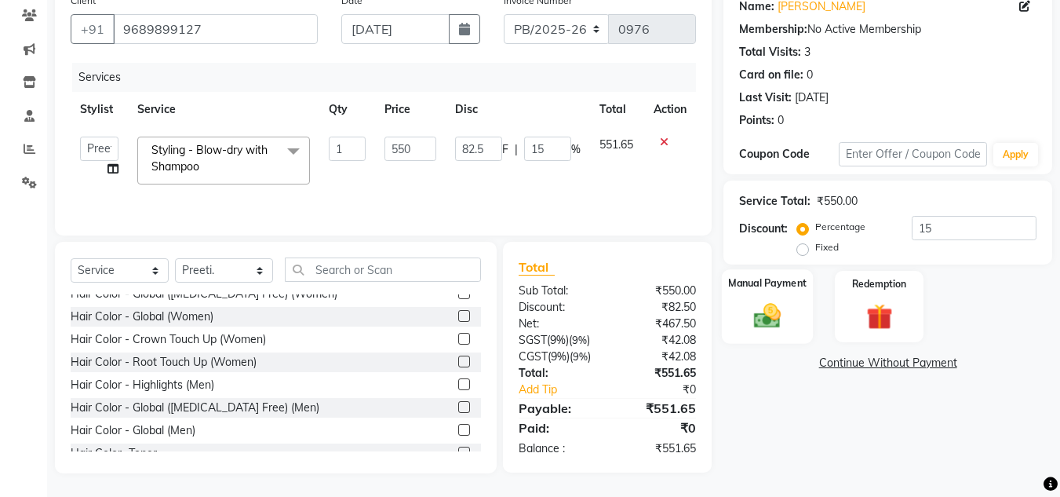
click at [762, 323] on img at bounding box center [767, 315] width 44 height 31
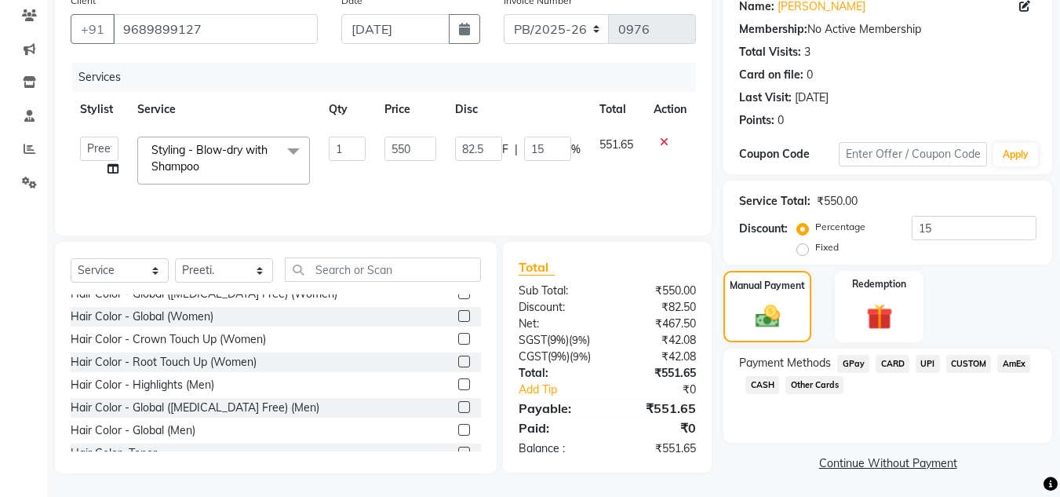
click at [972, 359] on span "CUSTOM" at bounding box center [969, 364] width 46 height 18
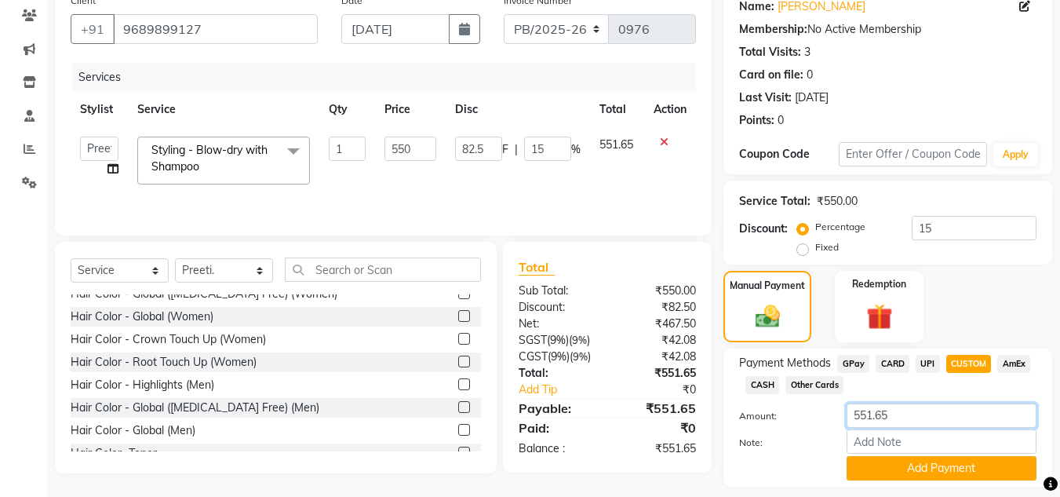
click at [910, 419] on input "551.65" at bounding box center [941, 415] width 190 height 24
type input "550"
click at [921, 471] on button "Add Payment" at bounding box center [941, 468] width 190 height 24
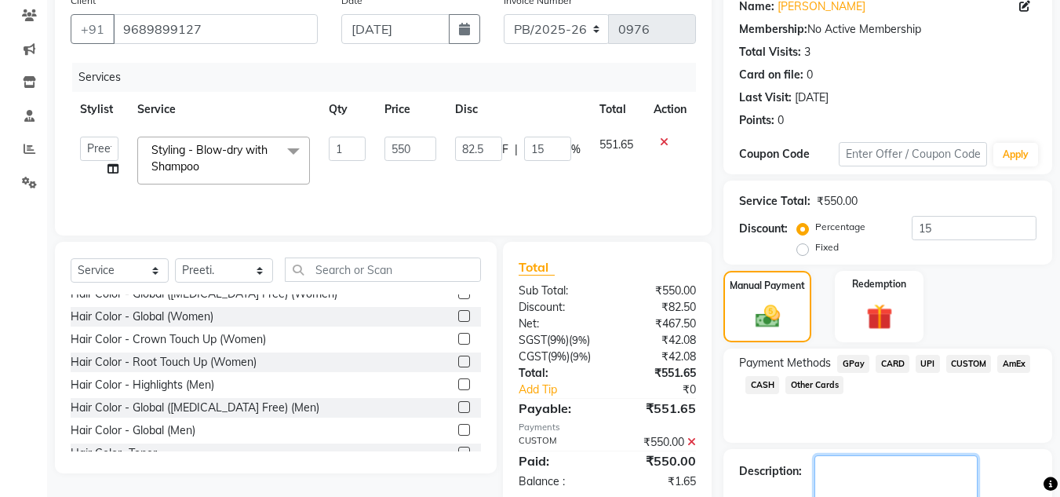
click at [877, 468] on textarea at bounding box center [895, 479] width 163 height 49
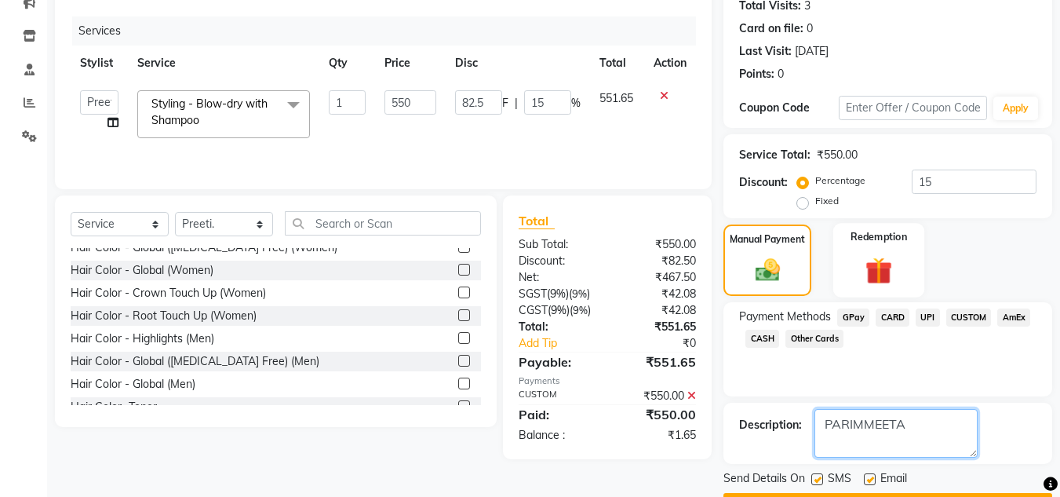
scroll to position [222, 0]
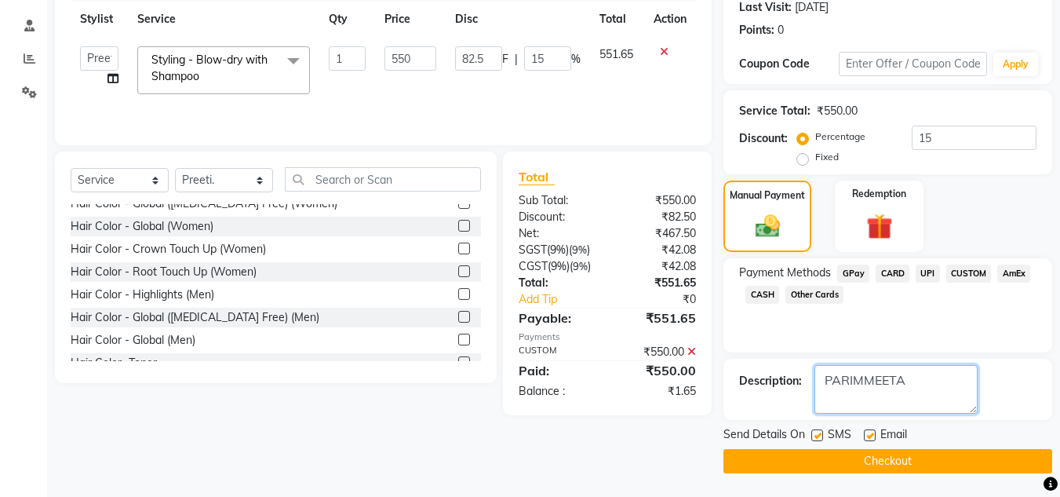
type textarea "PARIMMEETA"
click at [792, 457] on button "Checkout" at bounding box center [887, 461] width 329 height 24
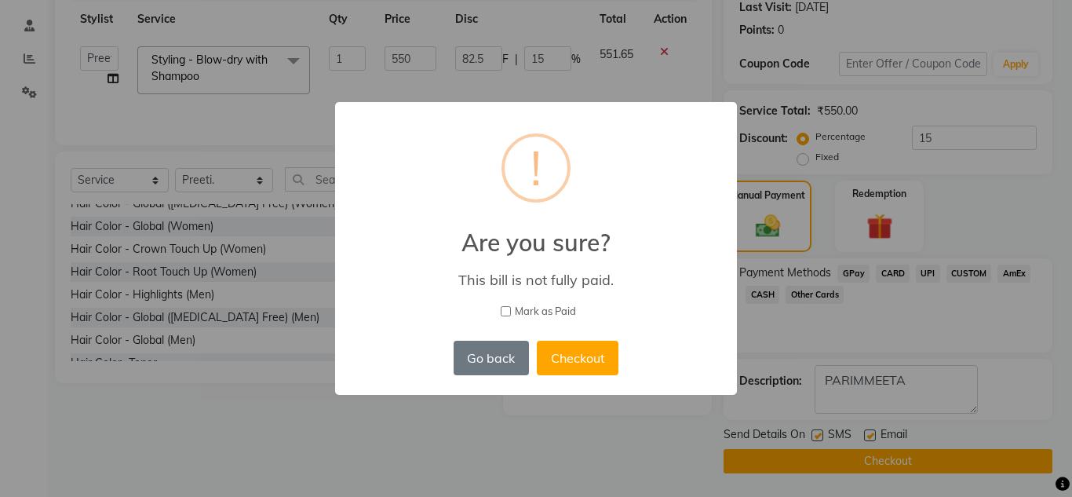
click at [506, 306] on input "Mark as Paid" at bounding box center [506, 311] width 10 height 10
checkbox input "true"
click at [582, 359] on button "Checkout" at bounding box center [578, 357] width 82 height 35
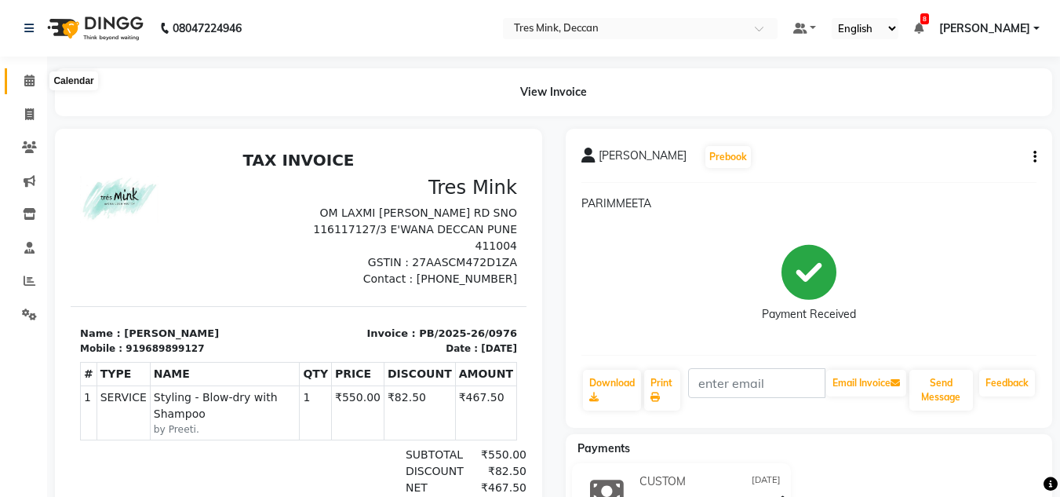
click at [27, 75] on icon at bounding box center [29, 81] width 10 height 12
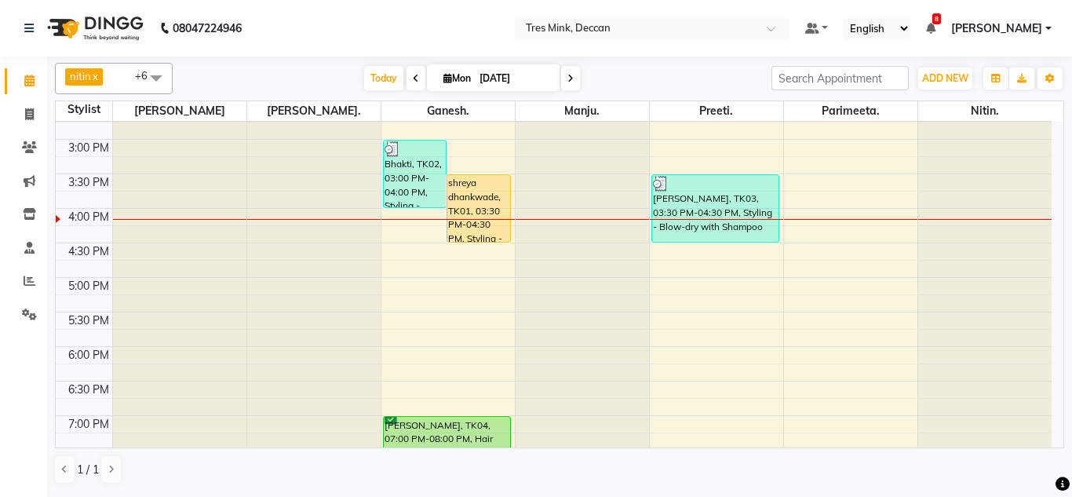
scroll to position [471, 0]
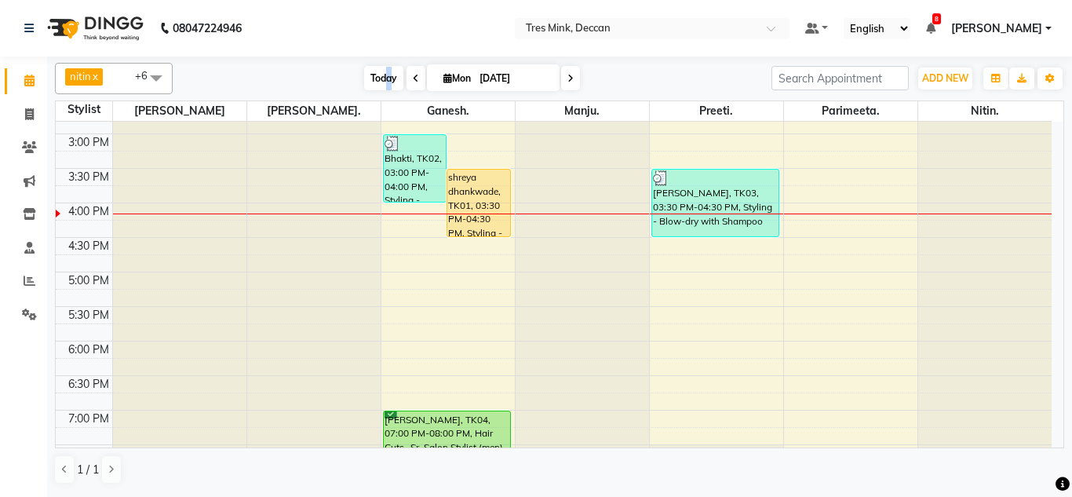
click at [384, 85] on span "Today" at bounding box center [383, 78] width 39 height 24
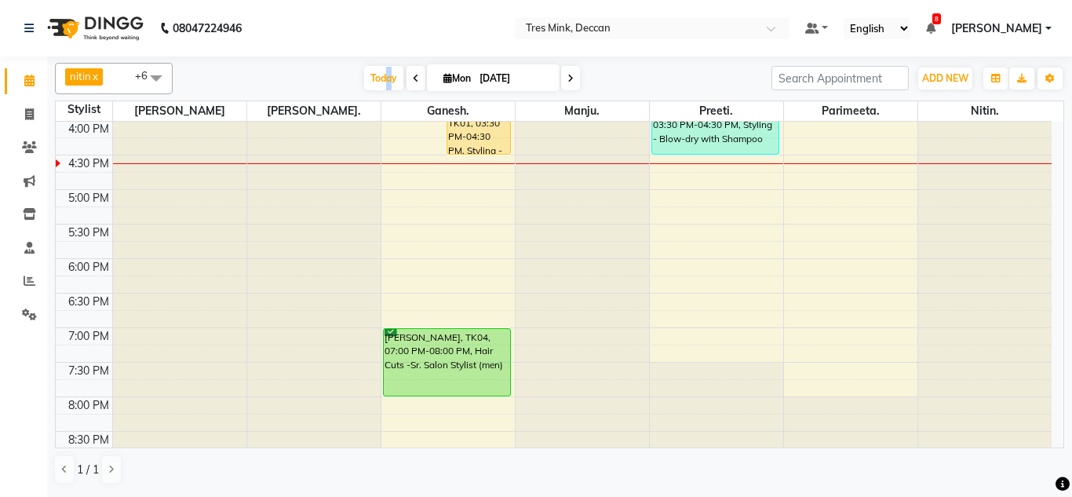
scroll to position [571, 0]
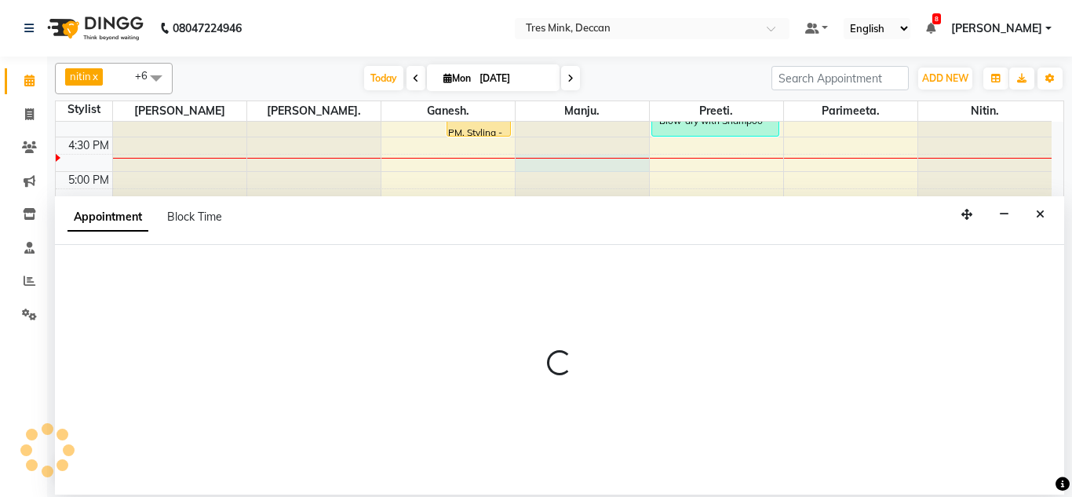
select select "61556"
select select "1005"
select select "tentative"
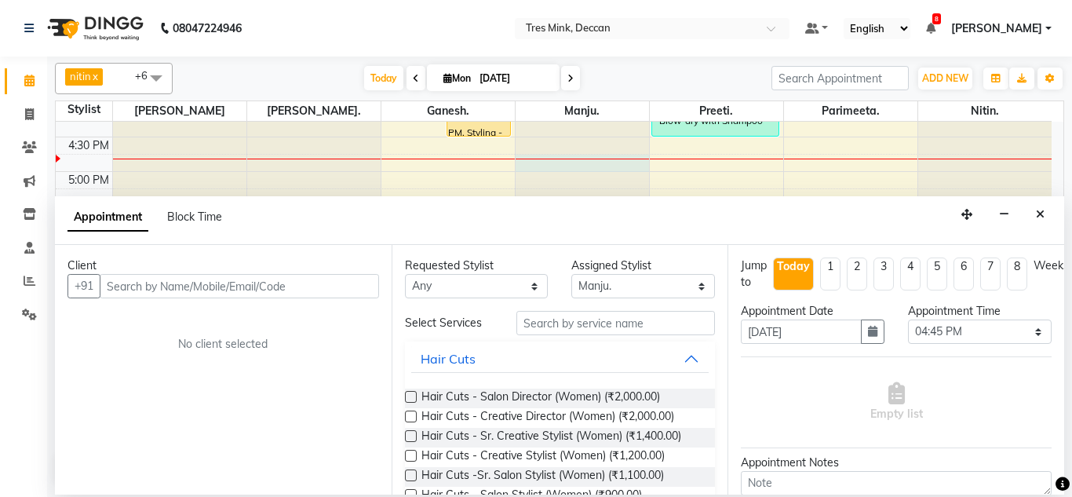
drag, startPoint x: 607, startPoint y: 159, endPoint x: 595, endPoint y: 154, distance: 13.0
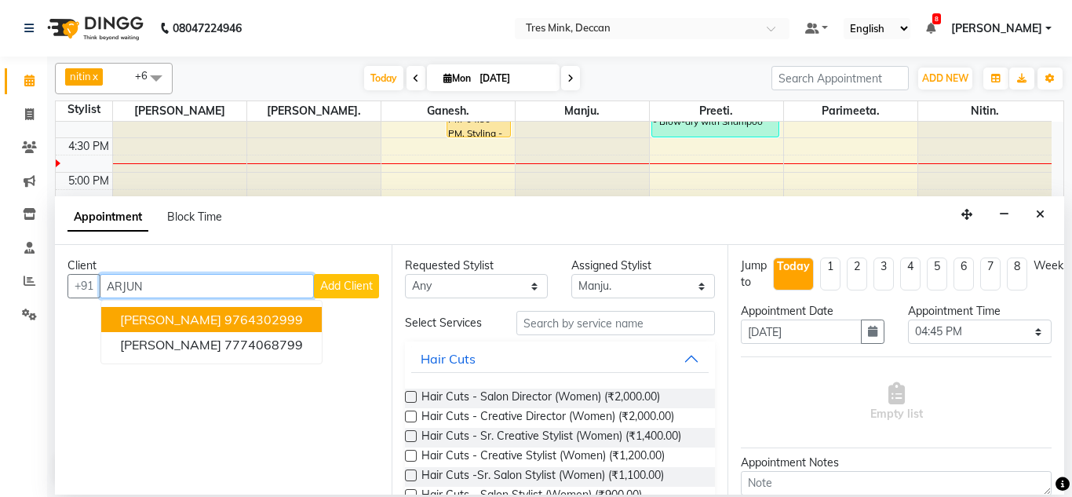
click at [160, 317] on span "[PERSON_NAME]" at bounding box center [170, 319] width 101 height 16
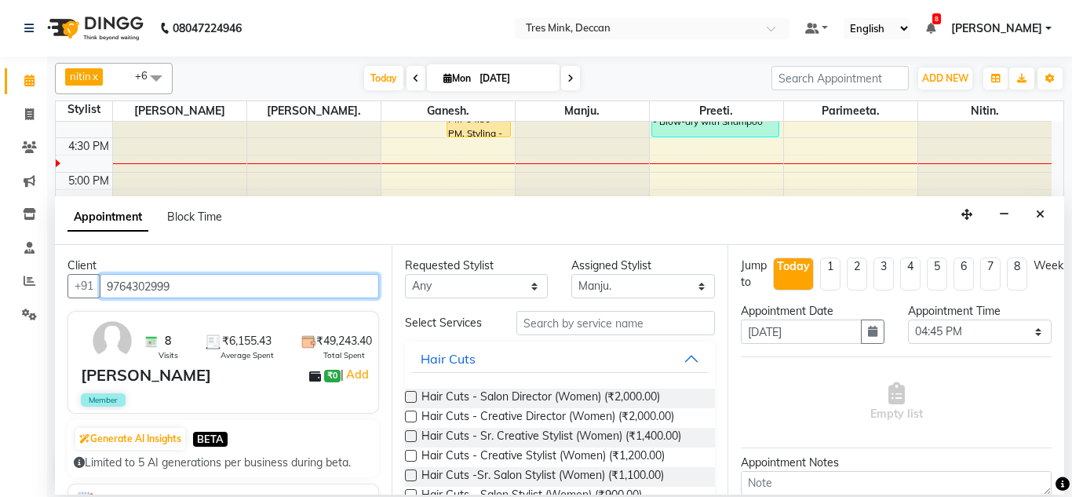
type input "9764302999"
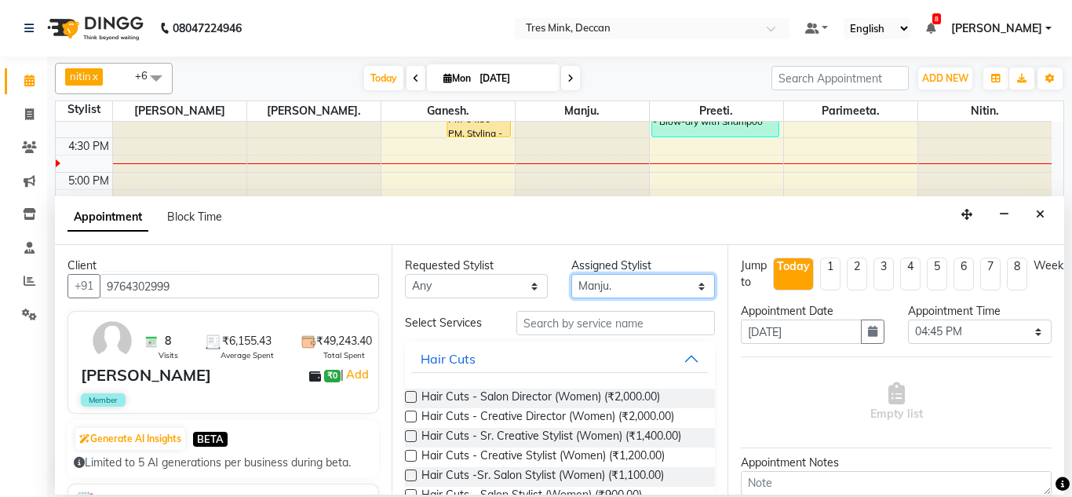
click at [619, 289] on select "Select Ganesh. [GEOGRAPHIC_DATA]. [GEOGRAPHIC_DATA]. [GEOGRAPHIC_DATA]. [GEOGRA…" at bounding box center [643, 286] width 144 height 24
select select "59501"
click at [571, 274] on select "Select Ganesh. [GEOGRAPHIC_DATA]. [GEOGRAPHIC_DATA]. [GEOGRAPHIC_DATA]. [GEOGRA…" at bounding box center [643, 286] width 144 height 24
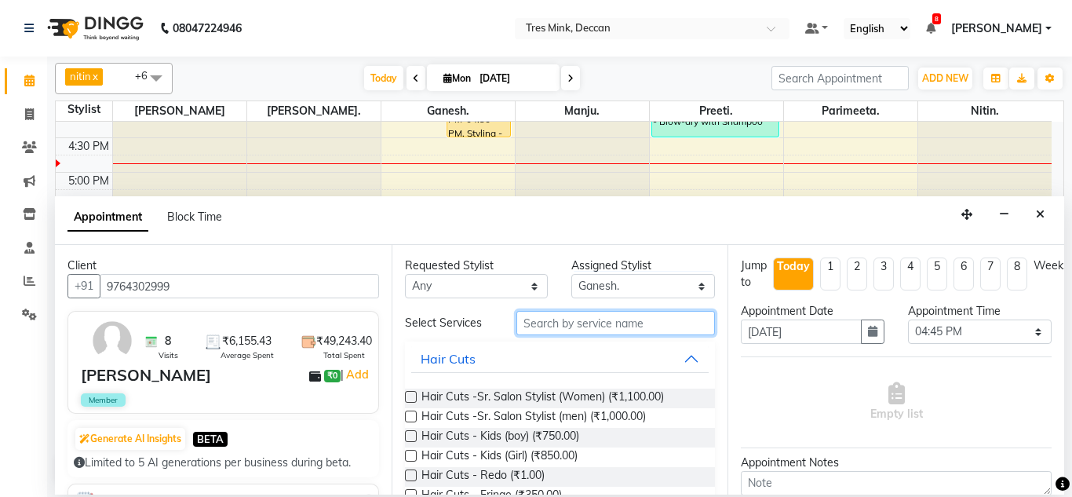
click at [549, 322] on input "text" at bounding box center [615, 323] width 199 height 24
click at [411, 416] on label at bounding box center [411, 416] width 12 height 12
click at [411, 416] on input "checkbox" at bounding box center [410, 418] width 10 height 10
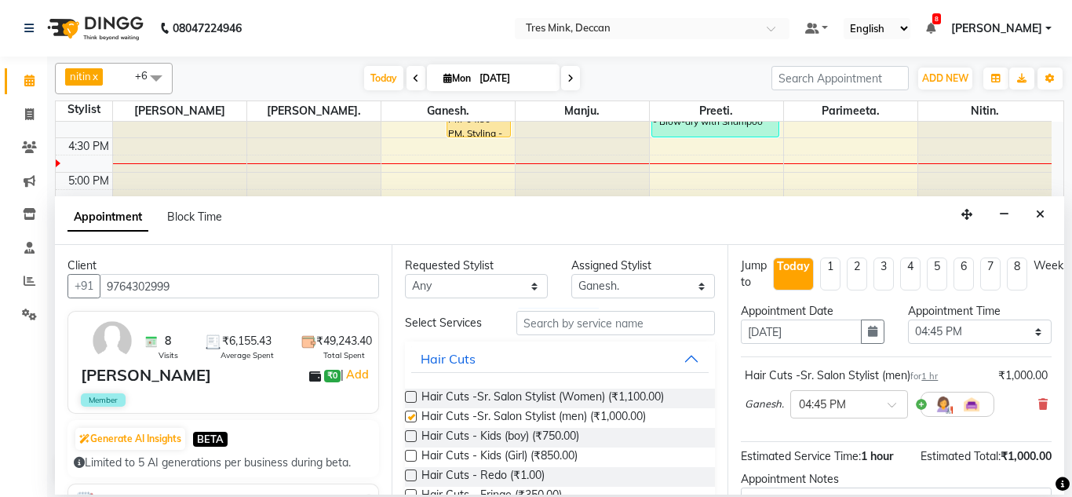
checkbox input "false"
click at [552, 322] on input "text" at bounding box center [615, 323] width 199 height 24
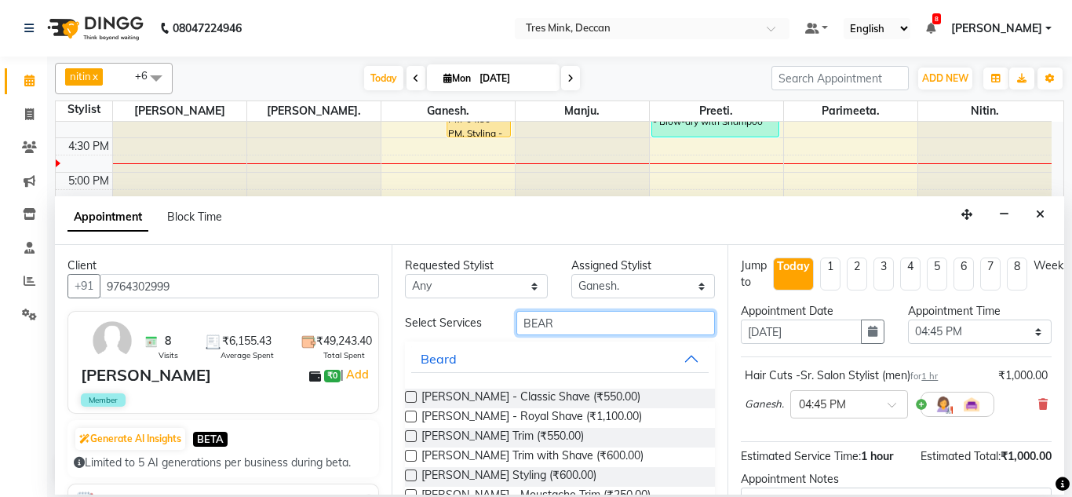
type input "BEAR"
click at [407, 442] on div at bounding box center [410, 439] width 10 height 16
click at [406, 440] on label at bounding box center [411, 436] width 12 height 12
click at [406, 440] on input "checkbox" at bounding box center [410, 437] width 10 height 10
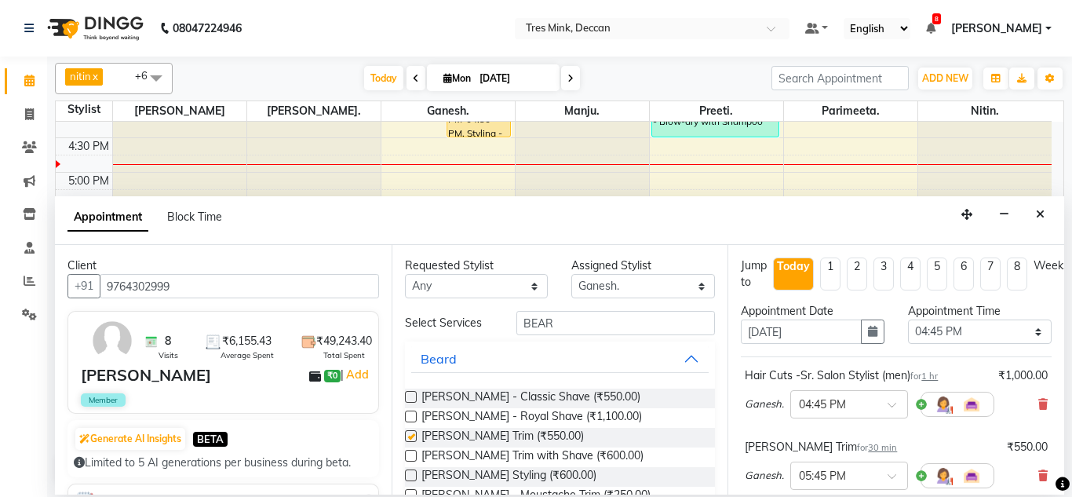
checkbox input "false"
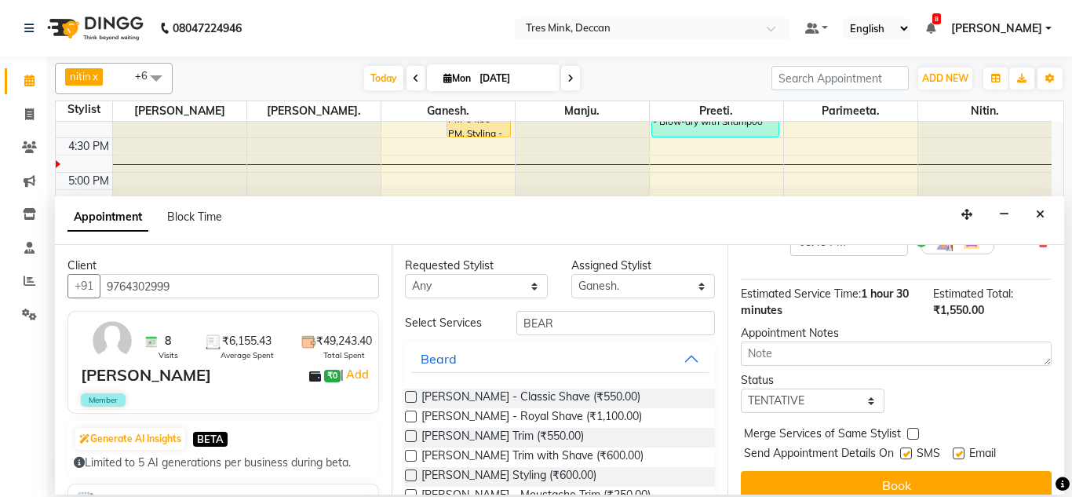
scroll to position [235, 0]
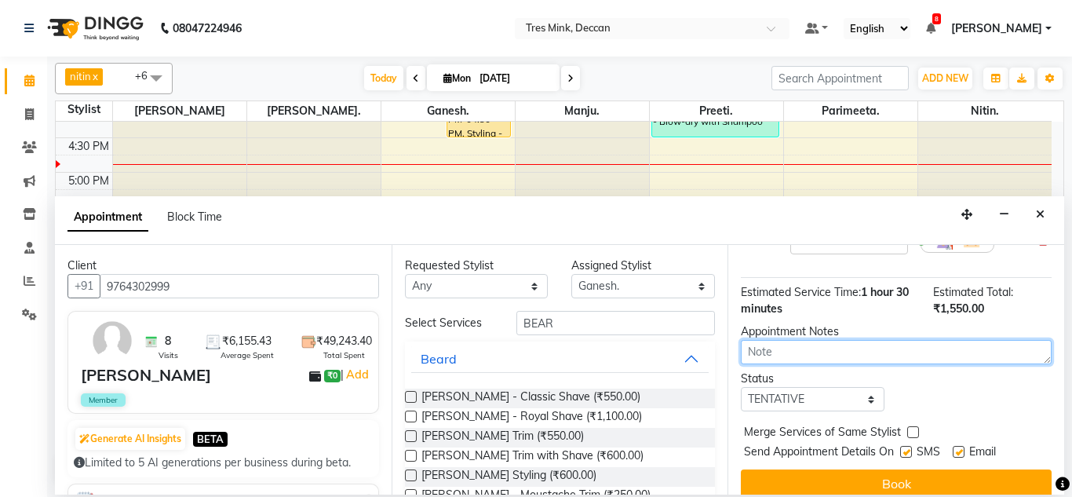
click at [773, 353] on textarea at bounding box center [896, 352] width 311 height 24
type textarea "PARIMEETA 4-53"
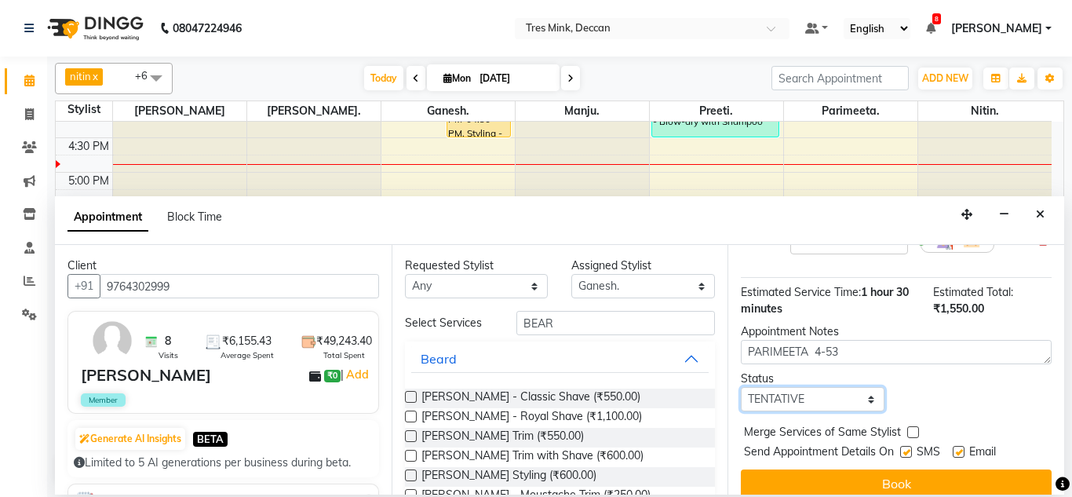
click at [776, 402] on select "Select TENTATIVE CONFIRM CHECK-IN UPCOMING" at bounding box center [813, 399] width 144 height 24
select select "confirm booking"
click at [741, 387] on select "Select TENTATIVE CONFIRM CHECK-IN UPCOMING" at bounding box center [813, 399] width 144 height 24
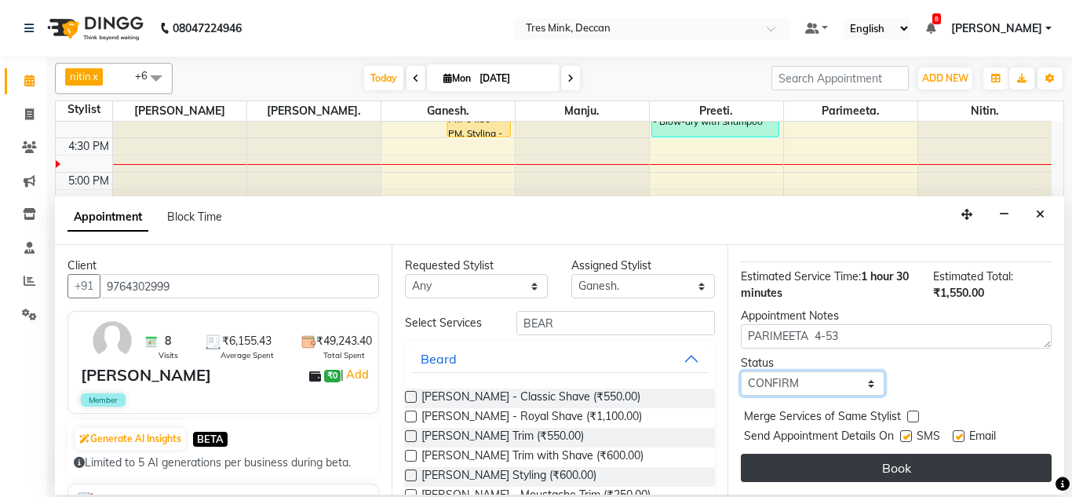
scroll to position [263, 0]
click at [792, 457] on button "Book" at bounding box center [896, 467] width 311 height 28
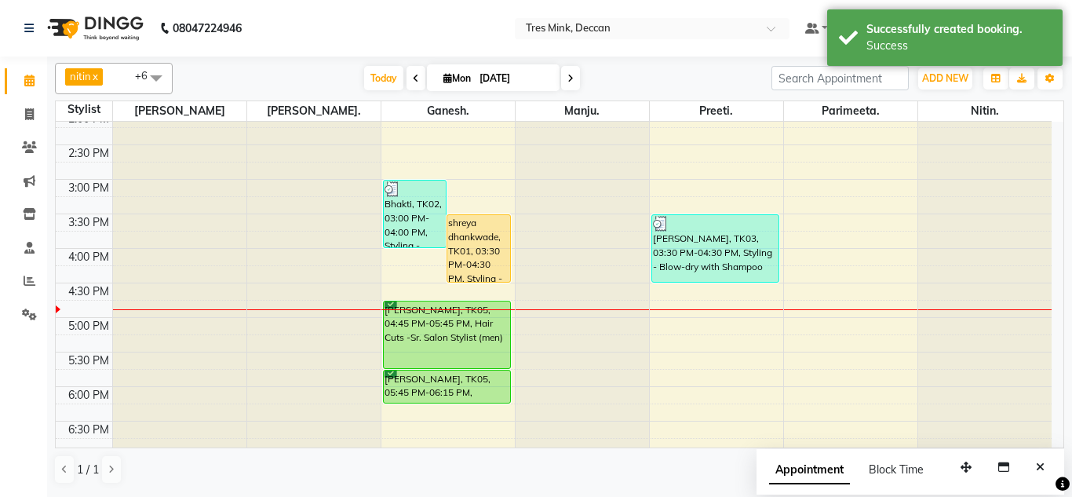
scroll to position [413, 0]
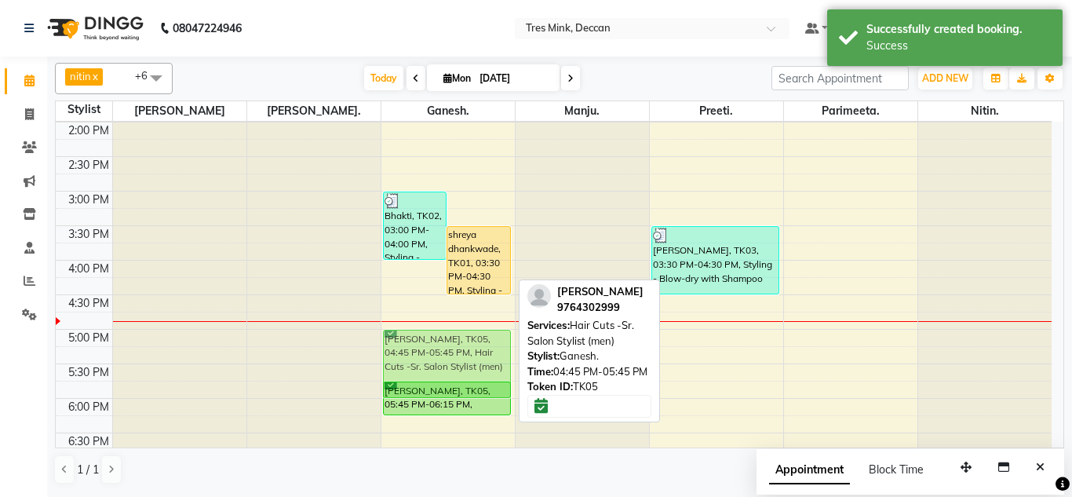
drag, startPoint x: 453, startPoint y: 336, endPoint x: 451, endPoint y: 348, distance: 12.6
click at [451, 348] on div "Bhakti, TK02, 03:00 PM-04:00 PM, Styling - Blow-dry with Shampoo shreya dhankwa…" at bounding box center [447, 156] width 133 height 897
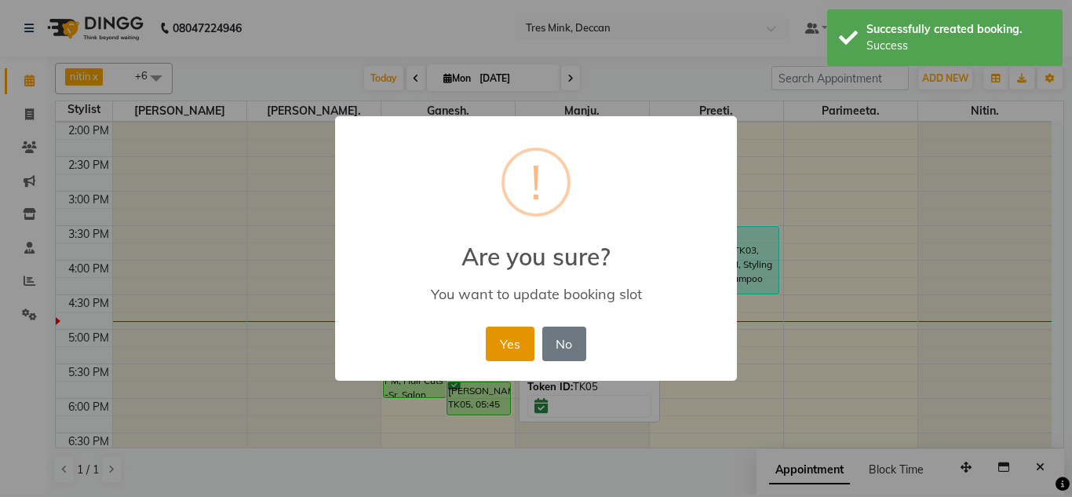
click at [528, 347] on button "Yes" at bounding box center [510, 343] width 48 height 35
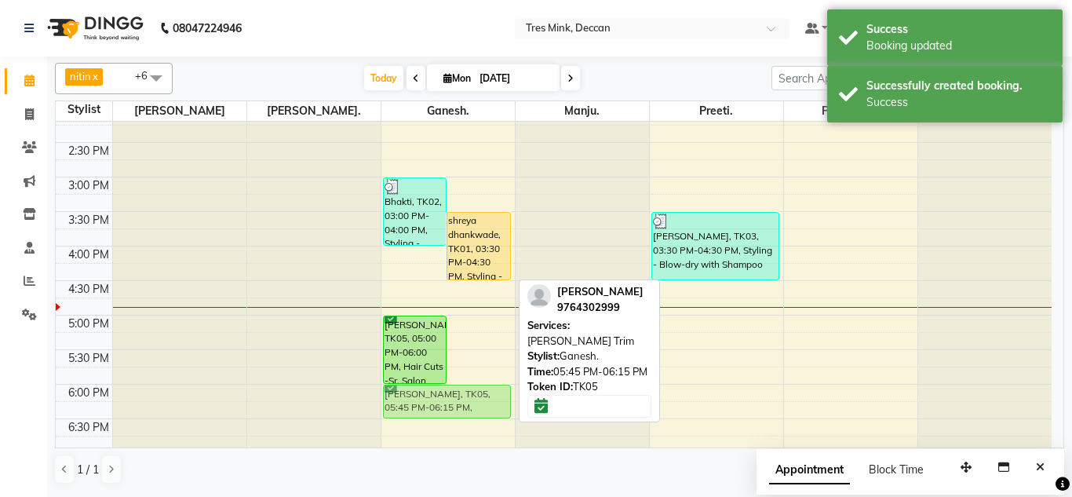
scroll to position [428, 0]
click at [475, 394] on div "Bhakti, TK02, 03:00 PM-04:00 PM, Styling - Blow-dry with Shampoo shreya dhankwa…" at bounding box center [447, 141] width 133 height 897
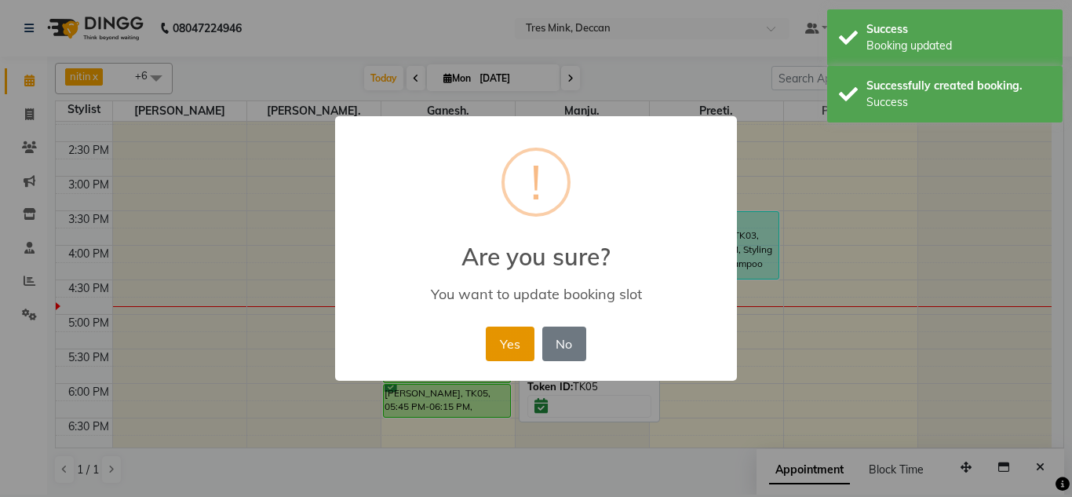
click at [510, 341] on button "Yes" at bounding box center [510, 343] width 48 height 35
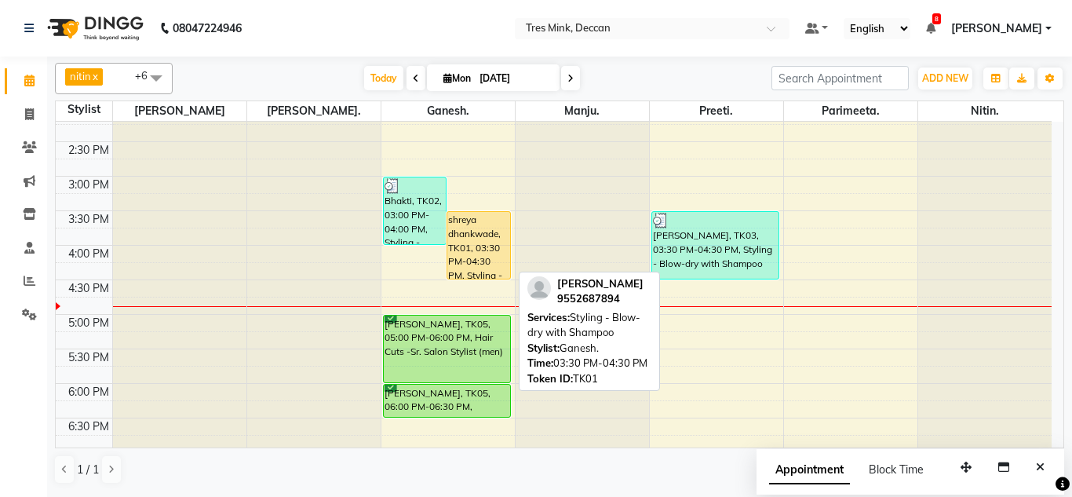
click at [468, 261] on div "shreya dhankwade, TK01, 03:30 PM-04:30 PM, Styling - Blow-dry with Shampoo" at bounding box center [478, 245] width 63 height 67
select select "1"
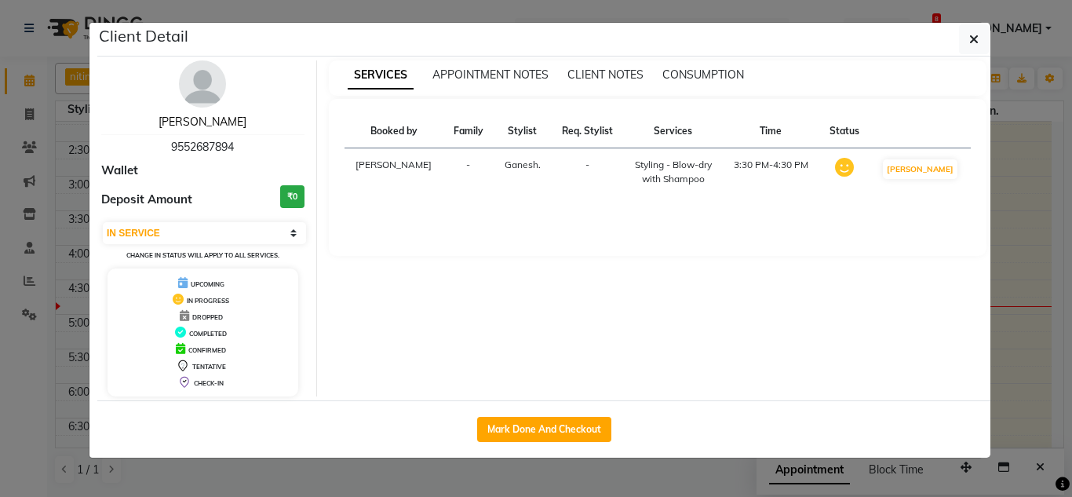
click at [223, 118] on link "[PERSON_NAME]" at bounding box center [202, 122] width 88 height 14
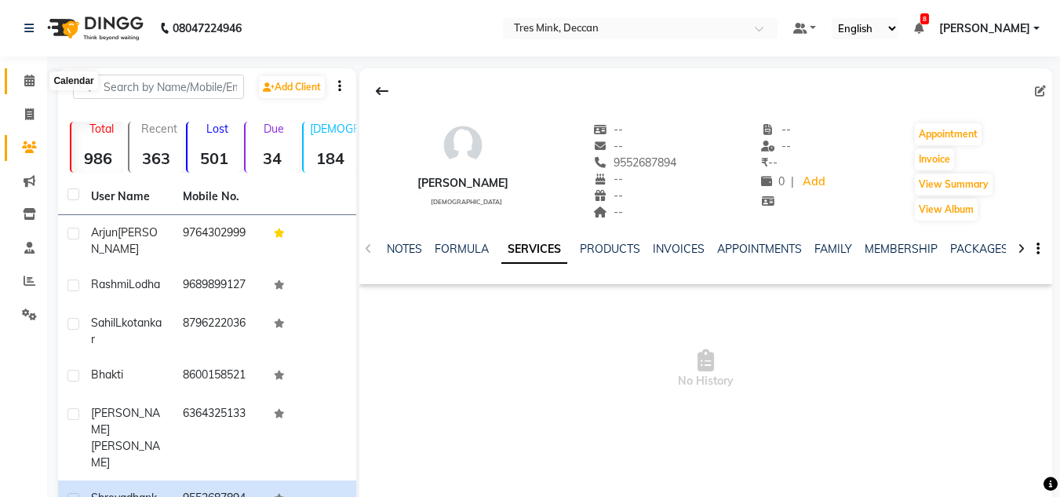
click at [34, 81] on icon at bounding box center [29, 81] width 10 height 12
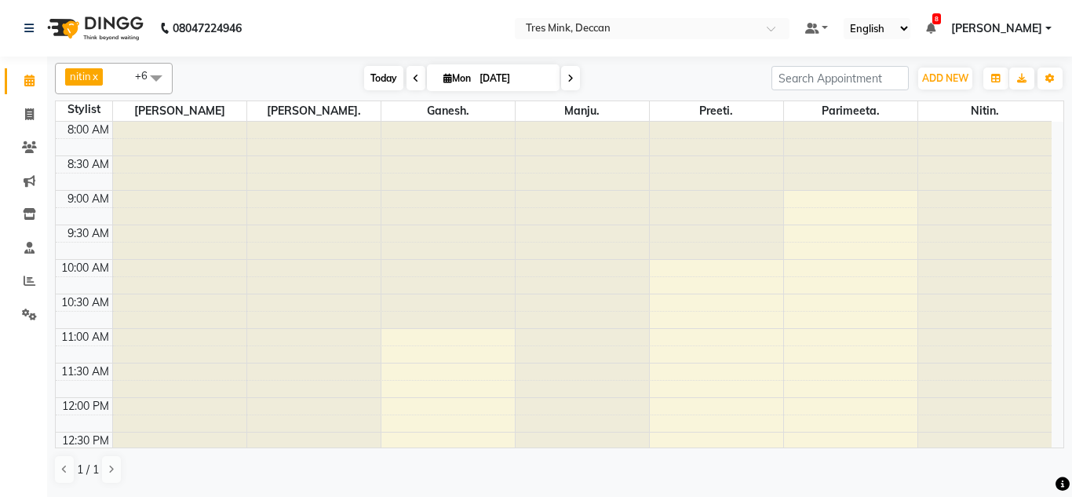
click at [376, 79] on span "Today" at bounding box center [383, 78] width 39 height 24
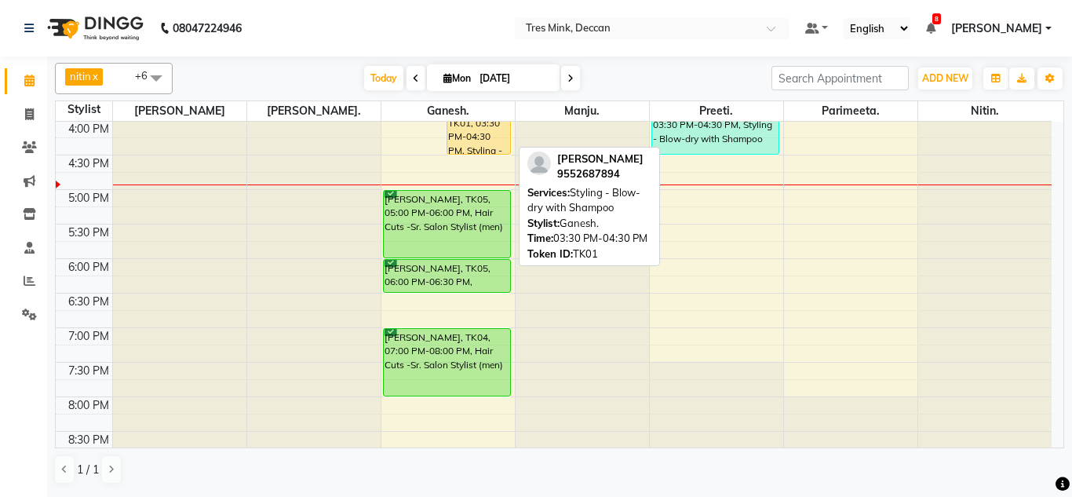
click at [489, 132] on div "shreya dhankwade, TK01, 03:30 PM-04:30 PM, Styling - Blow-dry with Shampoo" at bounding box center [478, 120] width 63 height 67
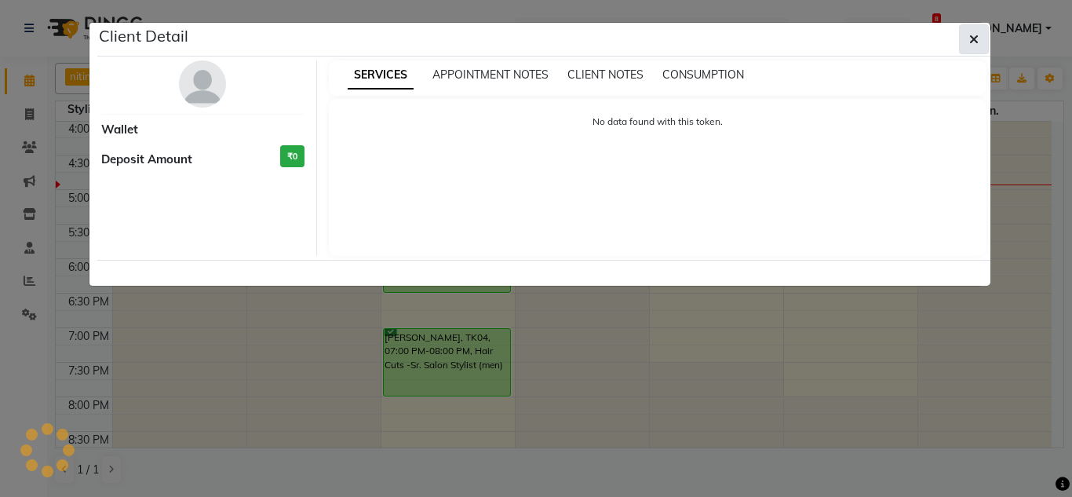
click at [976, 53] on button "button" at bounding box center [974, 39] width 30 height 30
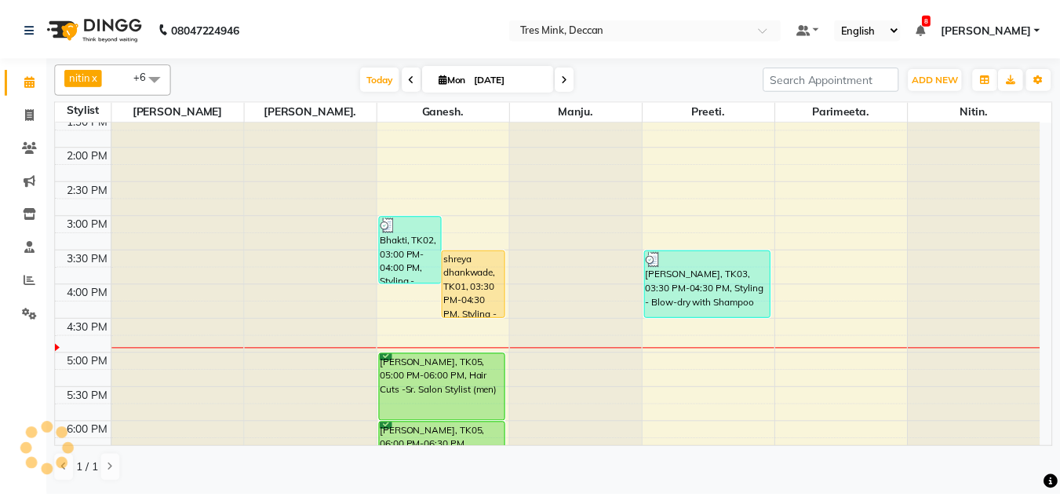
scroll to position [318, 0]
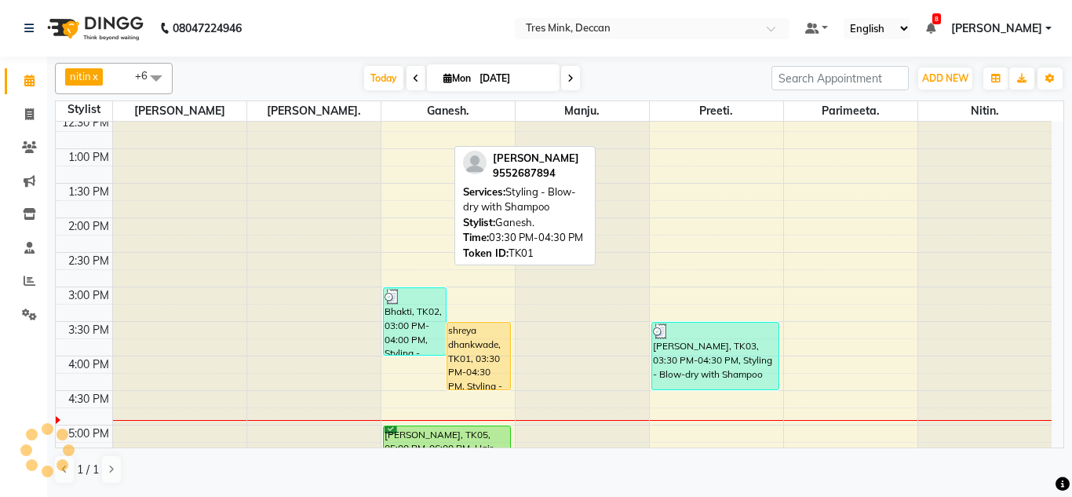
click at [461, 361] on div "shreya dhankwade, TK01, 03:30 PM-04:30 PM, Styling - Blow-dry with Shampoo" at bounding box center [478, 355] width 63 height 67
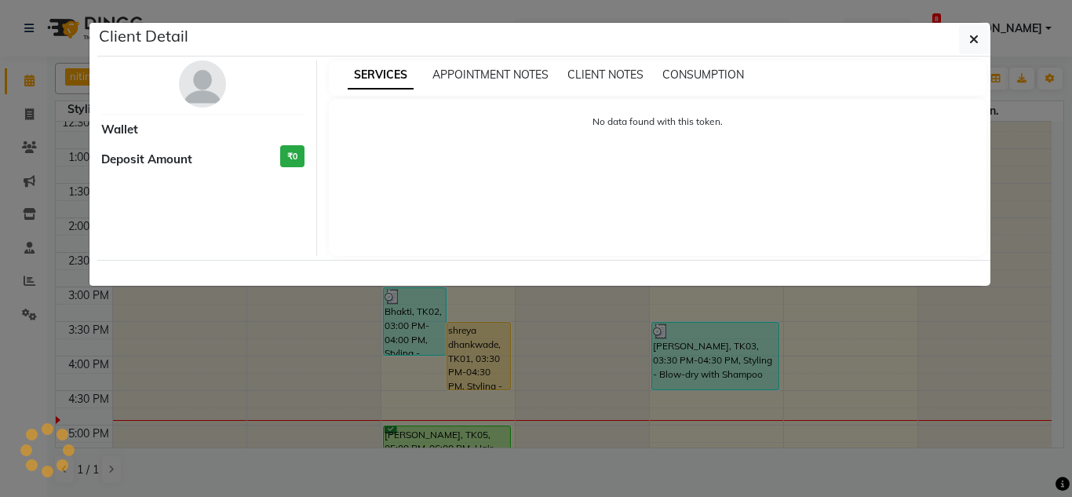
select select "1"
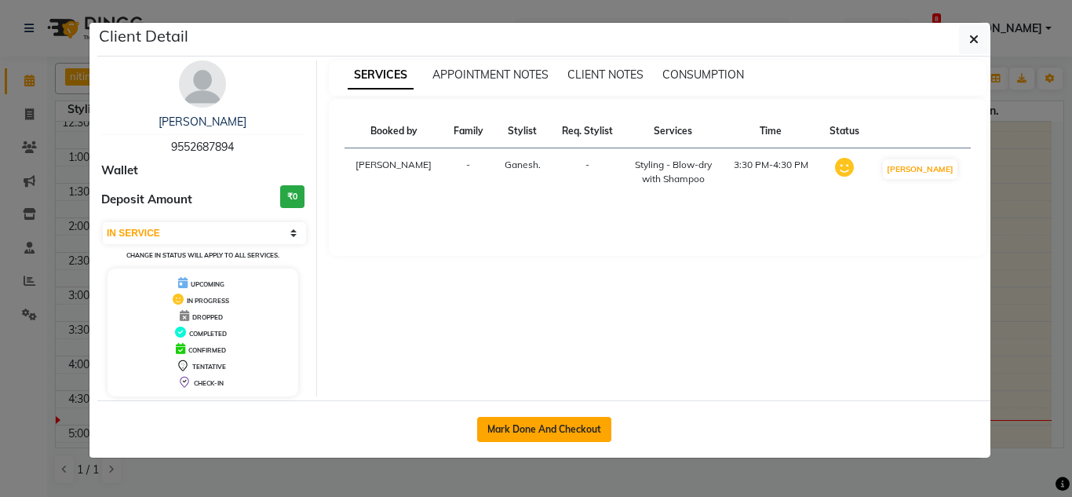
click at [526, 424] on button "Mark Done And Checkout" at bounding box center [544, 429] width 134 height 25
select select "service"
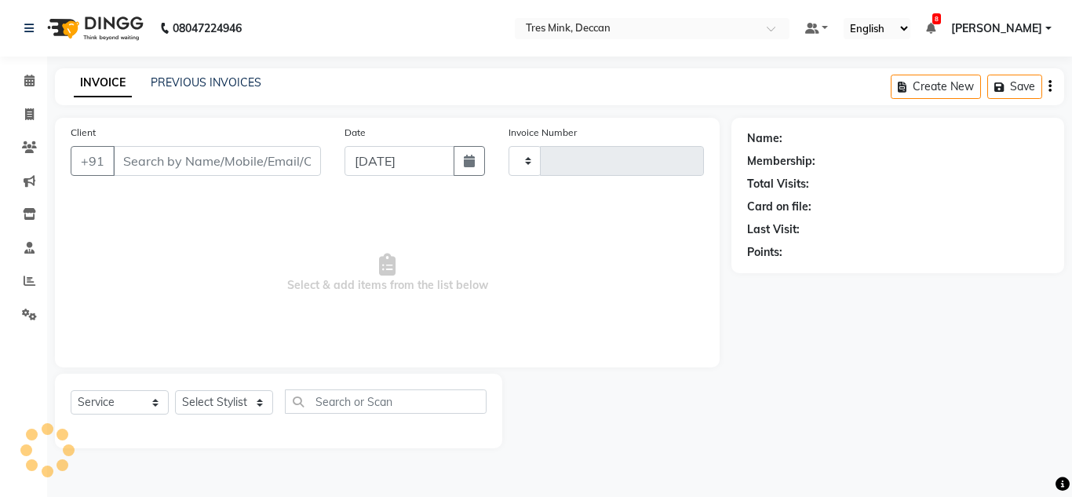
type input "0977"
select select "3"
select select "8055"
type input "9552687894"
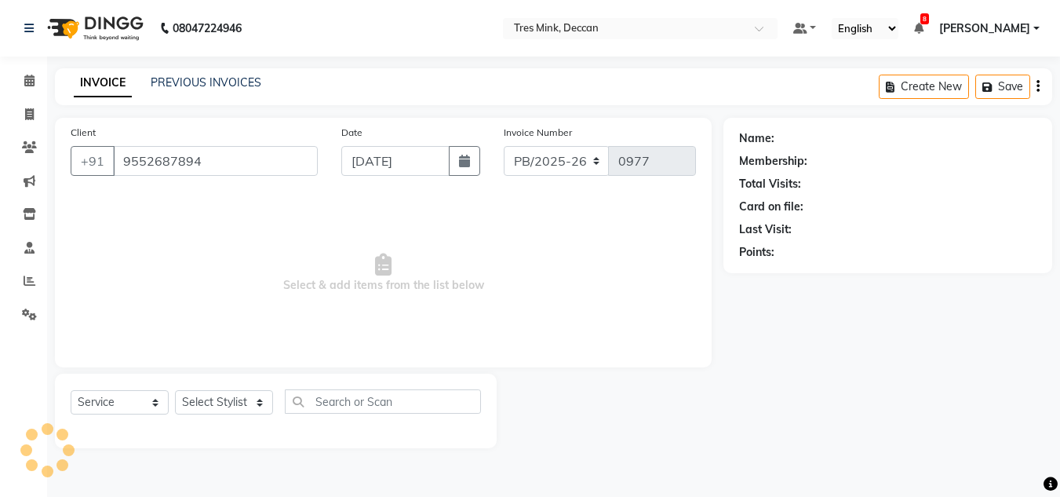
select select "59501"
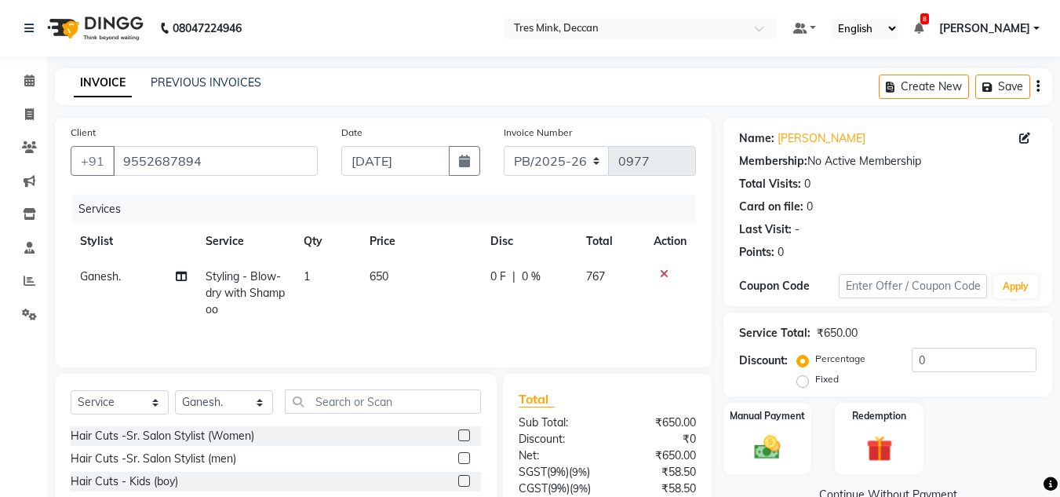
click at [661, 272] on icon at bounding box center [664, 273] width 9 height 11
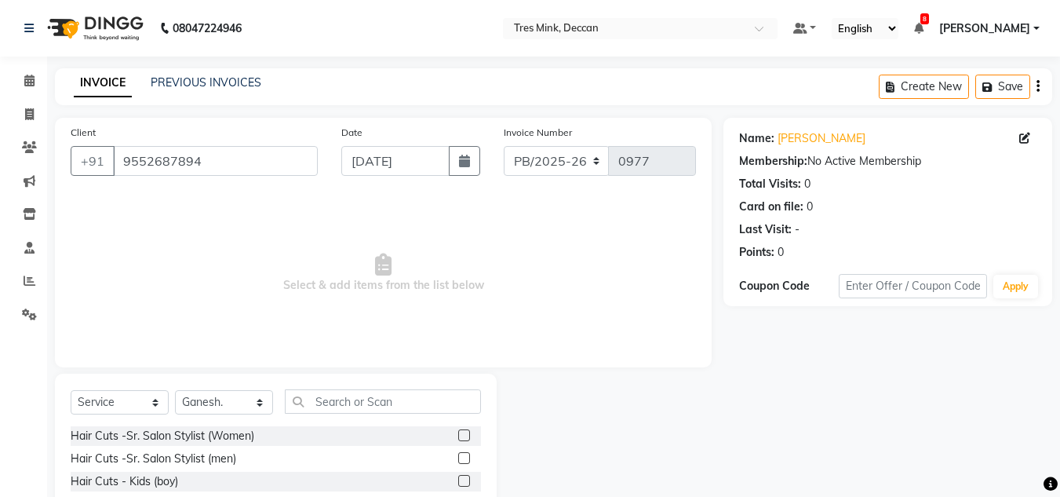
click at [358, 416] on div "Select Service Product Membership Package Voucher Prepaid Gift Card Select Styl…" at bounding box center [276, 407] width 410 height 37
click at [371, 408] on input "text" at bounding box center [383, 401] width 196 height 24
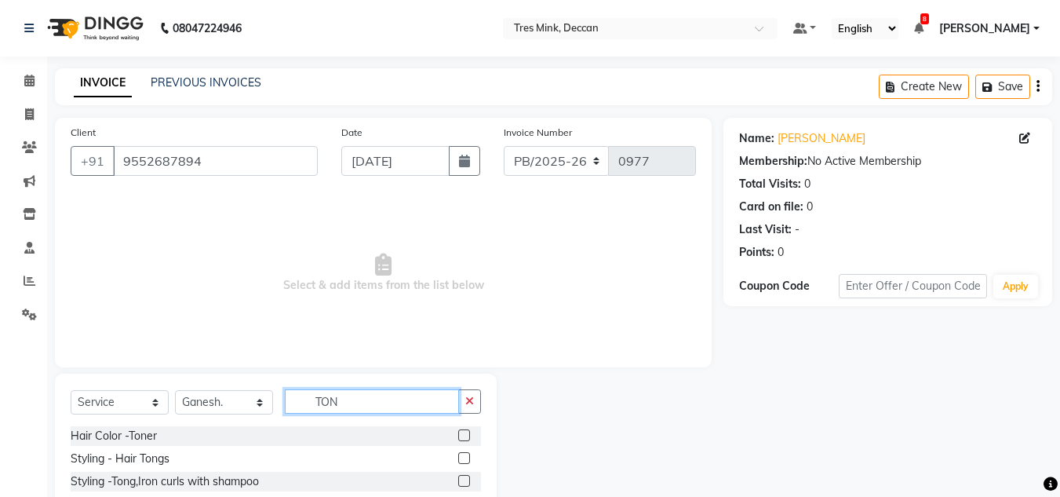
scroll to position [43, 0]
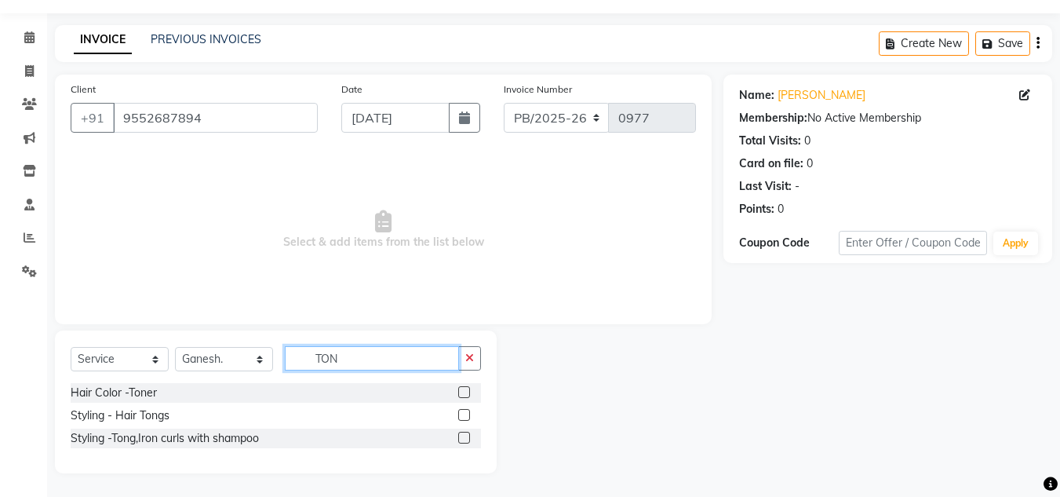
type input "TON"
click at [466, 438] on label at bounding box center [464, 437] width 12 height 12
click at [466, 438] on input "checkbox" at bounding box center [463, 438] width 10 height 10
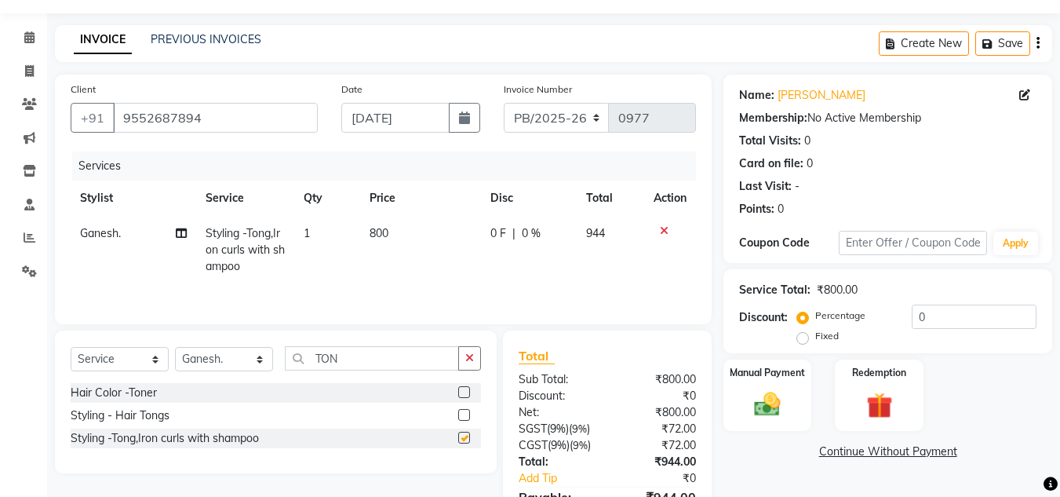
checkbox input "false"
click at [384, 234] on span "800" at bounding box center [379, 233] width 19 height 14
select select "59501"
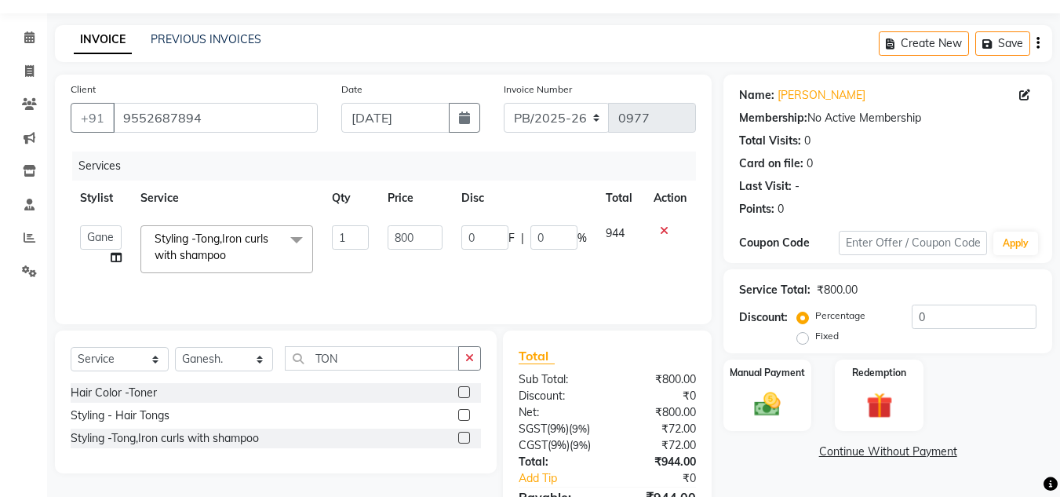
click at [384, 234] on td "800" at bounding box center [414, 249] width 73 height 67
click at [388, 235] on input "800" at bounding box center [415, 237] width 54 height 24
type input "1200"
click at [399, 260] on td "1200" at bounding box center [414, 249] width 73 height 67
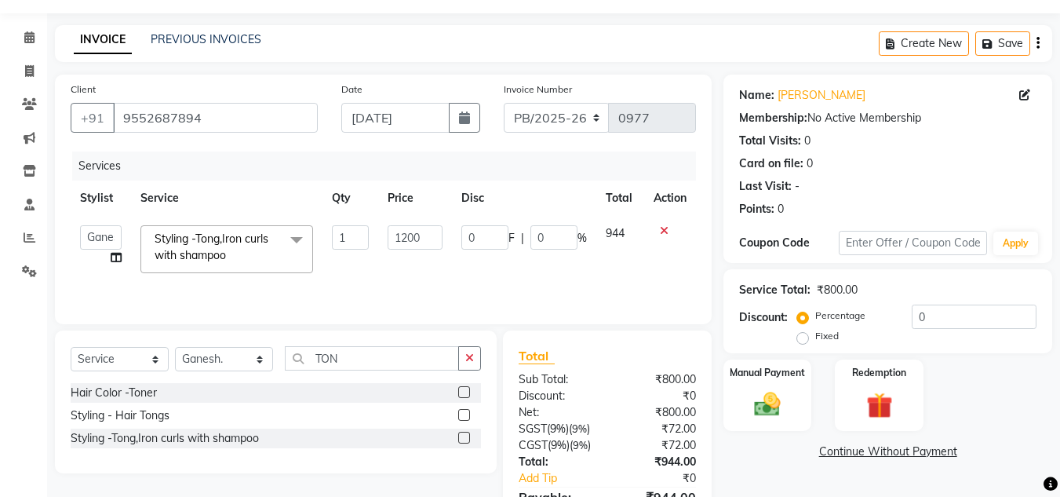
select select "59501"
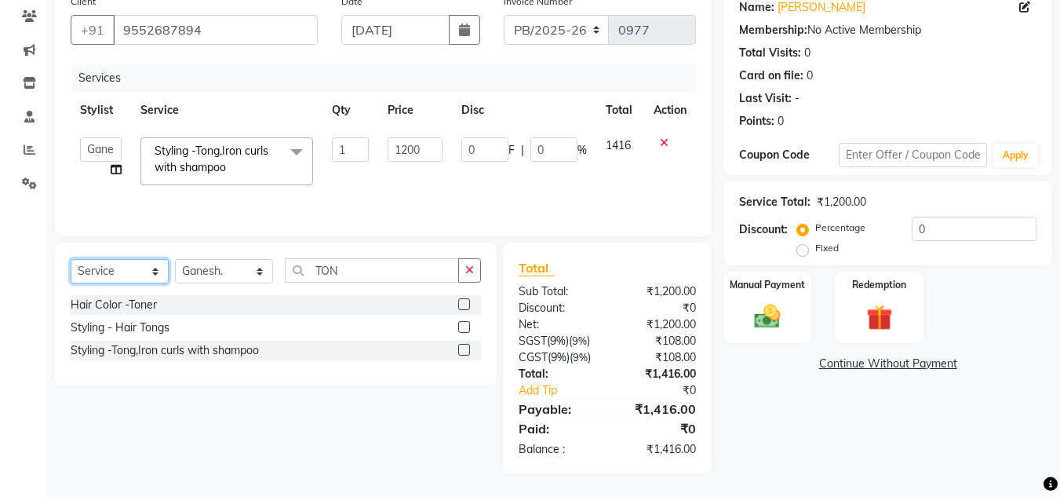
click at [115, 273] on select "Select Service Product Membership Package Voucher Prepaid Gift Card" at bounding box center [120, 271] width 98 height 24
click at [205, 271] on select "Select Stylist [PERSON_NAME]. [PERSON_NAME]. [PERSON_NAME]. [GEOGRAPHIC_DATA]. …" at bounding box center [224, 271] width 98 height 24
select select "59502"
click at [175, 259] on select "Select Stylist [PERSON_NAME]. [PERSON_NAME]. [PERSON_NAME]. [GEOGRAPHIC_DATA]. …" at bounding box center [224, 271] width 98 height 24
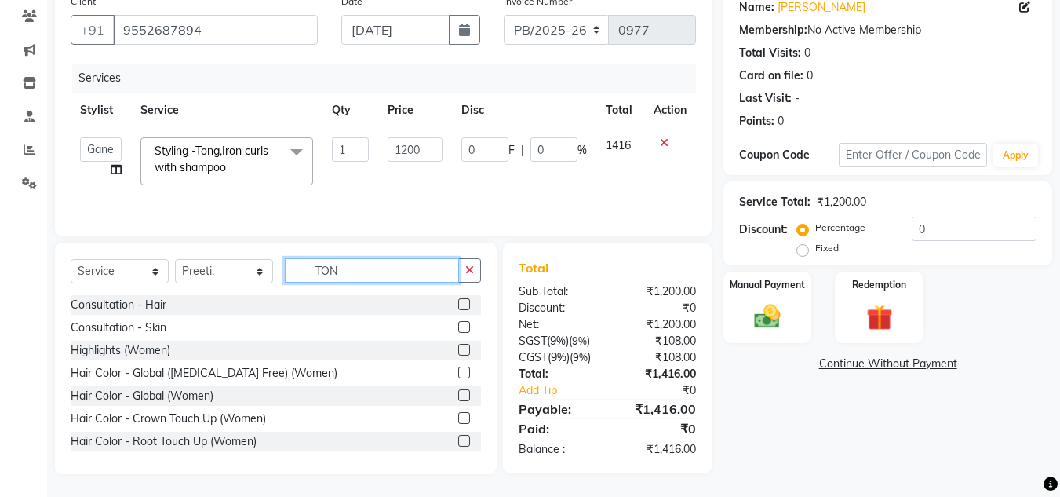
click at [347, 272] on input "TON" at bounding box center [372, 270] width 174 height 24
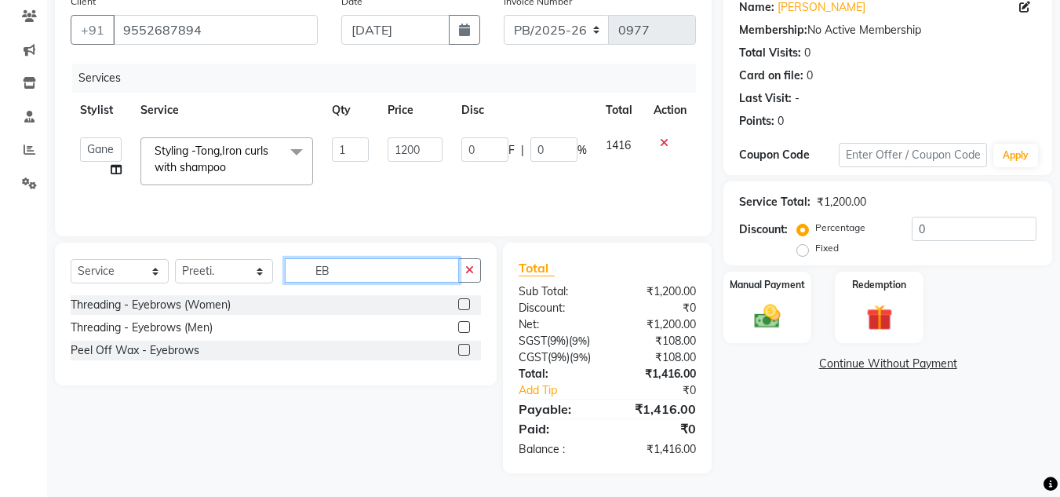
type input "EB"
click at [465, 307] on label at bounding box center [464, 304] width 12 height 12
click at [465, 307] on input "checkbox" at bounding box center [463, 305] width 10 height 10
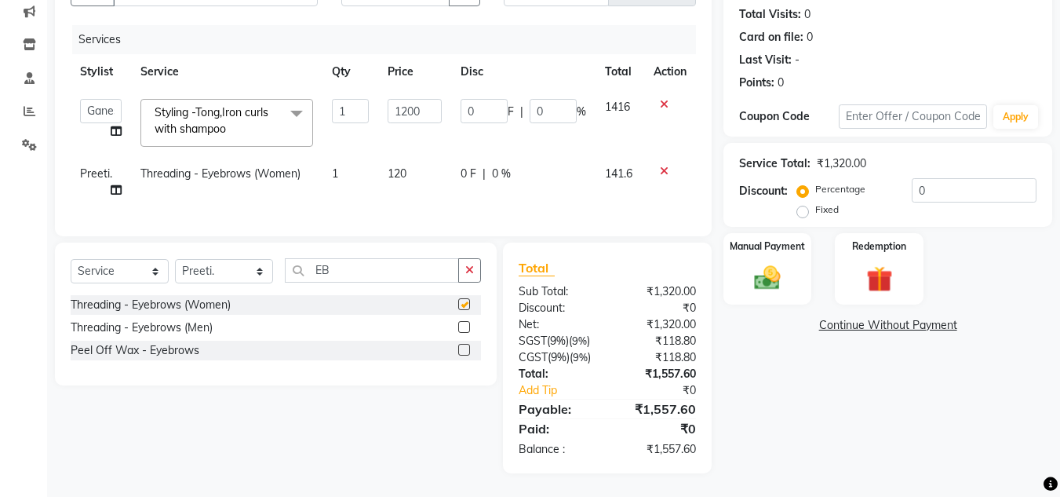
checkbox input "false"
click at [764, 284] on div "Manual Payment" at bounding box center [768, 268] width 92 height 75
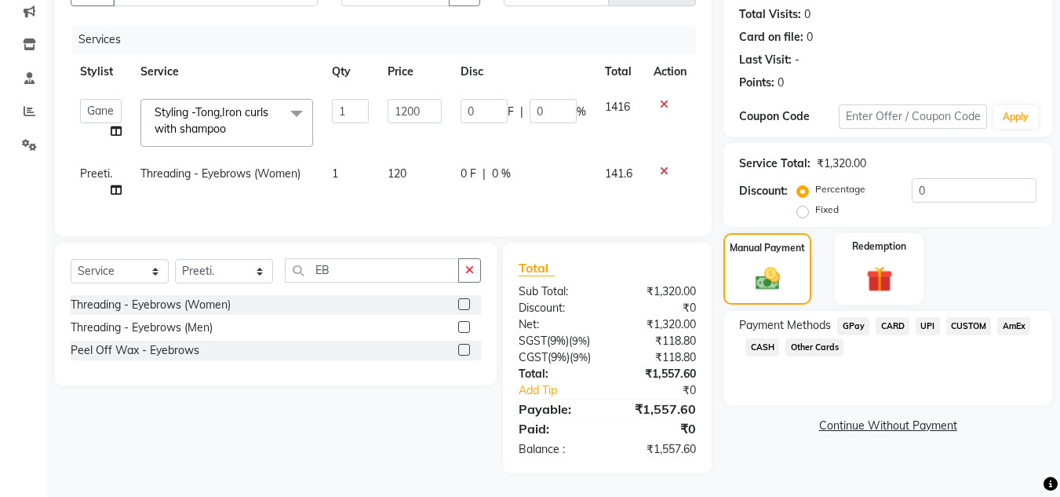
click at [950, 317] on span "CUSTOM" at bounding box center [969, 326] width 46 height 18
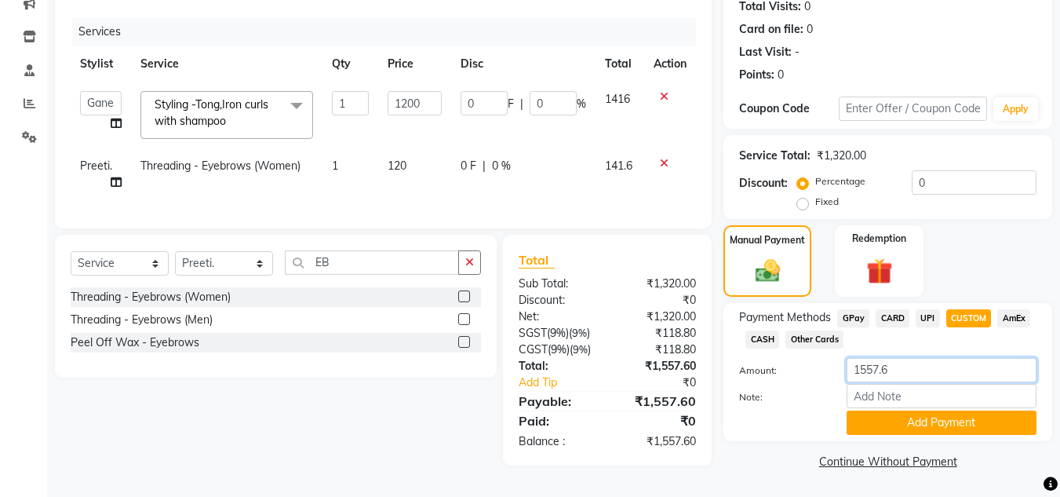
click at [901, 363] on input "1557.6" at bounding box center [941, 370] width 190 height 24
type input "1550"
click at [905, 430] on div "Payment Methods GPay CARD UPI CUSTOM AmEx CASH Other Cards Amount: 1550 Note: A…" at bounding box center [887, 372] width 329 height 138
click at [902, 424] on button "Add Payment" at bounding box center [941, 422] width 190 height 24
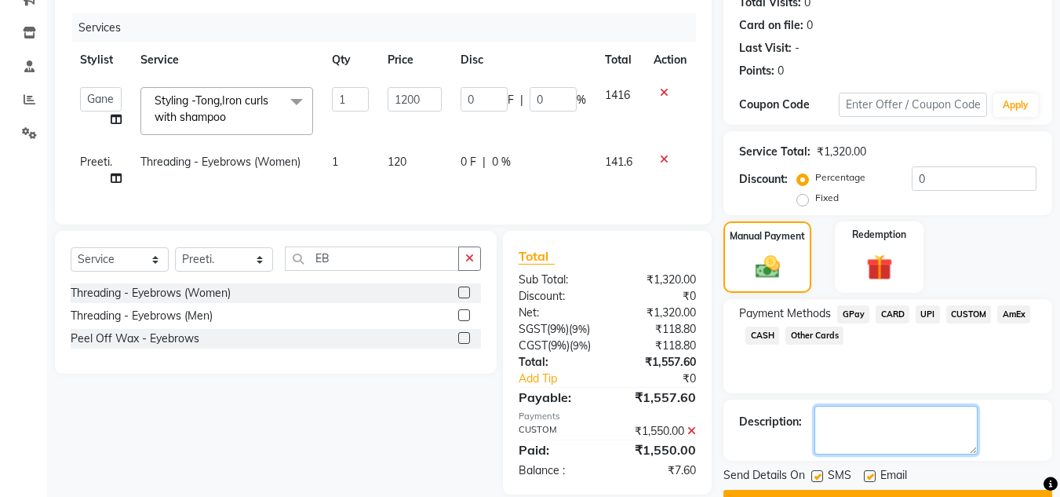
click at [902, 423] on textarea at bounding box center [895, 430] width 163 height 49
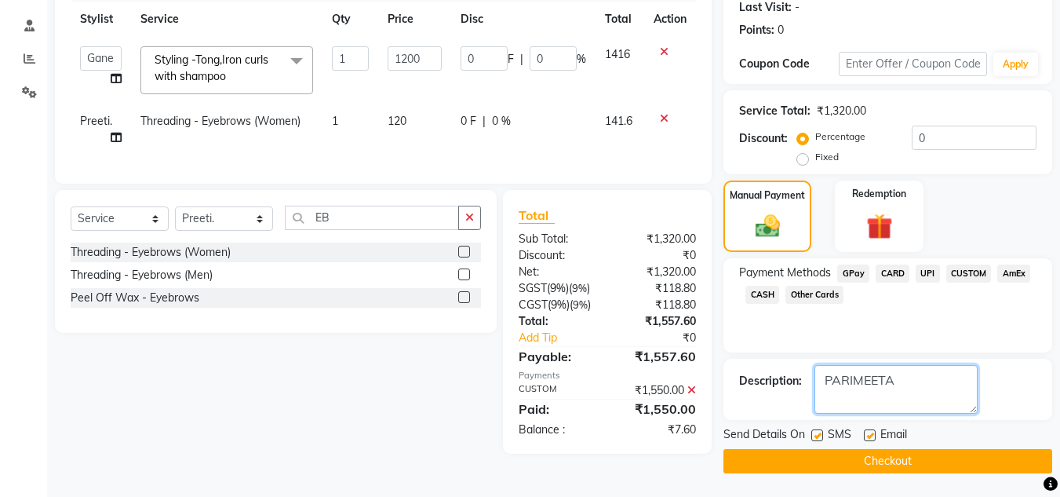
type textarea "PARIMEETA"
click at [899, 462] on button "Checkout" at bounding box center [887, 461] width 329 height 24
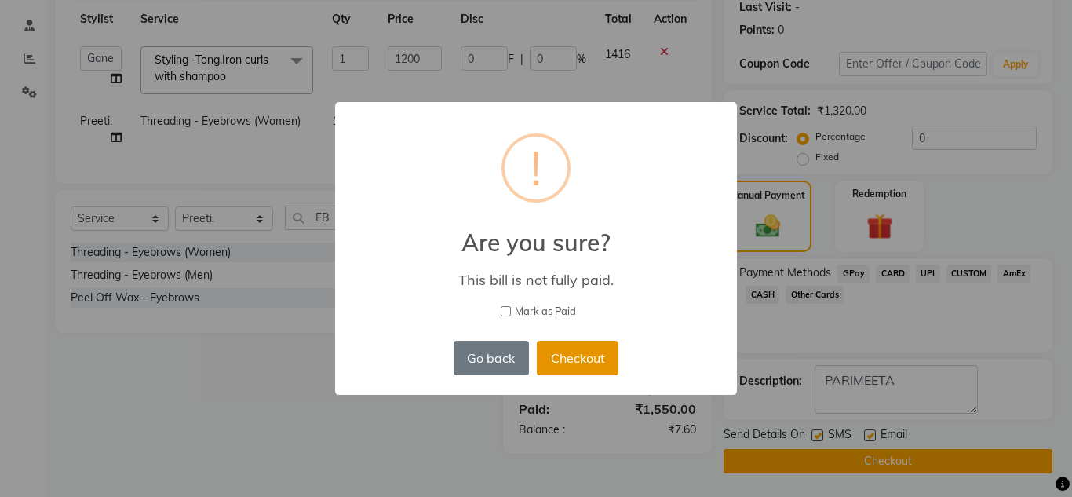
click at [588, 359] on button "Checkout" at bounding box center [578, 357] width 82 height 35
